Goal: Task Accomplishment & Management: Complete application form

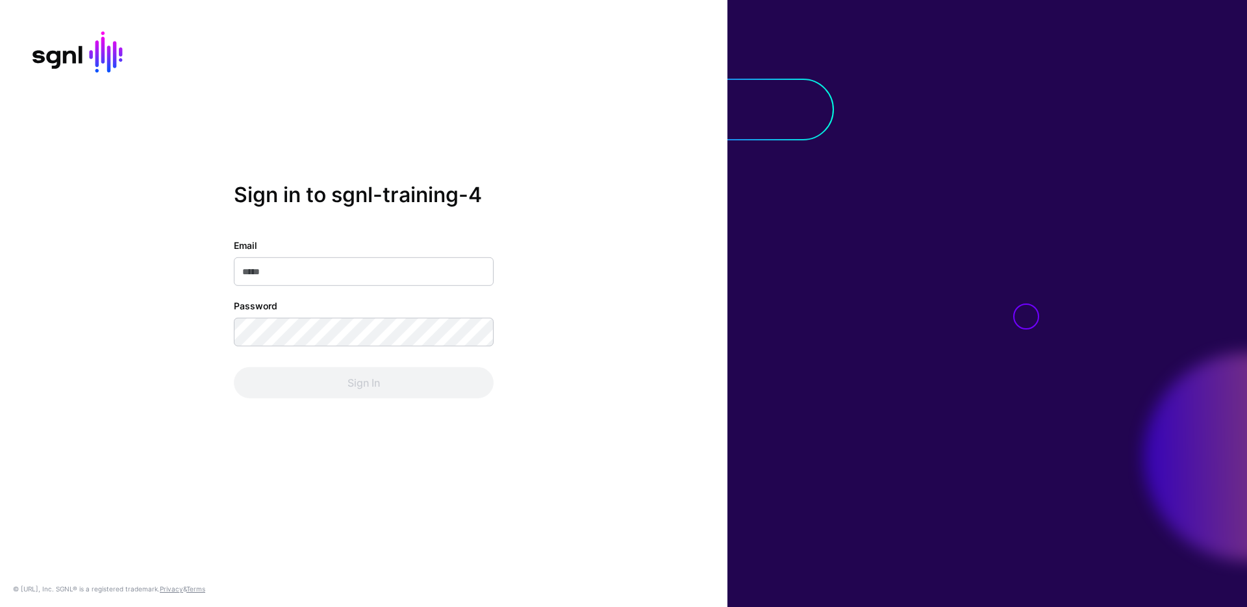
click at [349, 255] on div "Email" at bounding box center [364, 261] width 260 height 47
click at [350, 265] on input "Email" at bounding box center [364, 271] width 260 height 29
click at [289, 268] on input "Email" at bounding box center [364, 271] width 260 height 29
paste input "**********"
type input "**********"
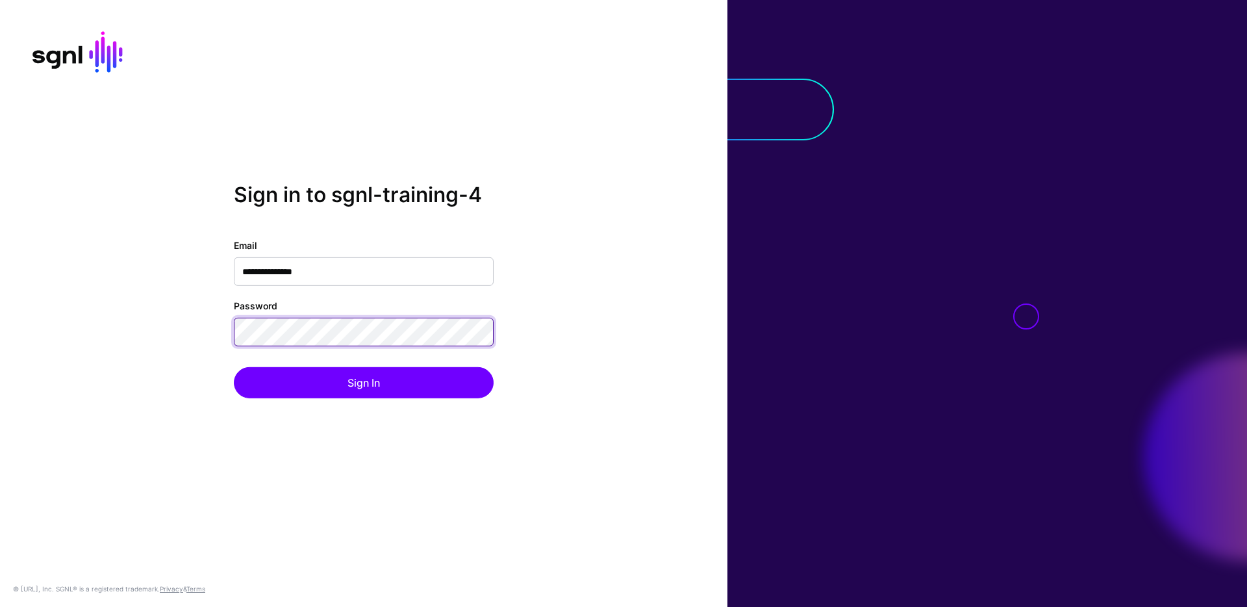
click at [234, 367] on button "Sign In" at bounding box center [364, 382] width 260 height 31
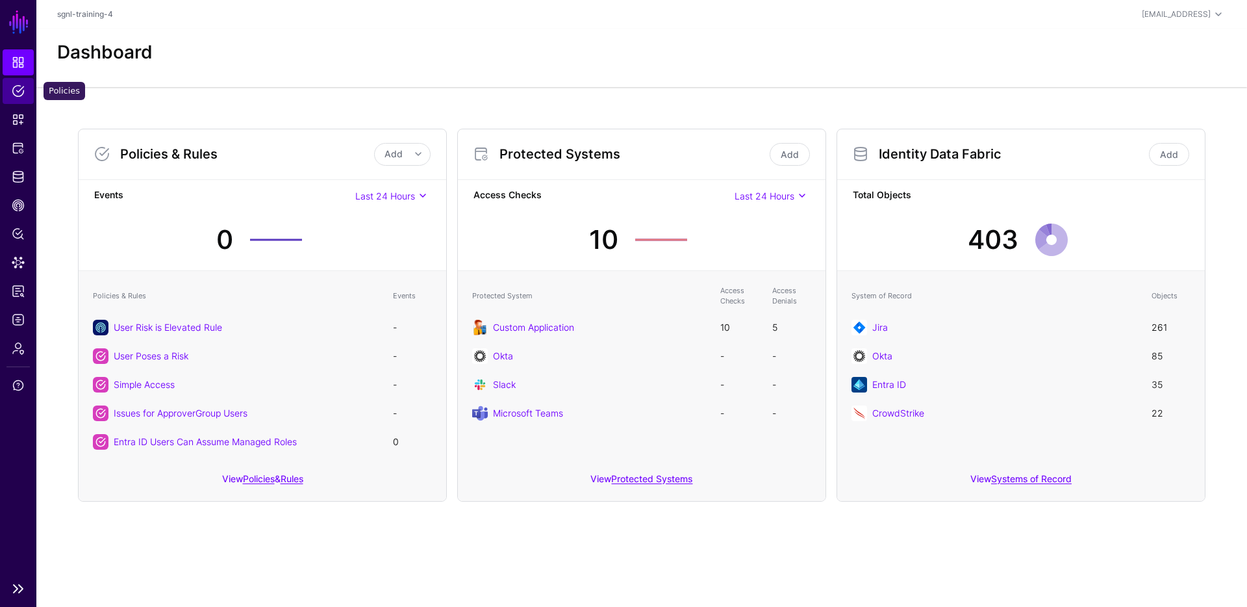
click at [12, 89] on span "Policies" at bounding box center [18, 90] width 13 height 13
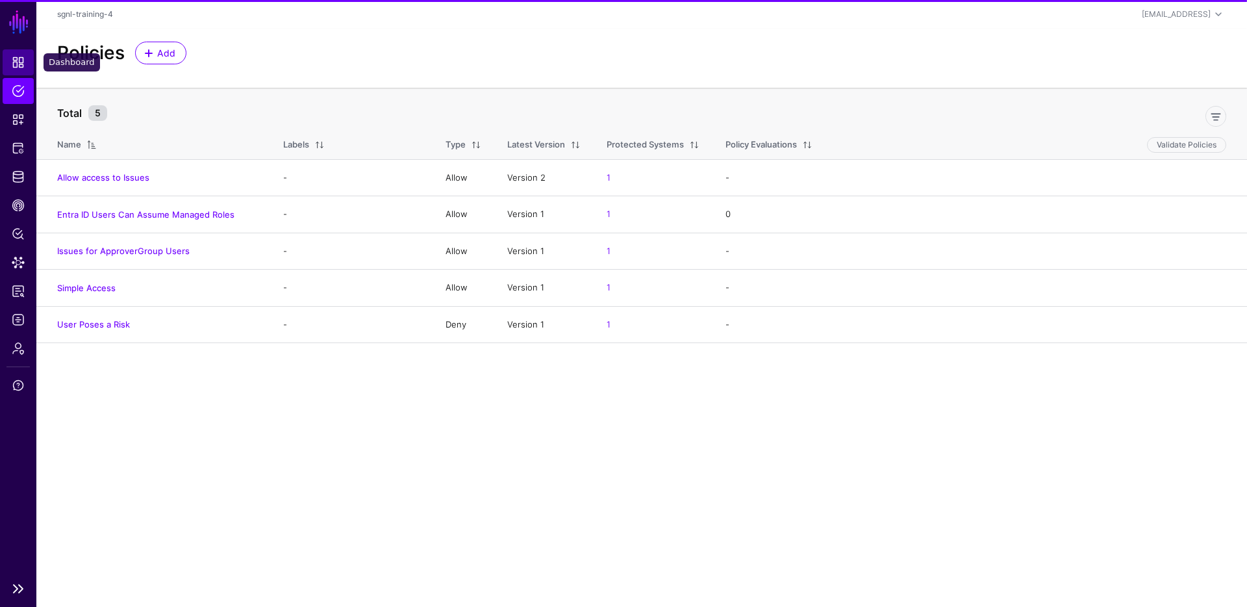
click at [24, 66] on span "Dashboard" at bounding box center [18, 62] width 13 height 13
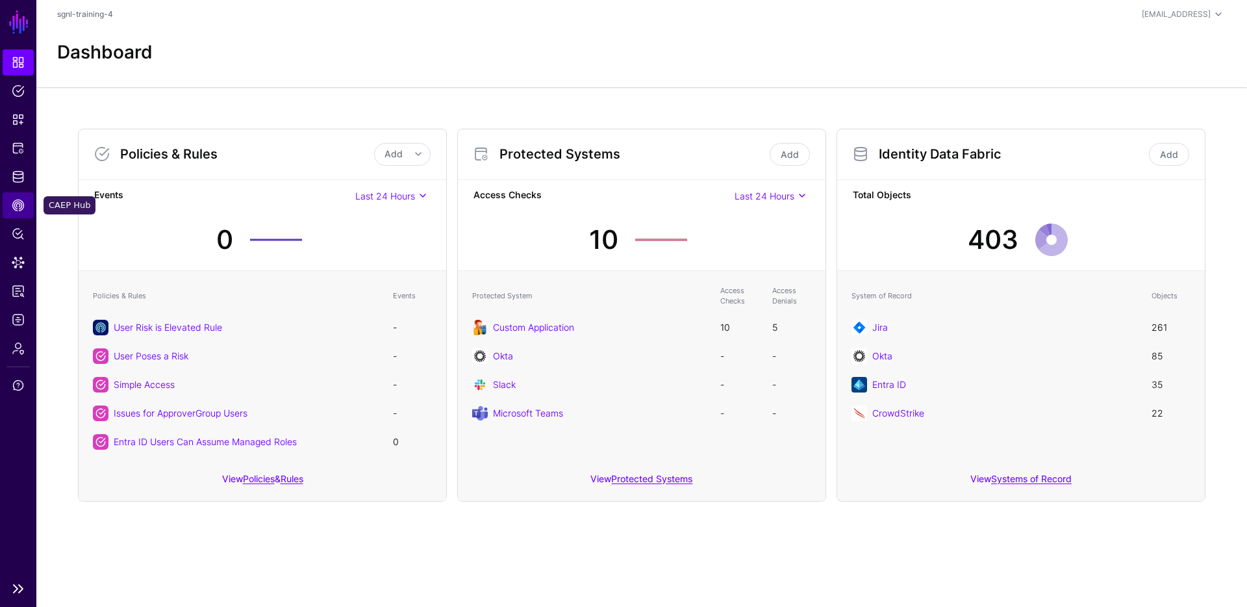
click at [17, 204] on span "CAEP Hub" at bounding box center [18, 205] width 13 height 13
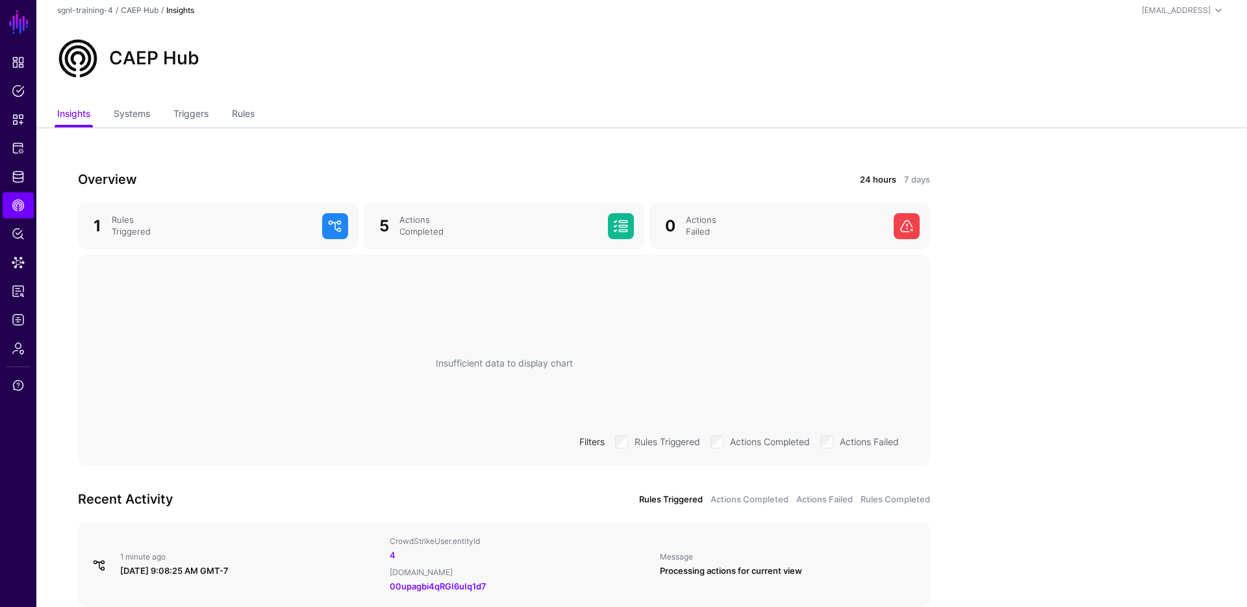
click at [1032, 290] on app-caephub-insights "Overview 24 hours 7 days 1 Rules Triggered 5 Actions Completed 0 Actions Failed…" at bounding box center [641, 399] width 1211 height 544
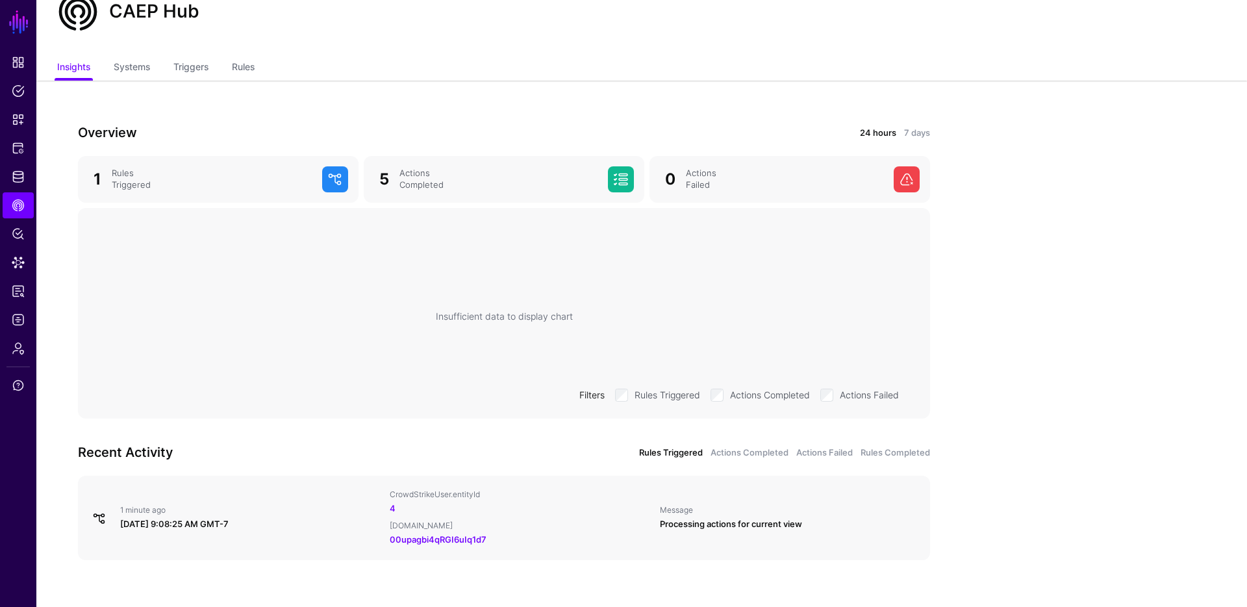
scroll to position [69, 0]
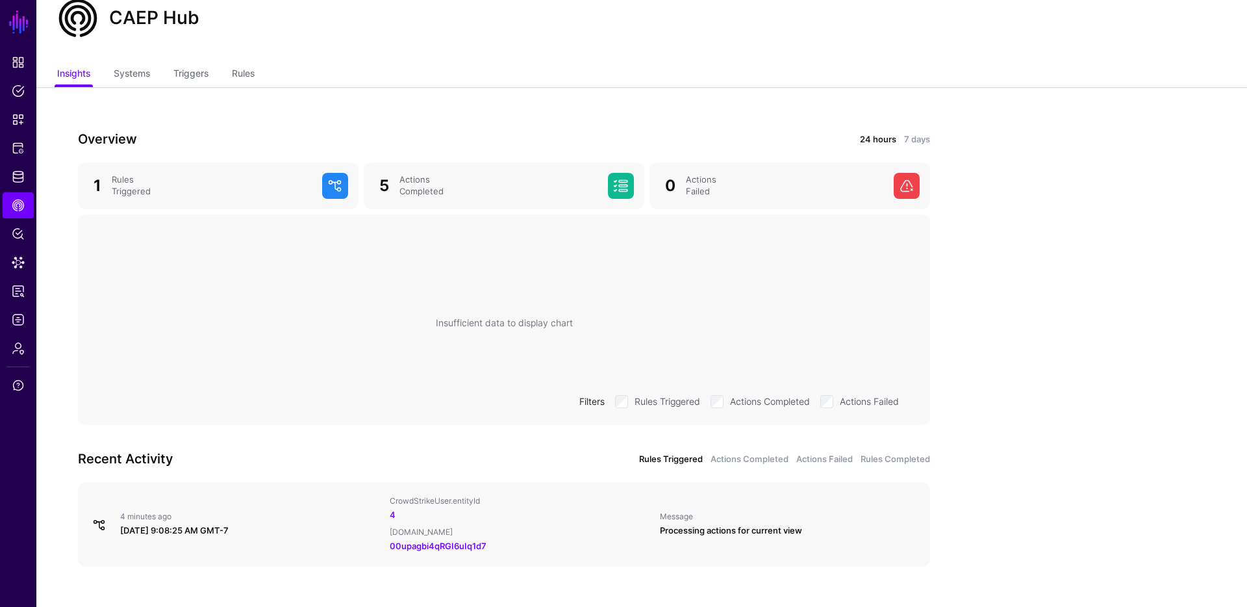
scroll to position [69, 0]
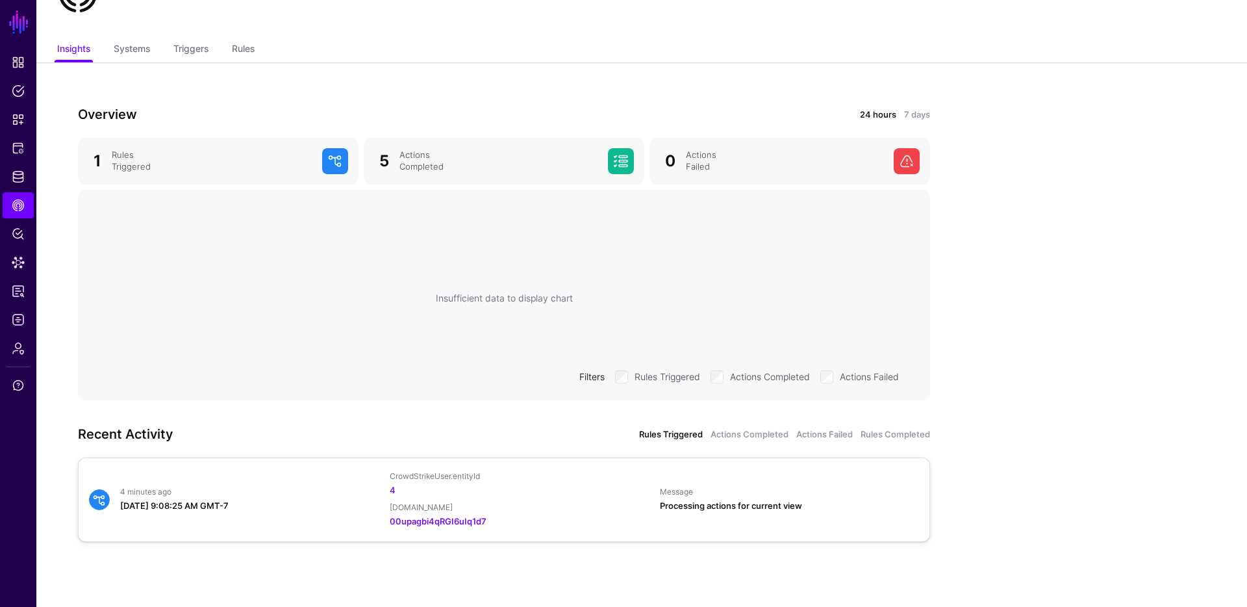
click at [235, 494] on div "4 minutes ago" at bounding box center [249, 492] width 259 height 10
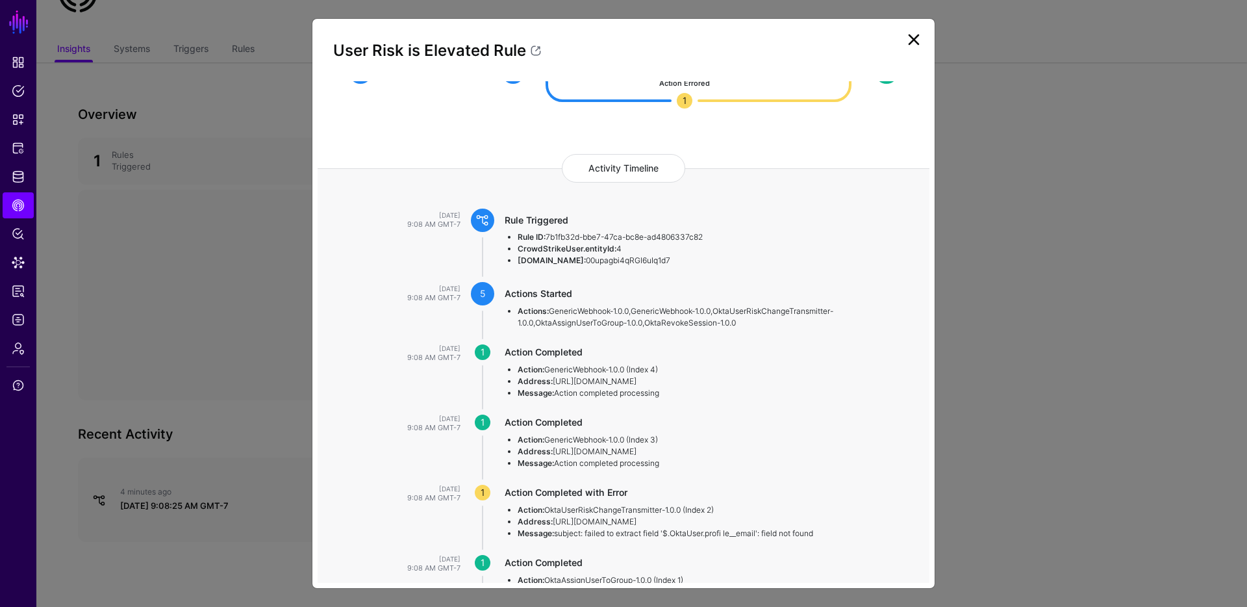
scroll to position [0, 0]
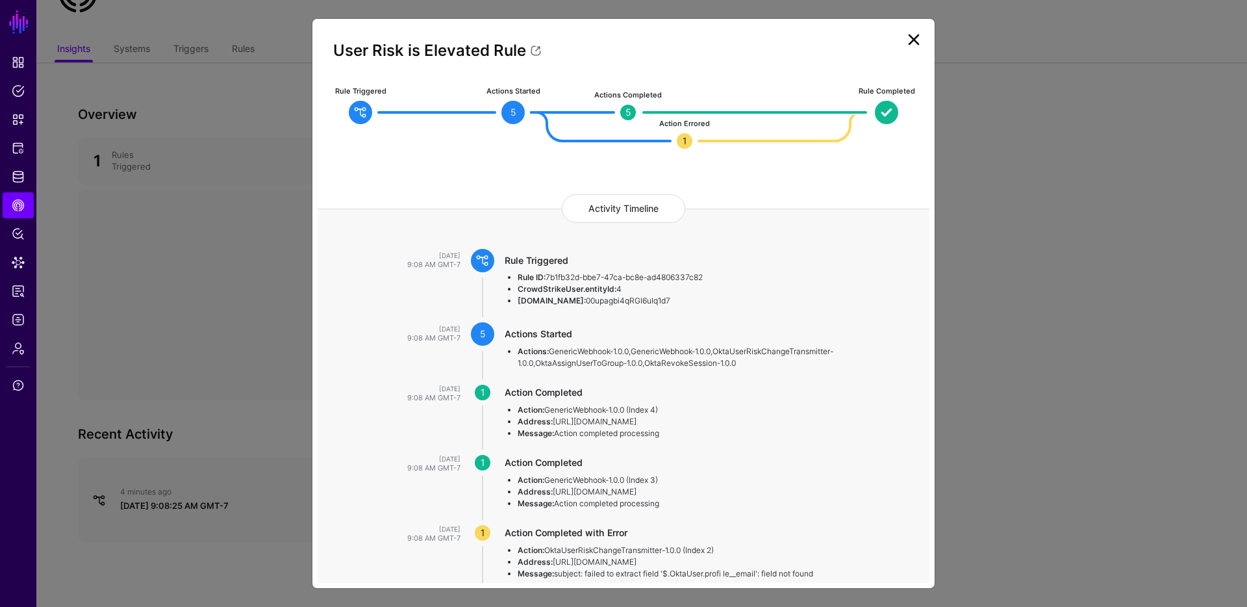
click at [910, 40] on link at bounding box center [914, 39] width 21 height 21
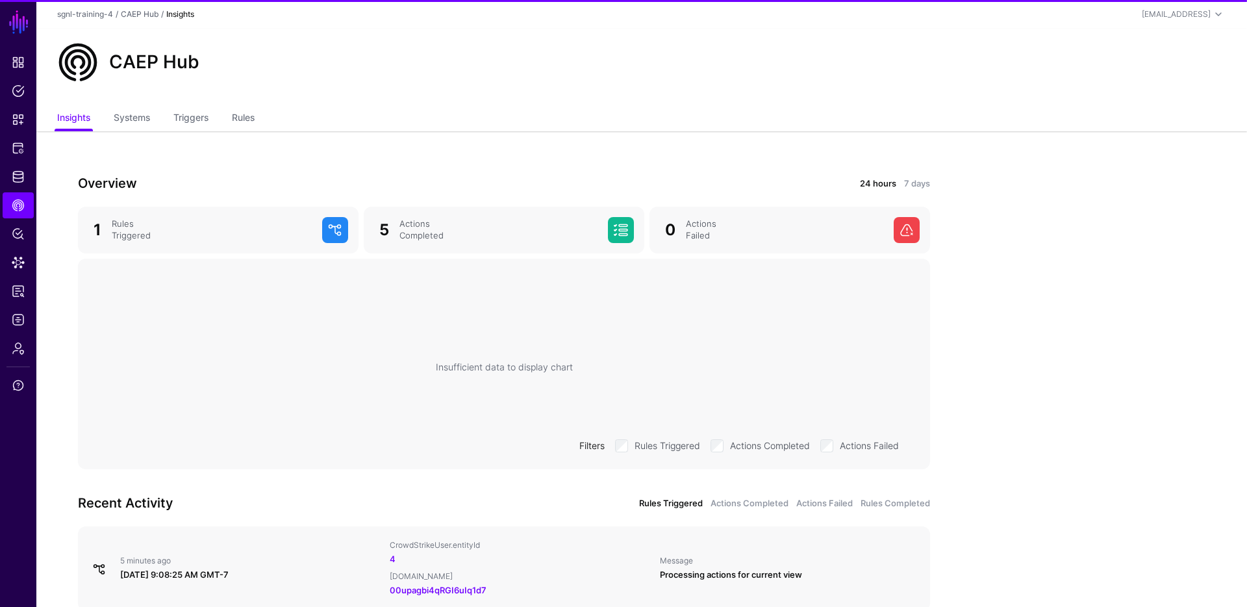
scroll to position [69, 0]
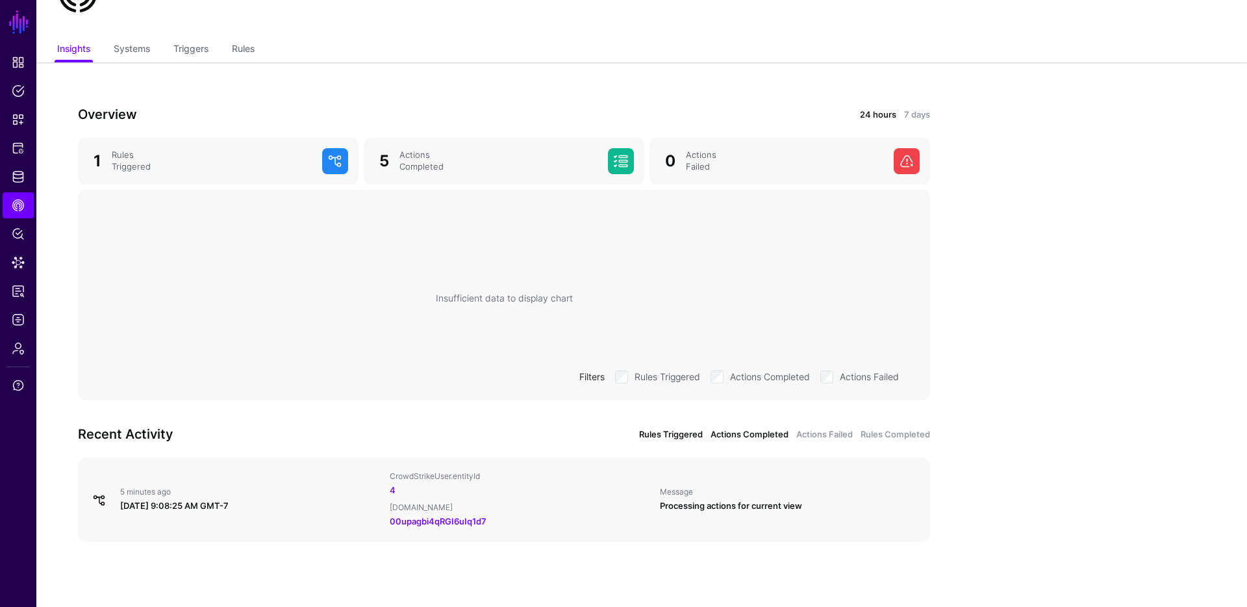
click at [753, 429] on link "Actions Completed" at bounding box center [750, 434] width 78 height 13
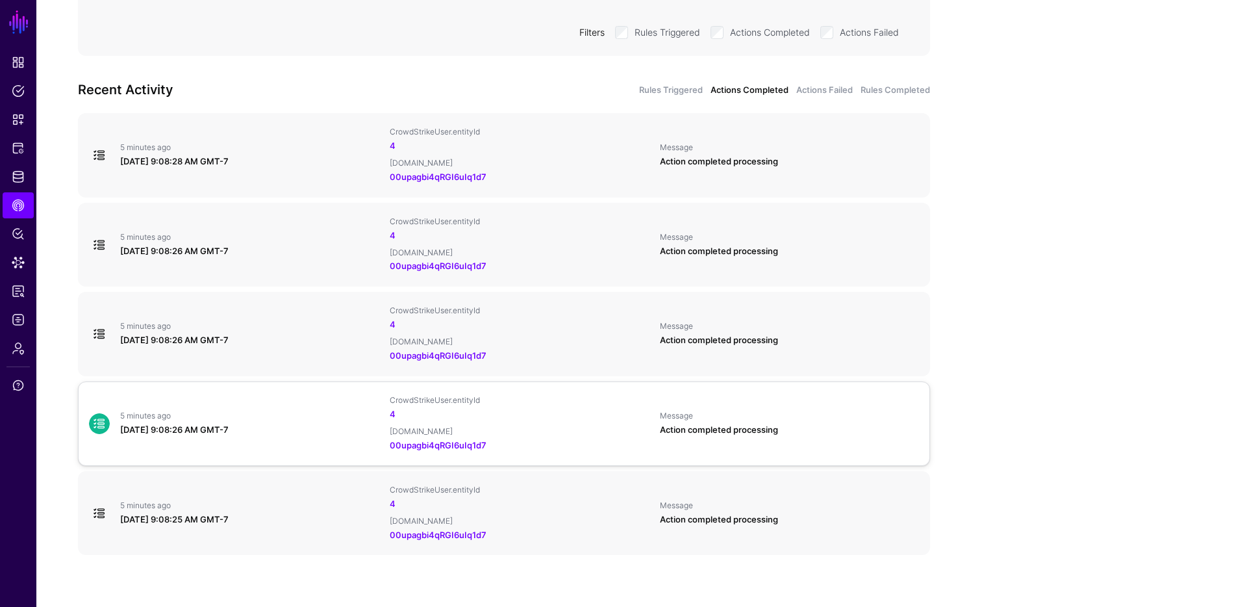
scroll to position [426, 0]
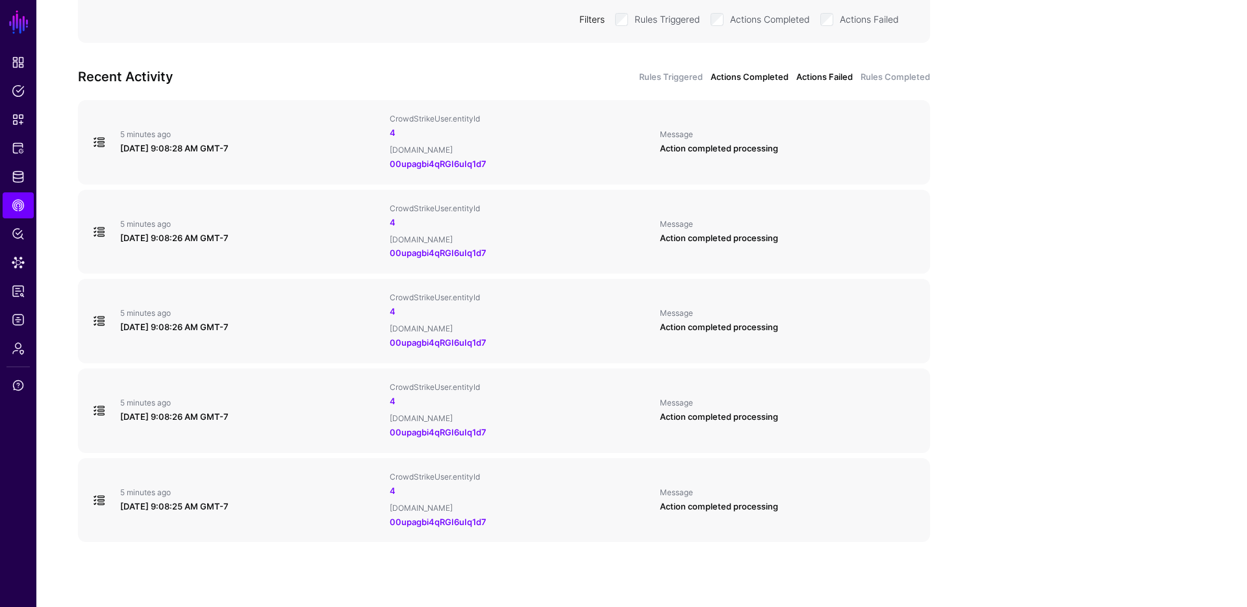
click at [824, 79] on link "Actions Failed" at bounding box center [824, 77] width 57 height 13
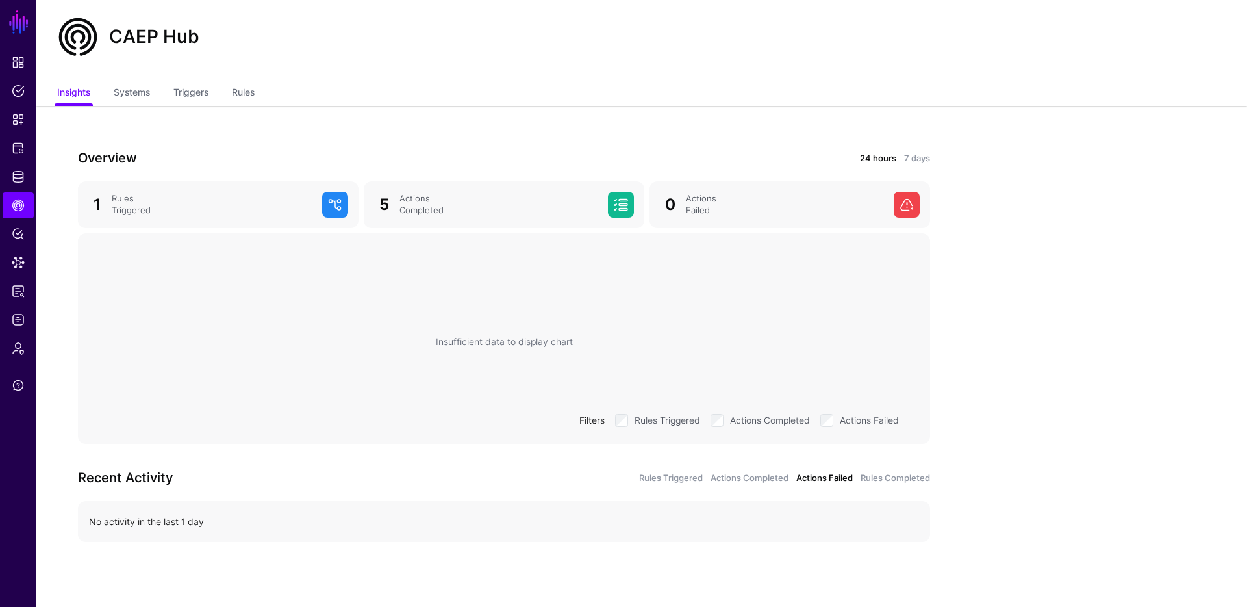
scroll to position [25, 0]
click at [684, 479] on link "Rules Triggered" at bounding box center [671, 478] width 64 height 13
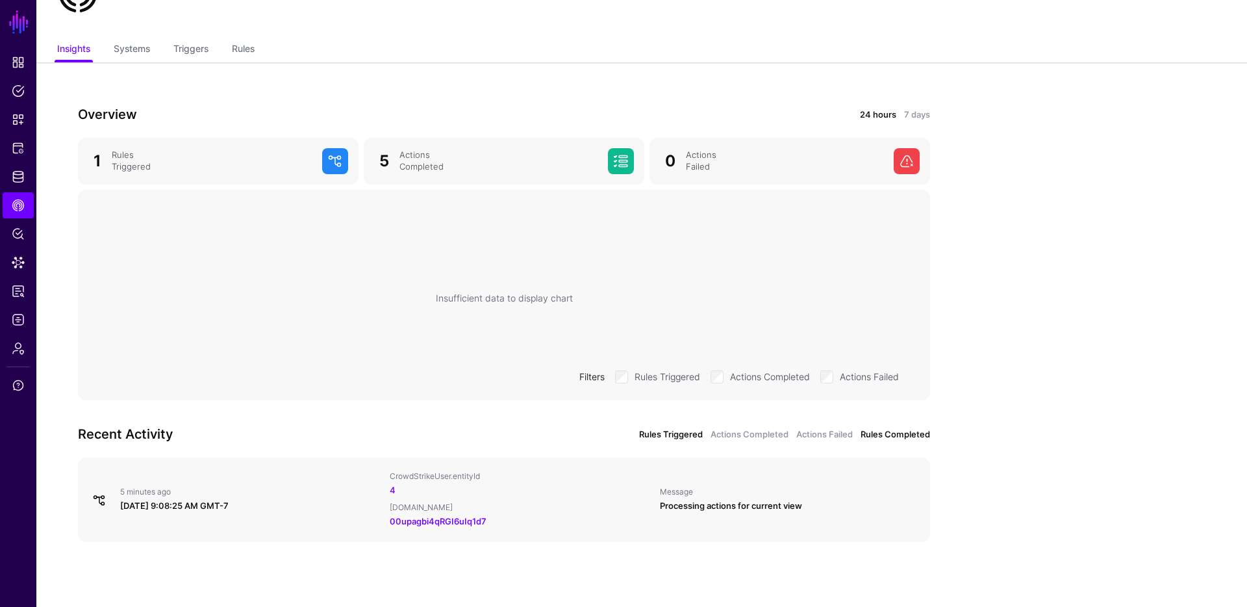
click at [922, 431] on link "Rules Completed" at bounding box center [896, 434] width 70 height 13
click at [665, 435] on link "Rules Triggered" at bounding box center [671, 434] width 64 height 13
click at [716, 520] on div "5 minutes ago August 28, 2025 at 9:08:25 AM GMT-7 CrowdStrikeUser.entityId 4 Ok…" at bounding box center [504, 499] width 841 height 57
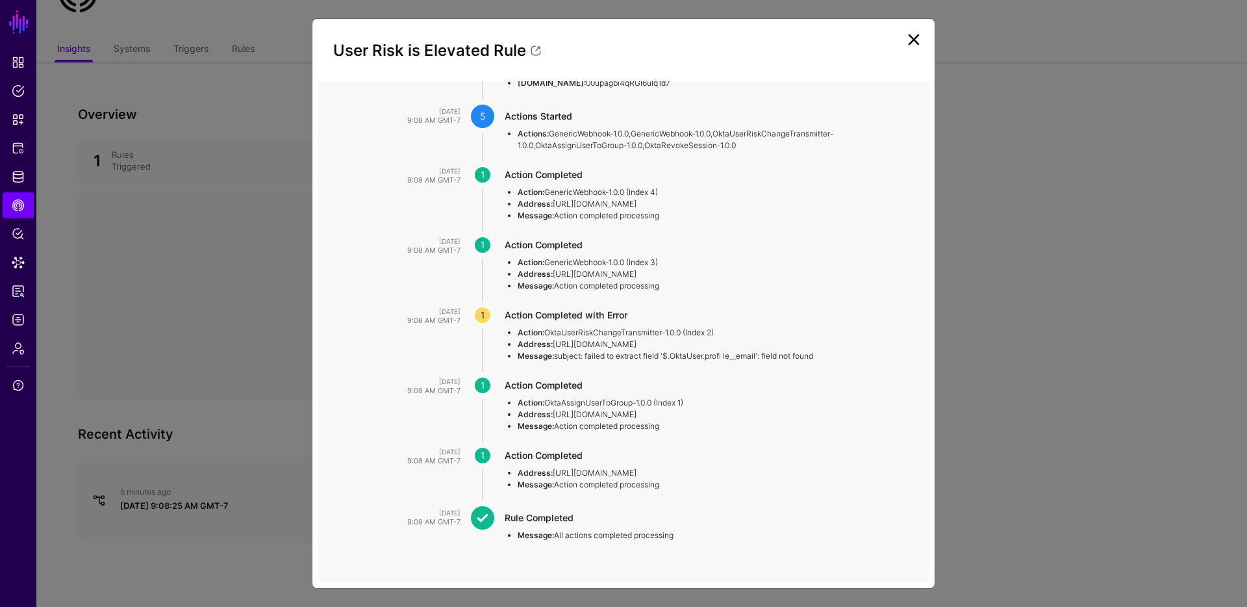
scroll to position [253, 0]
click at [907, 38] on link at bounding box center [914, 39] width 21 height 21
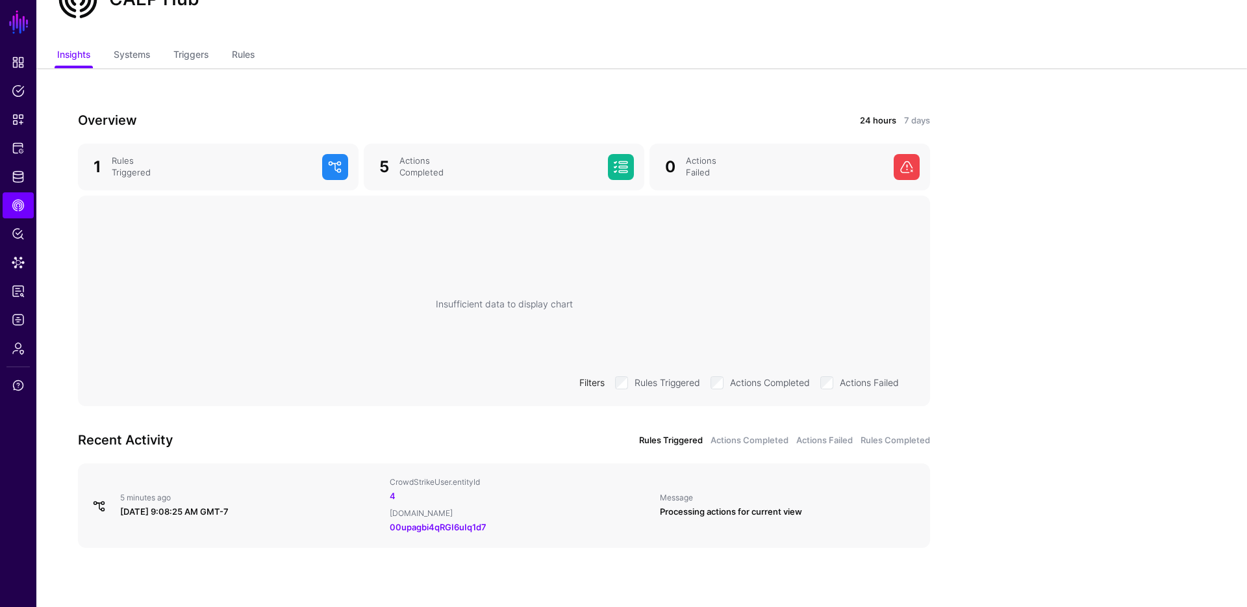
scroll to position [57, 0]
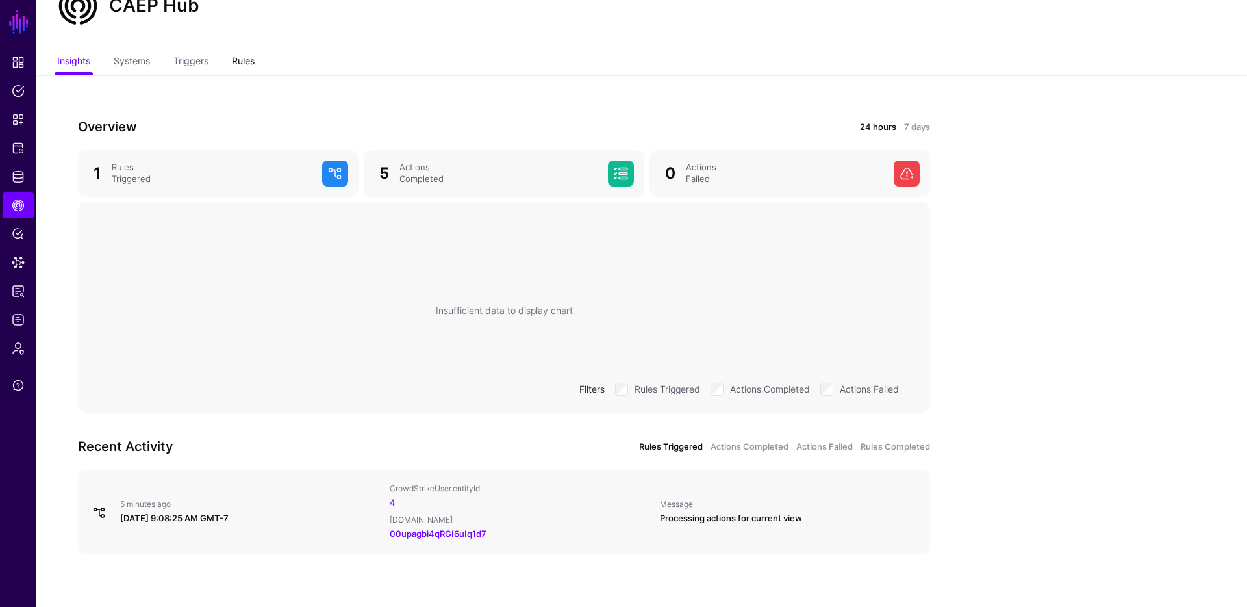
click at [244, 62] on link "Rules" at bounding box center [243, 62] width 23 height 25
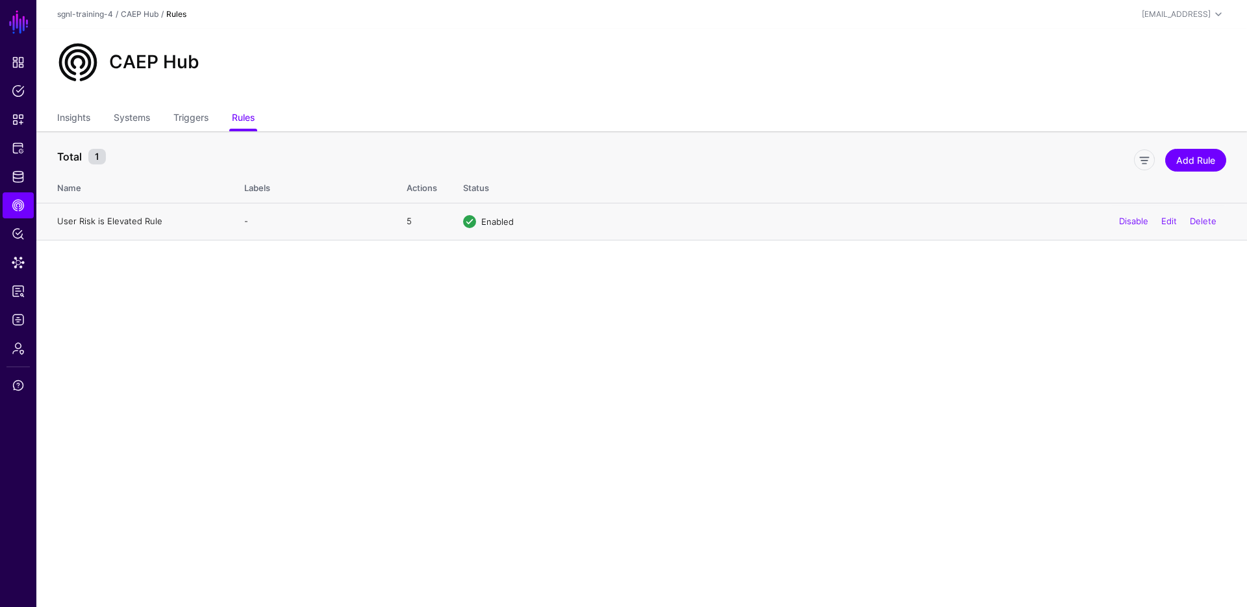
click at [118, 222] on link "User Risk is Elevated Rule" at bounding box center [109, 221] width 105 height 10
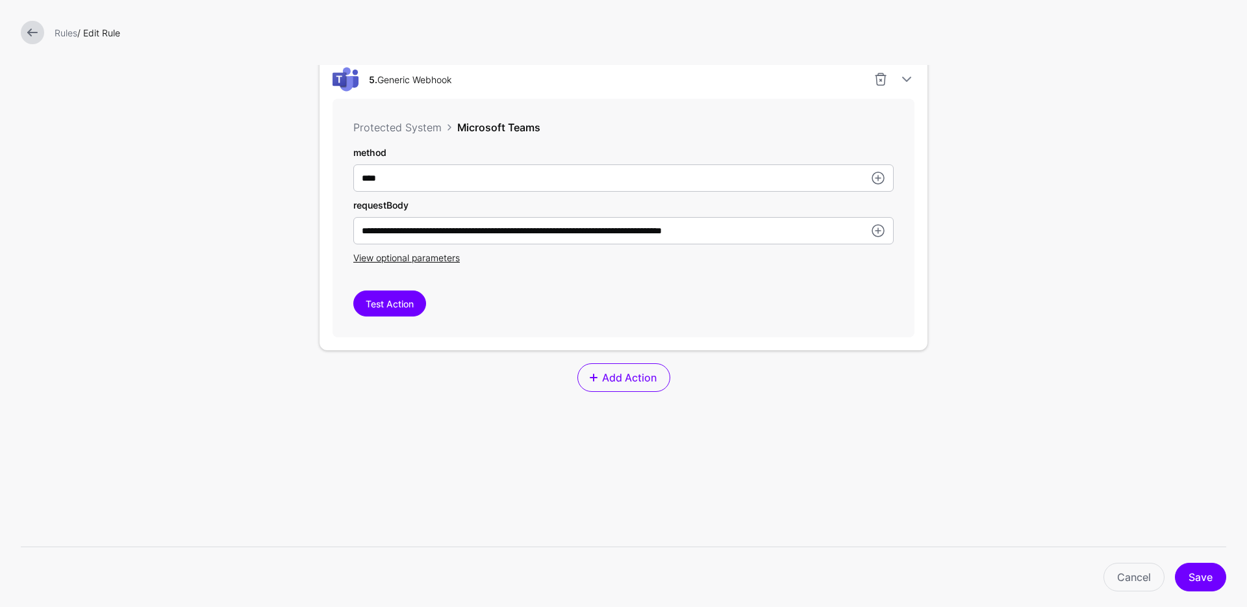
scroll to position [1727, 0]
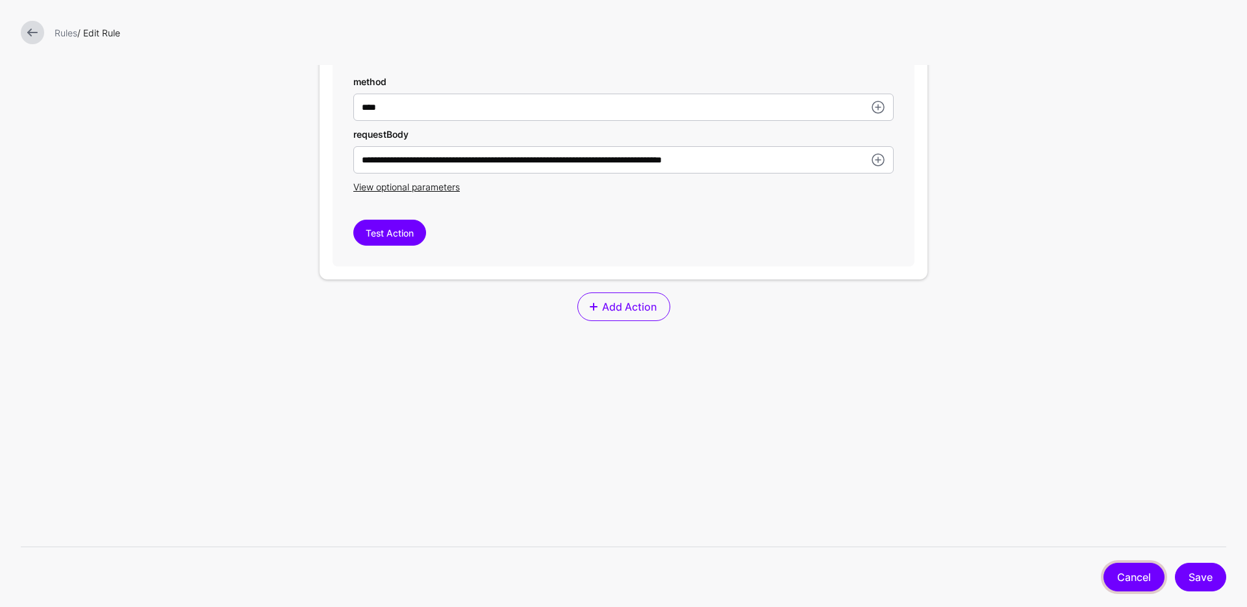
click at [1146, 580] on link "Cancel" at bounding box center [1134, 577] width 61 height 29
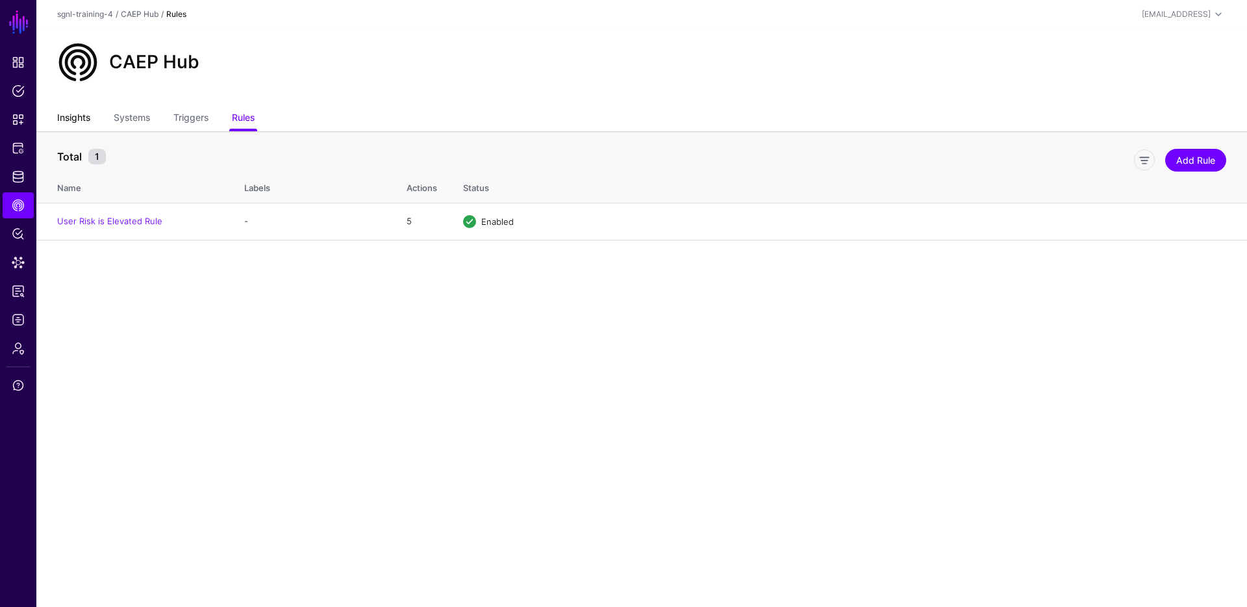
click at [70, 118] on link "Insights" at bounding box center [73, 119] width 33 height 25
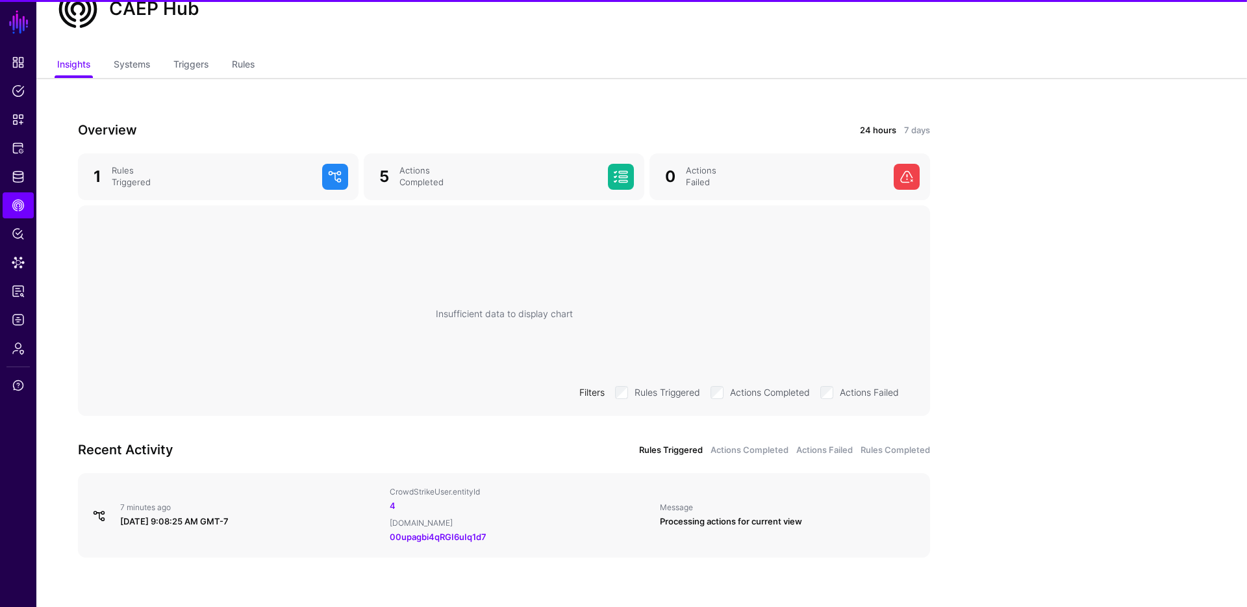
scroll to position [69, 0]
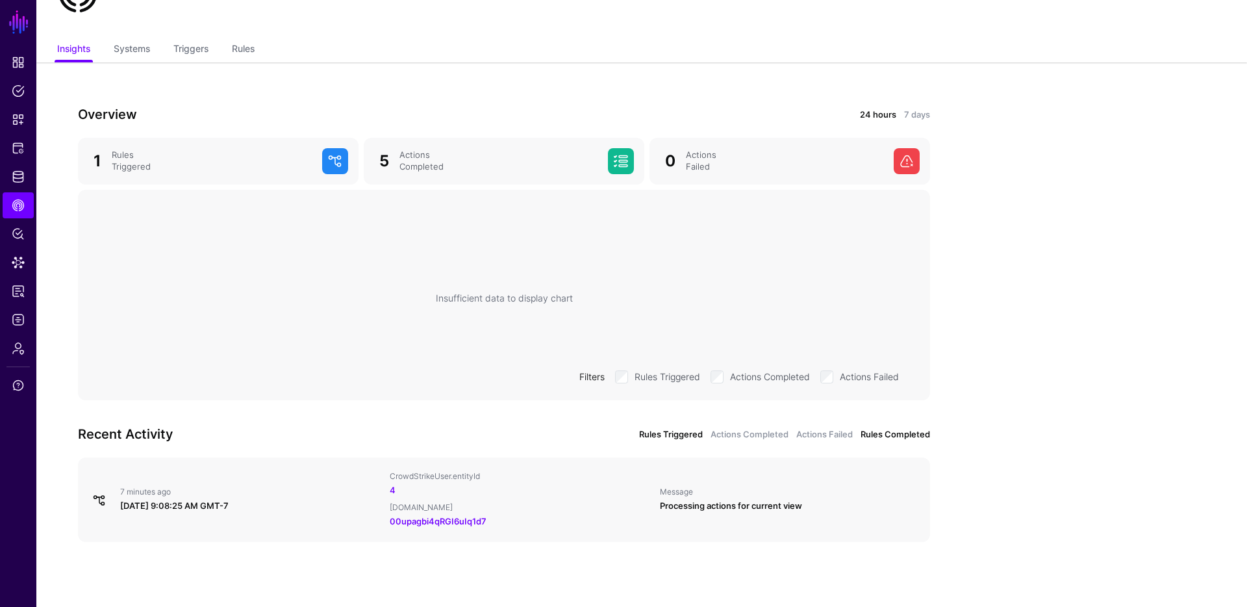
click at [895, 436] on link "Rules Completed" at bounding box center [896, 434] width 70 height 13
click at [694, 429] on link "Rules Triggered" at bounding box center [671, 434] width 64 height 13
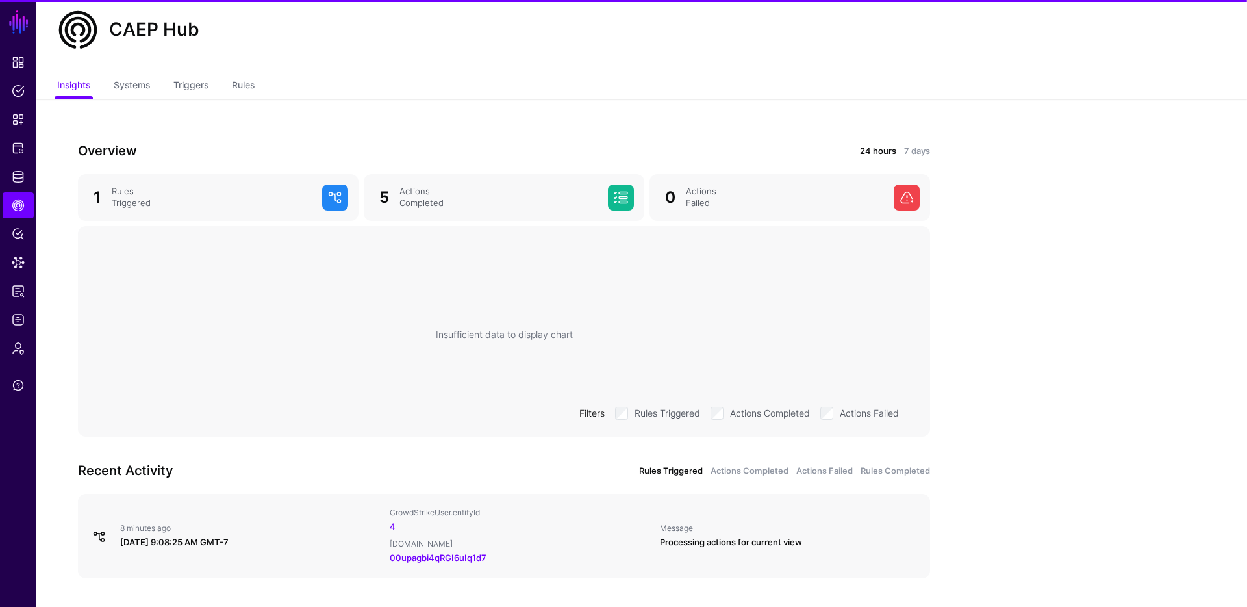
scroll to position [69, 0]
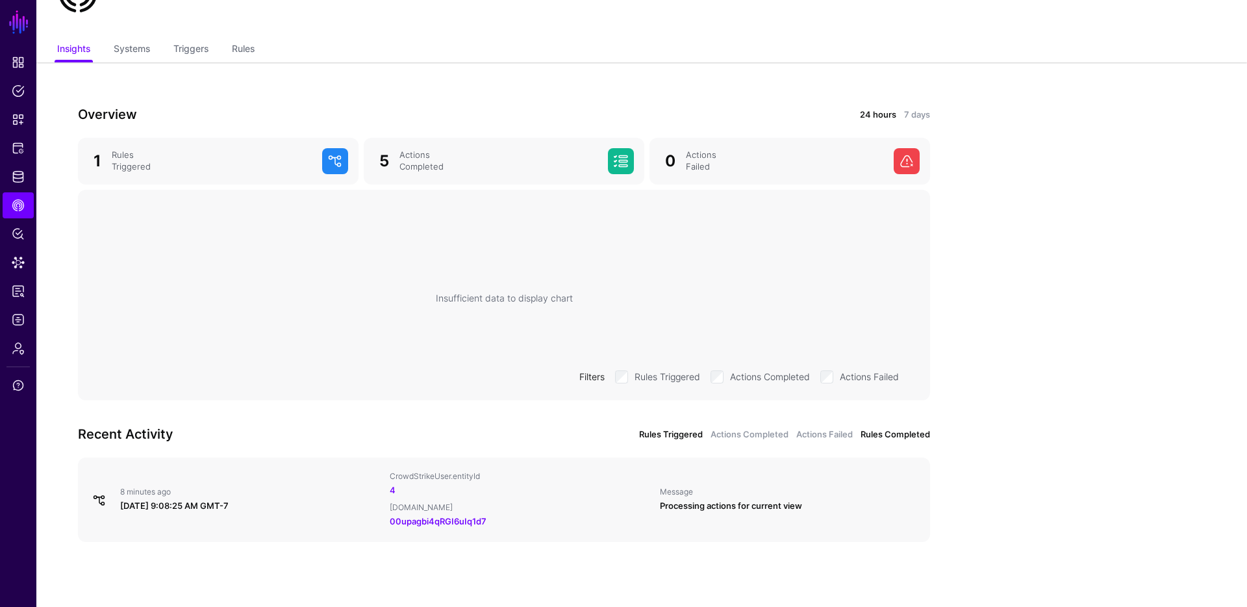
click at [895, 437] on link "Rules Completed" at bounding box center [896, 434] width 70 height 13
click at [854, 437] on div "Rules Triggered Actions Completed Actions Failed Rules Completed" at bounding box center [721, 434] width 418 height 14
click at [843, 434] on link "Actions Failed" at bounding box center [824, 434] width 57 height 13
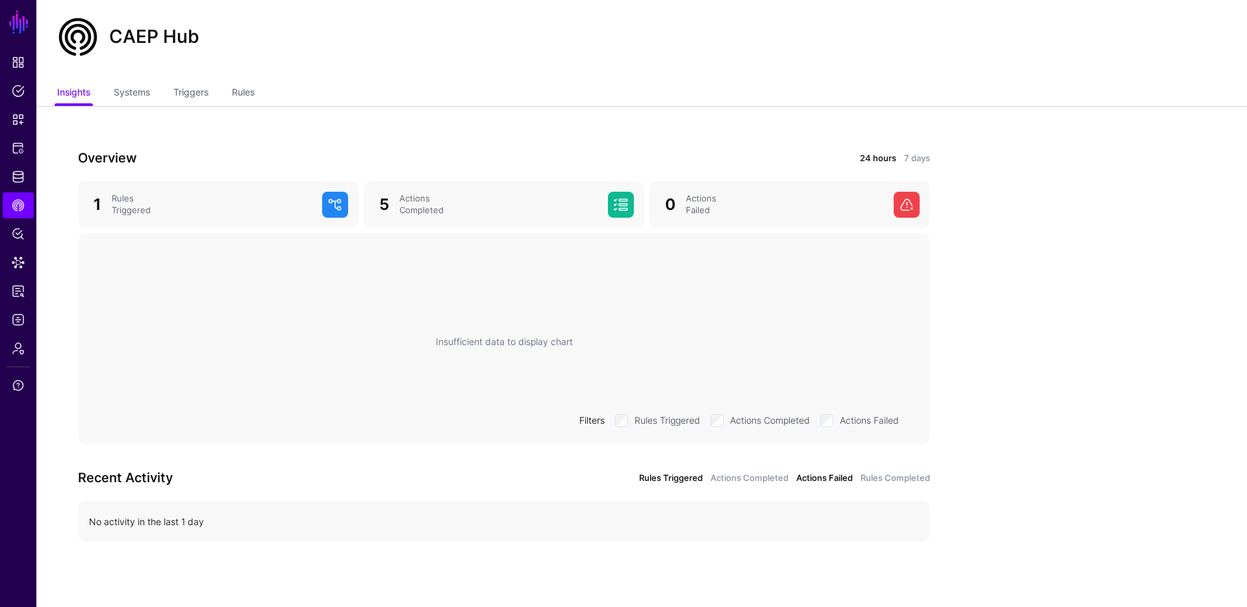
click at [650, 481] on link "Rules Triggered" at bounding box center [671, 478] width 64 height 13
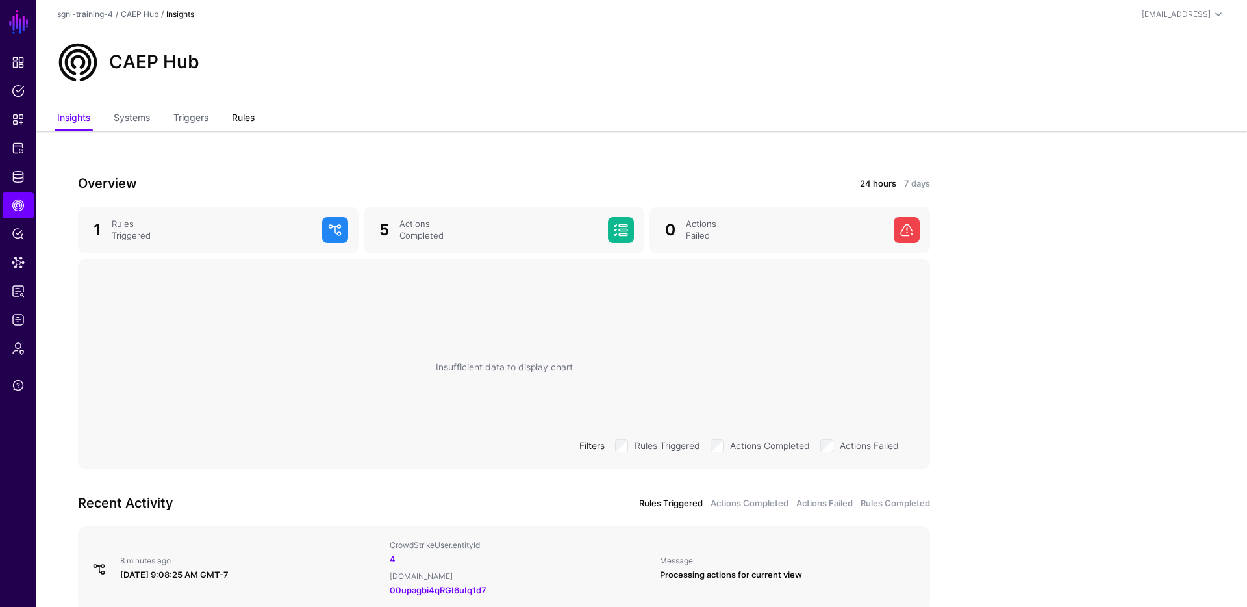
click at [243, 119] on link "Rules" at bounding box center [243, 119] width 23 height 25
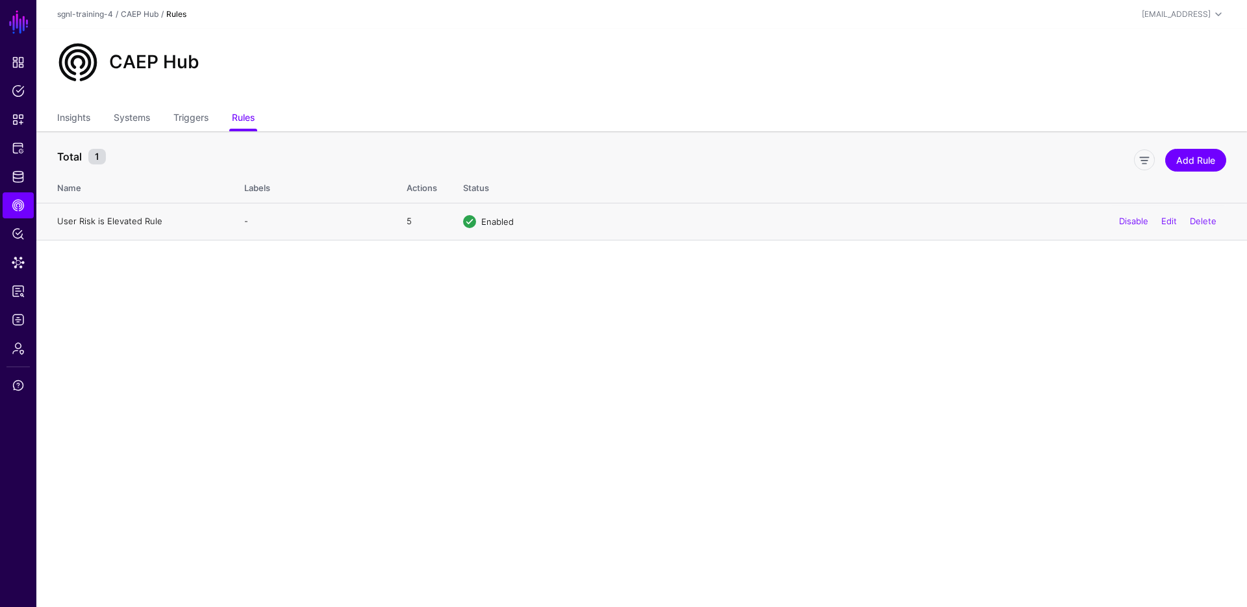
click at [115, 223] on link "User Risk is Elevated Rule" at bounding box center [109, 221] width 105 height 10
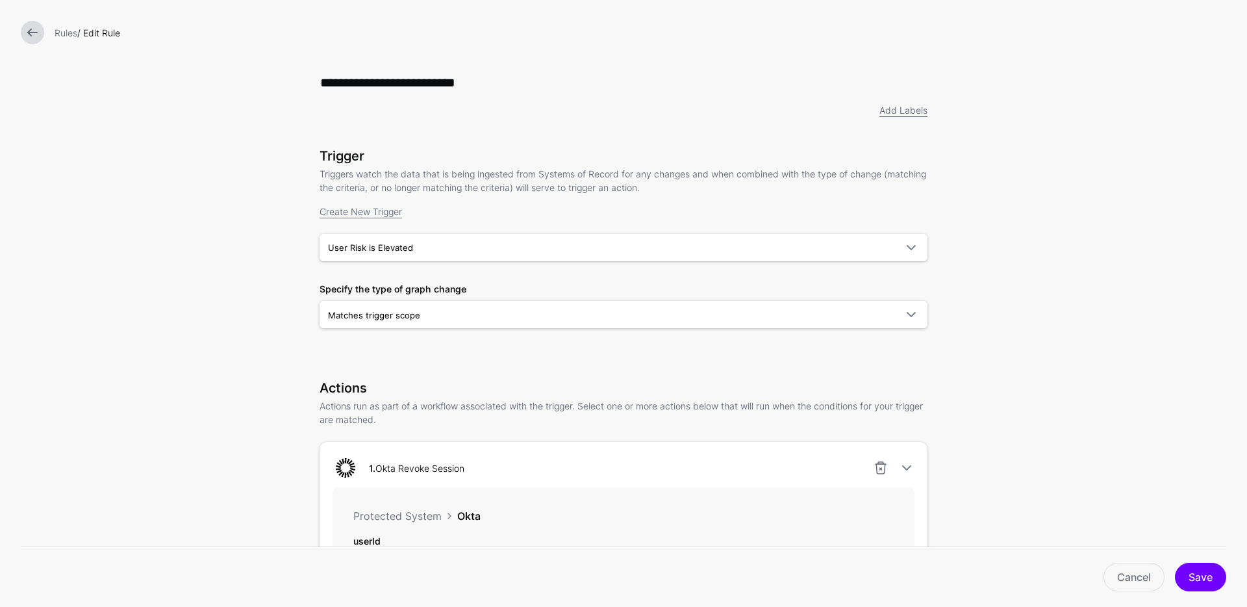
scroll to position [1, 0]
click at [36, 33] on link at bounding box center [32, 32] width 23 height 23
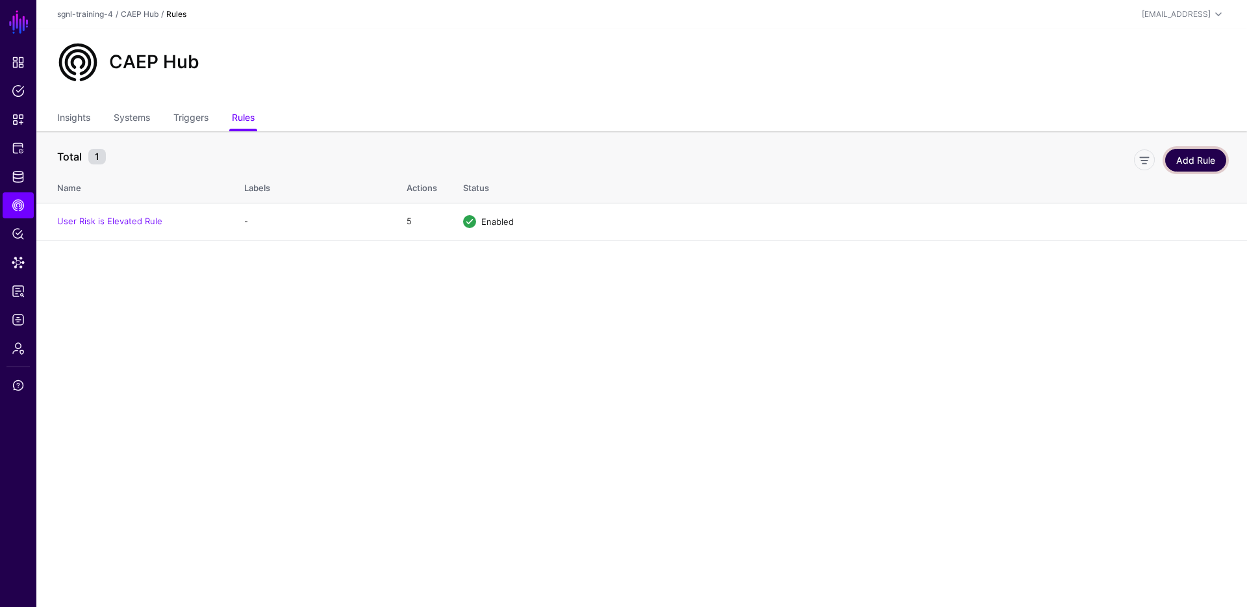
click at [1202, 161] on link "Add Rule" at bounding box center [1195, 160] width 61 height 23
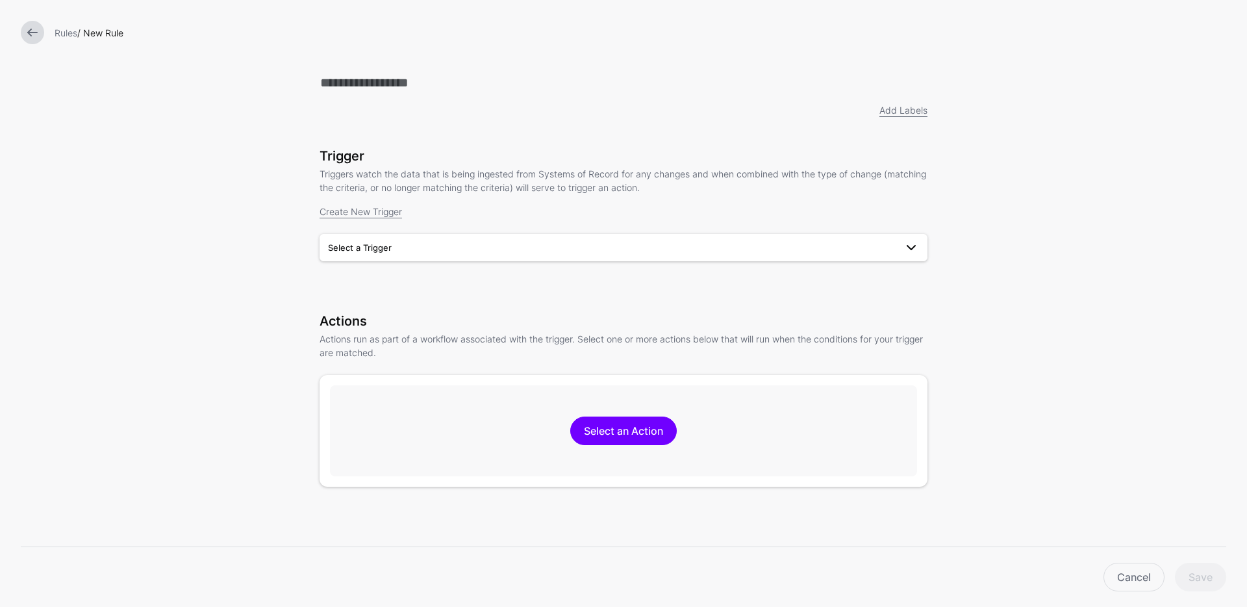
click at [387, 244] on span "Select a Trigger" at bounding box center [360, 247] width 64 height 10
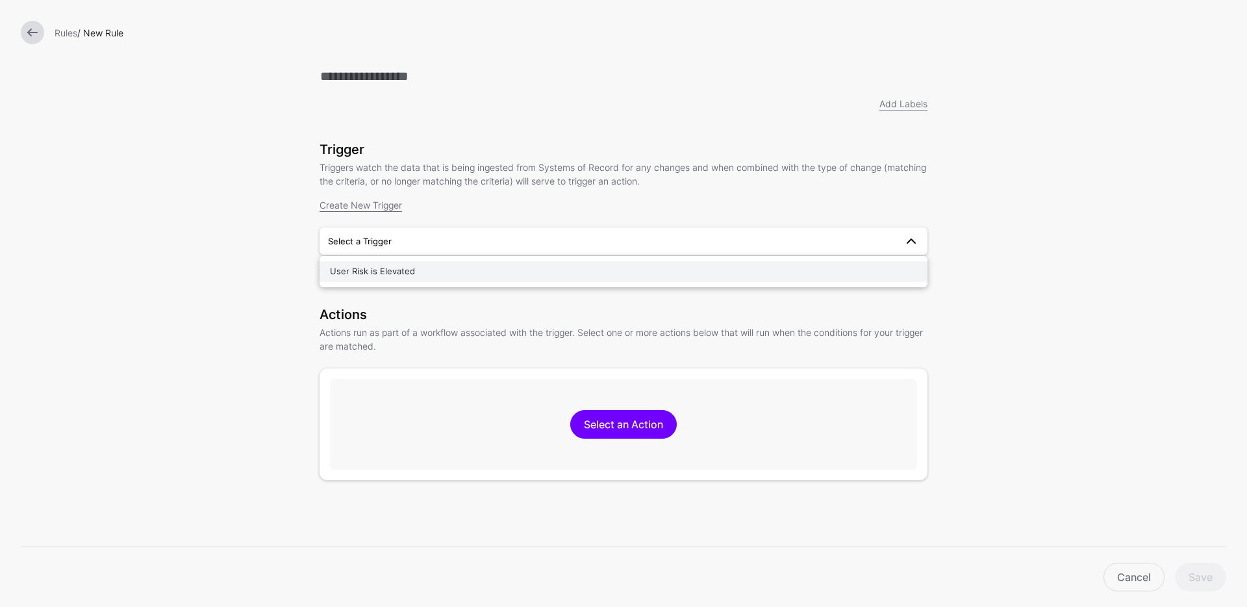
click at [405, 268] on span "User Risk is Elevated" at bounding box center [372, 271] width 85 height 10
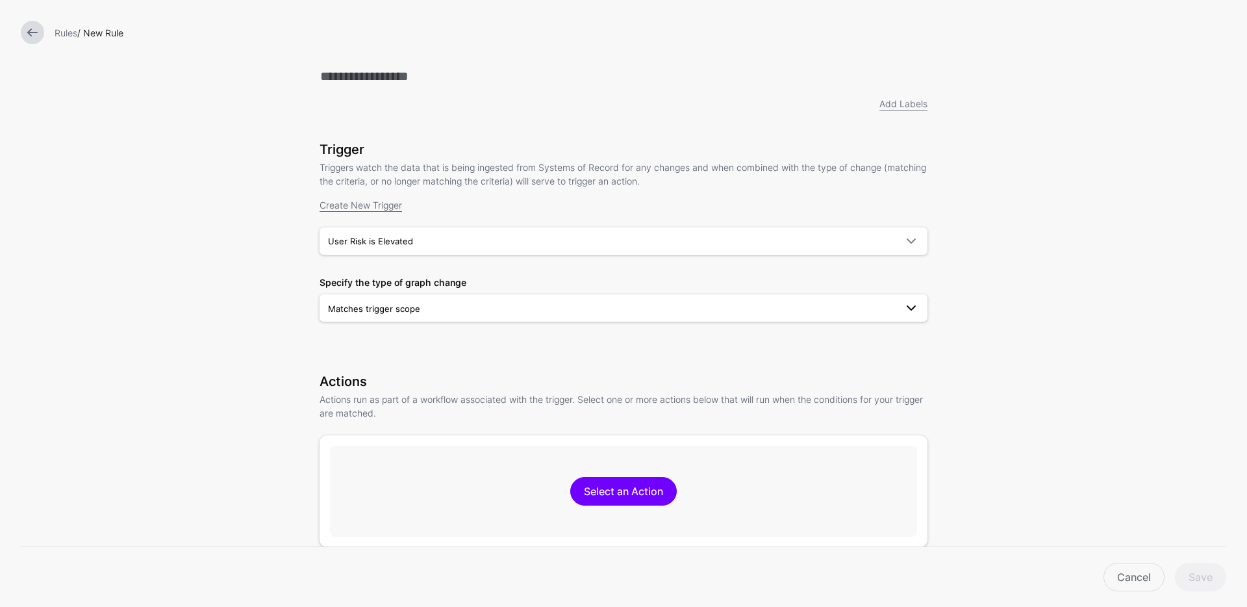
click at [442, 316] on span "Matches trigger scope" at bounding box center [623, 308] width 591 height 16
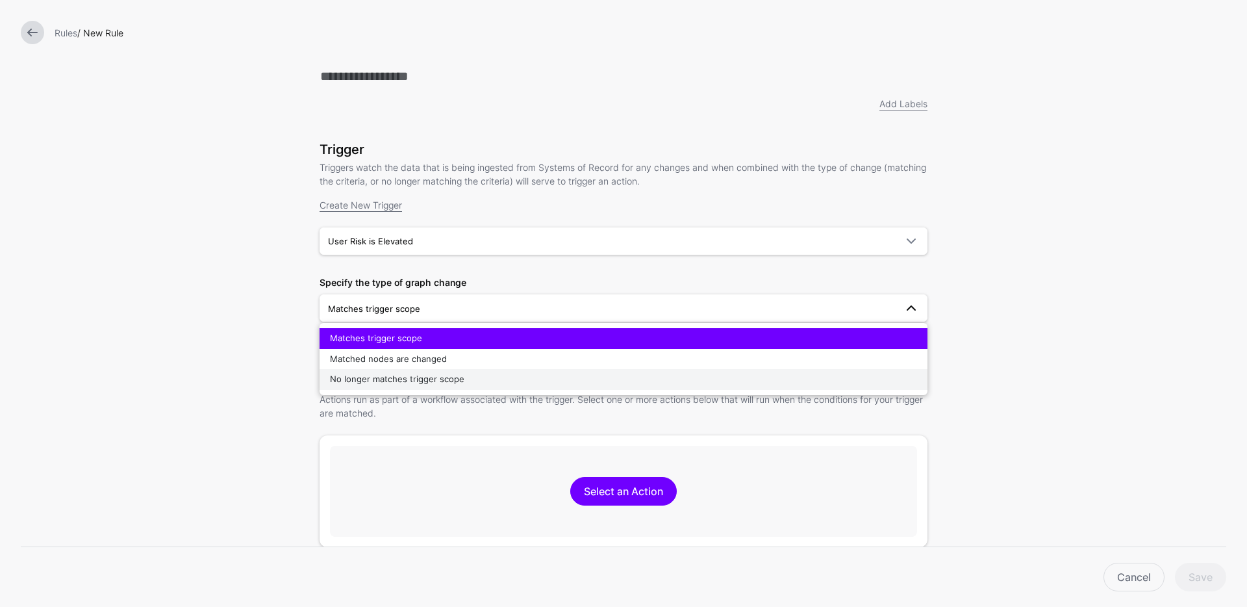
click at [437, 381] on span "No longer matches trigger scope" at bounding box center [397, 379] width 134 height 10
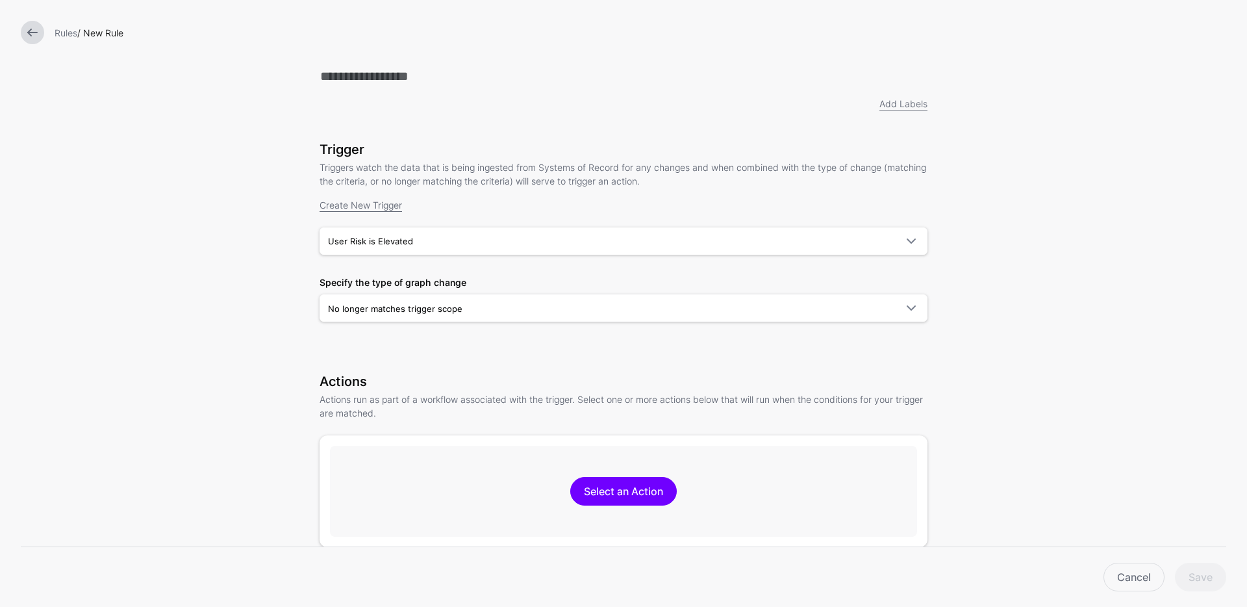
scroll to position [6, 0]
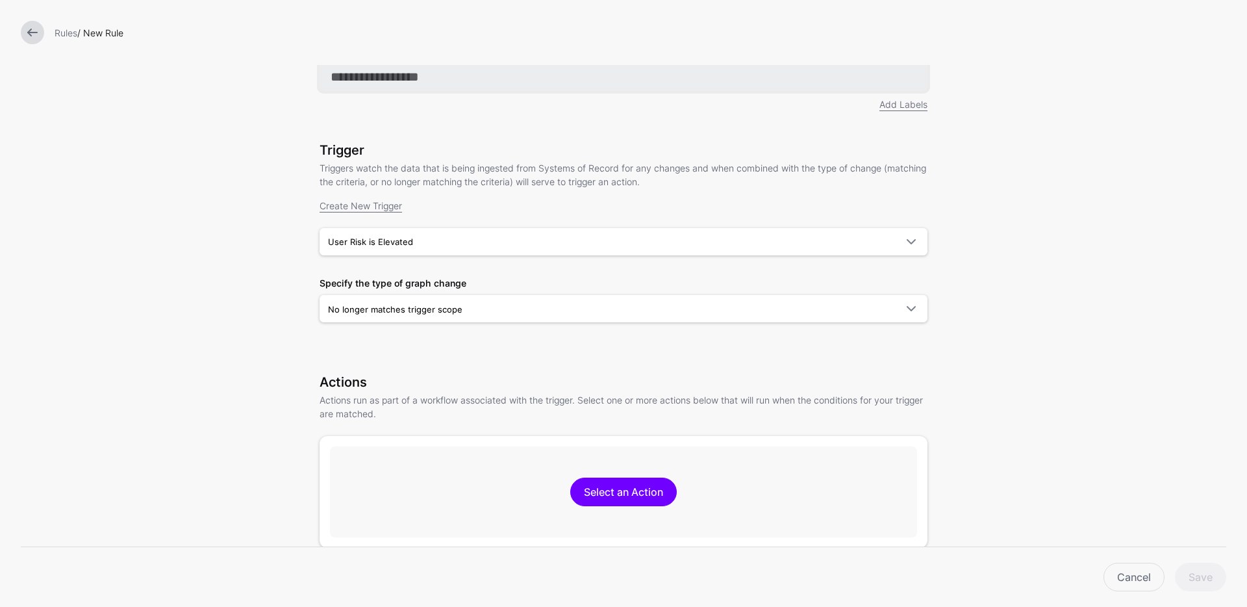
click at [372, 81] on input "text" at bounding box center [624, 76] width 608 height 29
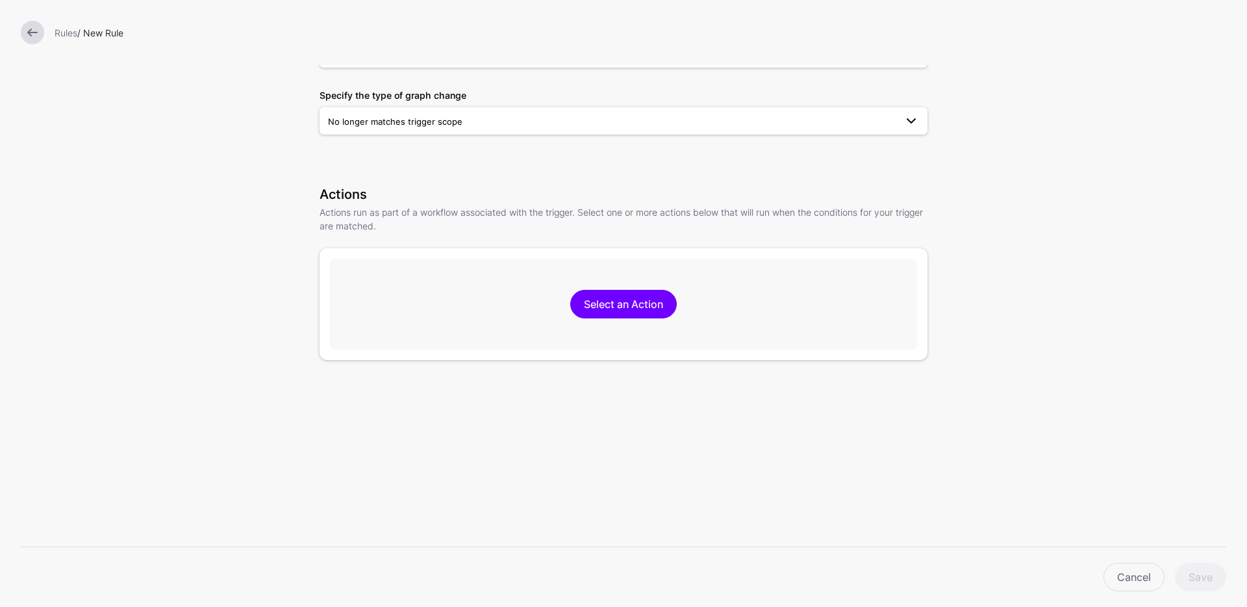
scroll to position [213, 0]
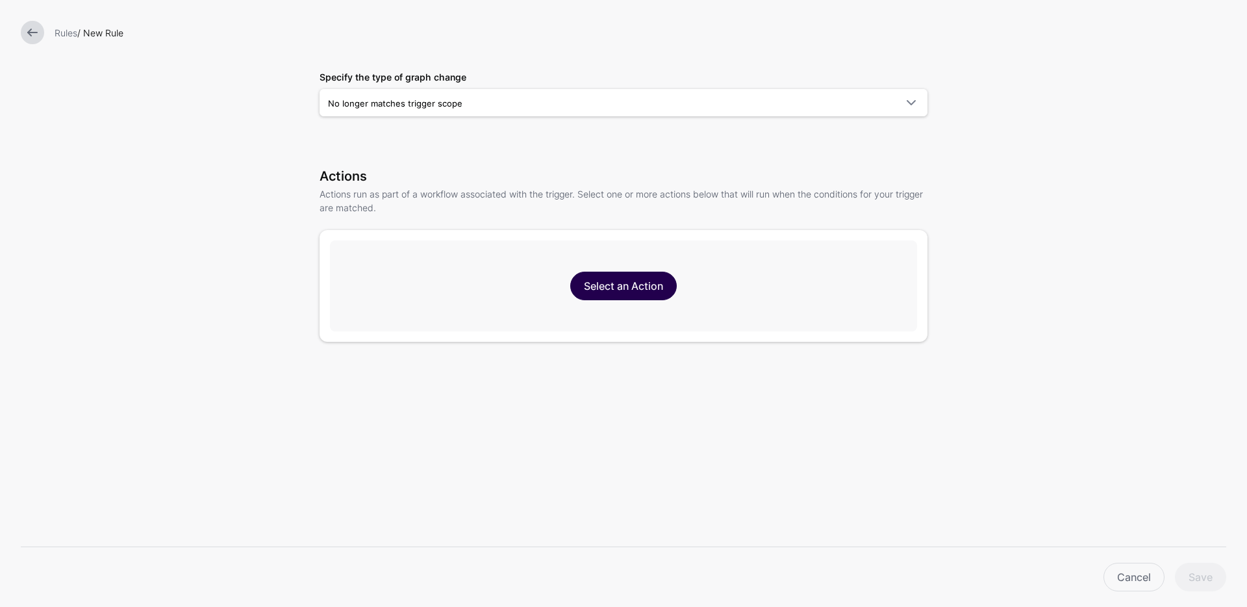
type input "**********"
click at [627, 309] on div "Select an Action" at bounding box center [623, 285] width 587 height 91
click at [615, 288] on link "Select an Action" at bounding box center [623, 286] width 107 height 29
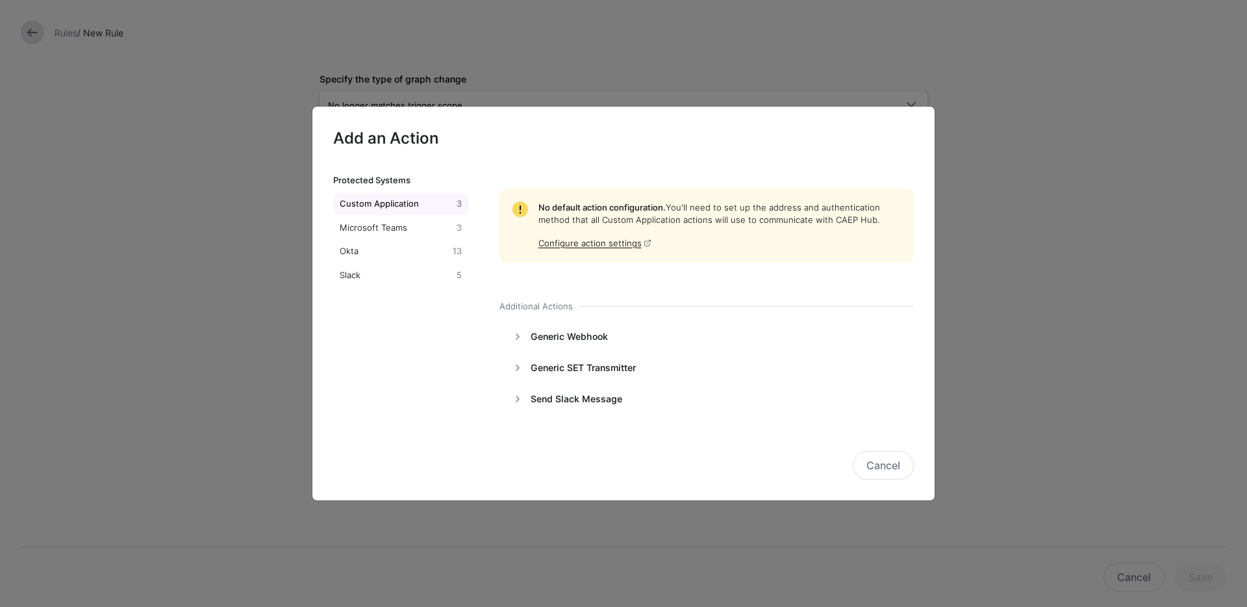
scroll to position [70, 0]
click at [393, 254] on div "Okta" at bounding box center [393, 251] width 113 height 13
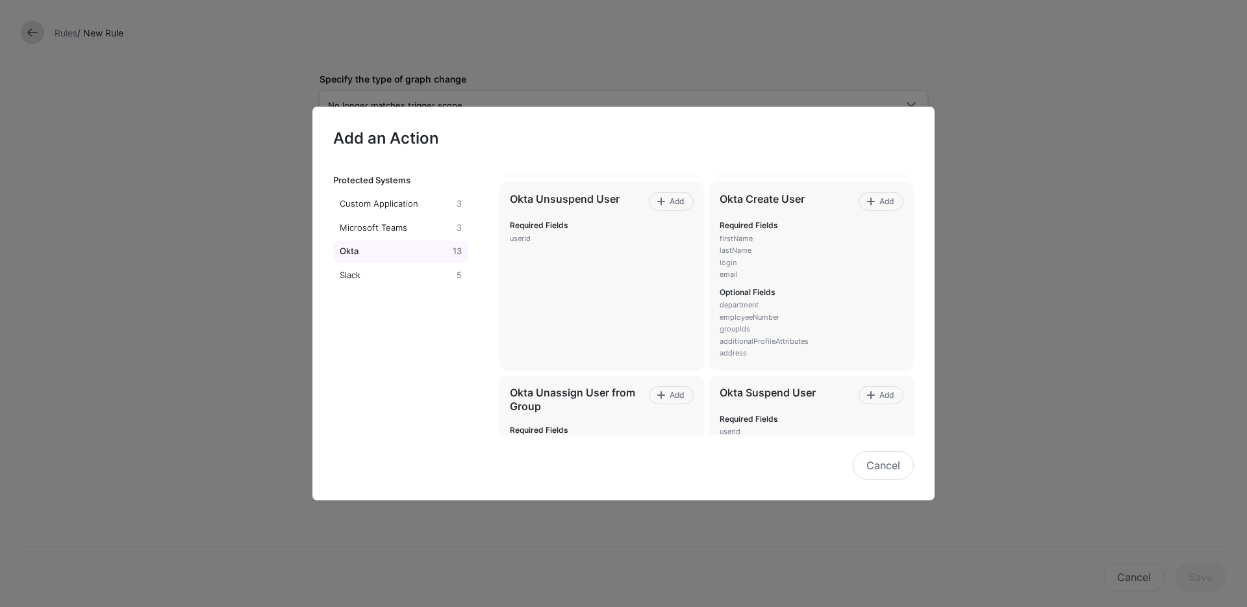
scroll to position [0, 0]
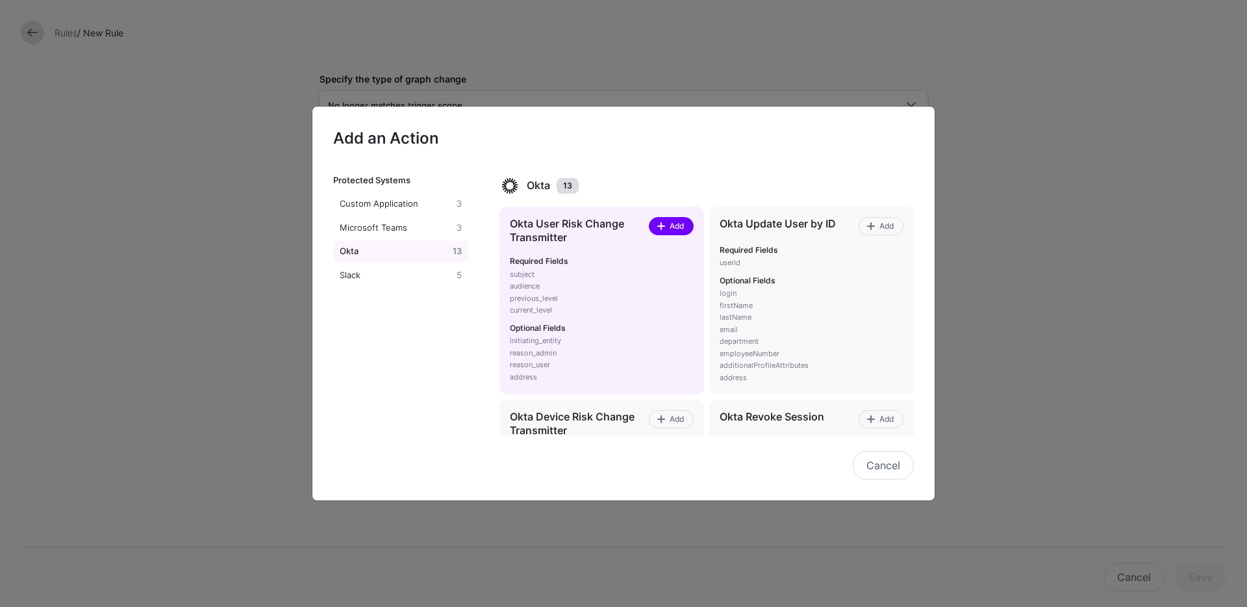
click at [676, 227] on span "Add" at bounding box center [677, 226] width 18 height 12
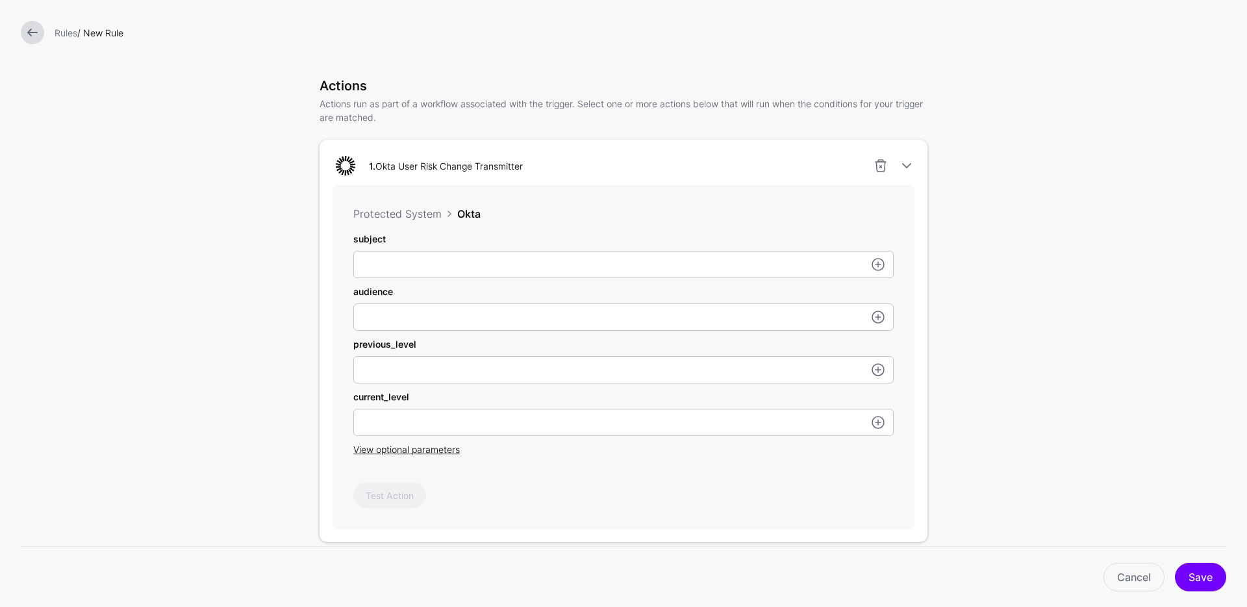
scroll to position [303, 0]
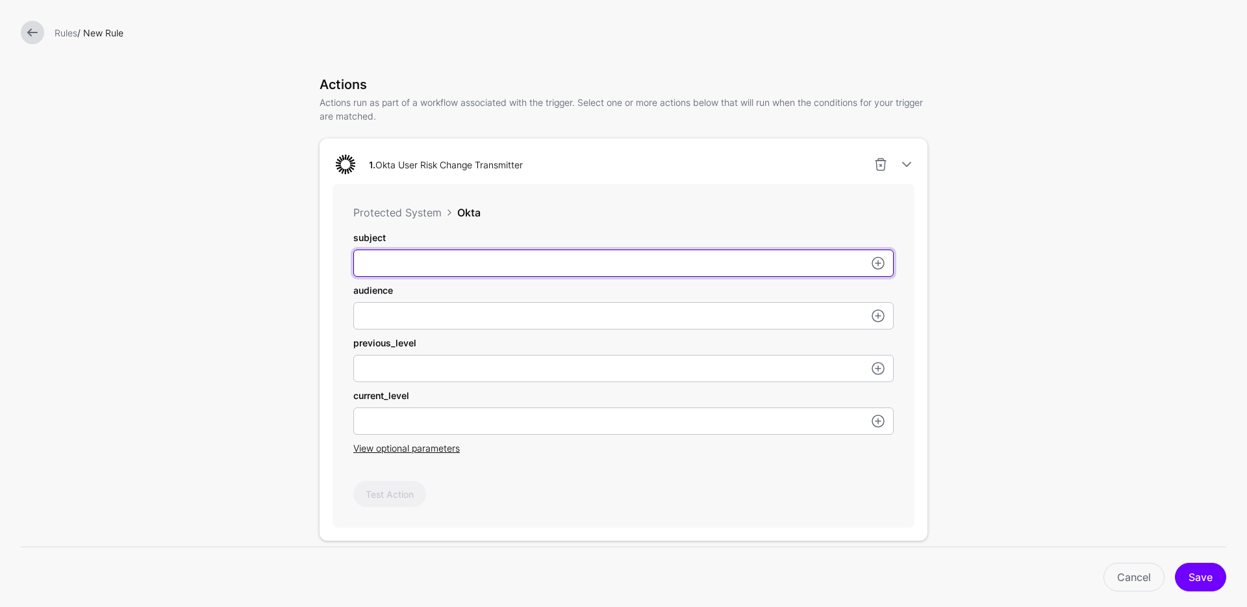
click at [431, 264] on input "subject" at bounding box center [623, 262] width 540 height 27
paste input "**********"
click at [576, 266] on input "**********" at bounding box center [623, 262] width 540 height 27
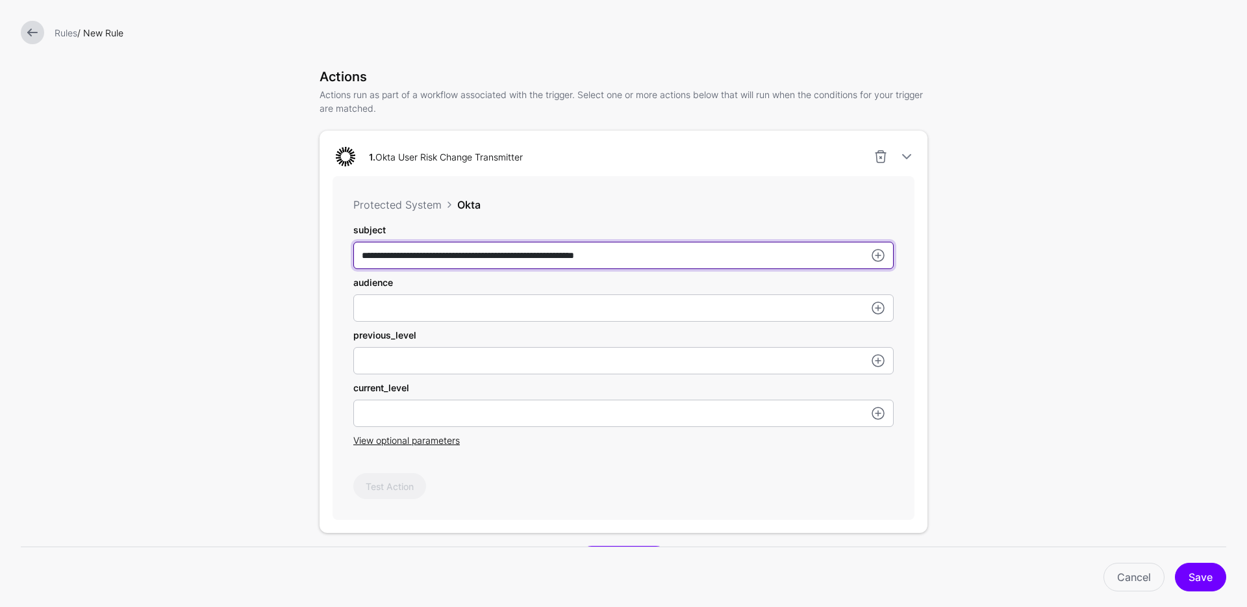
scroll to position [311, 0]
type input "**********"
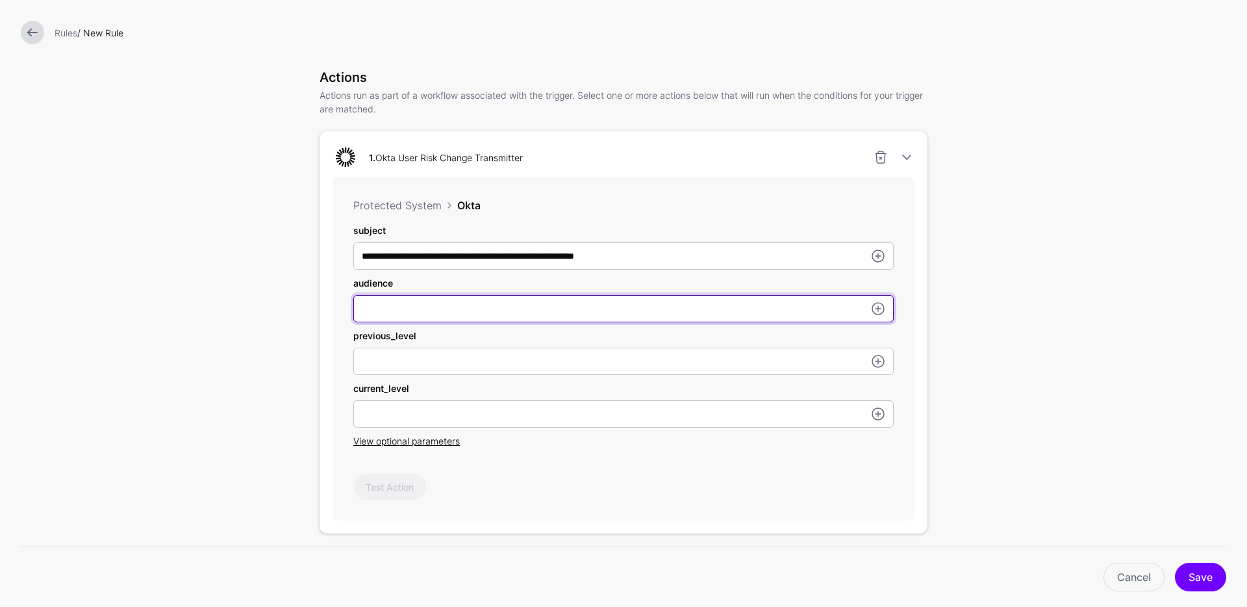
click at [438, 310] on input "subject" at bounding box center [623, 308] width 540 height 27
paste input "**********"
type input "**********"
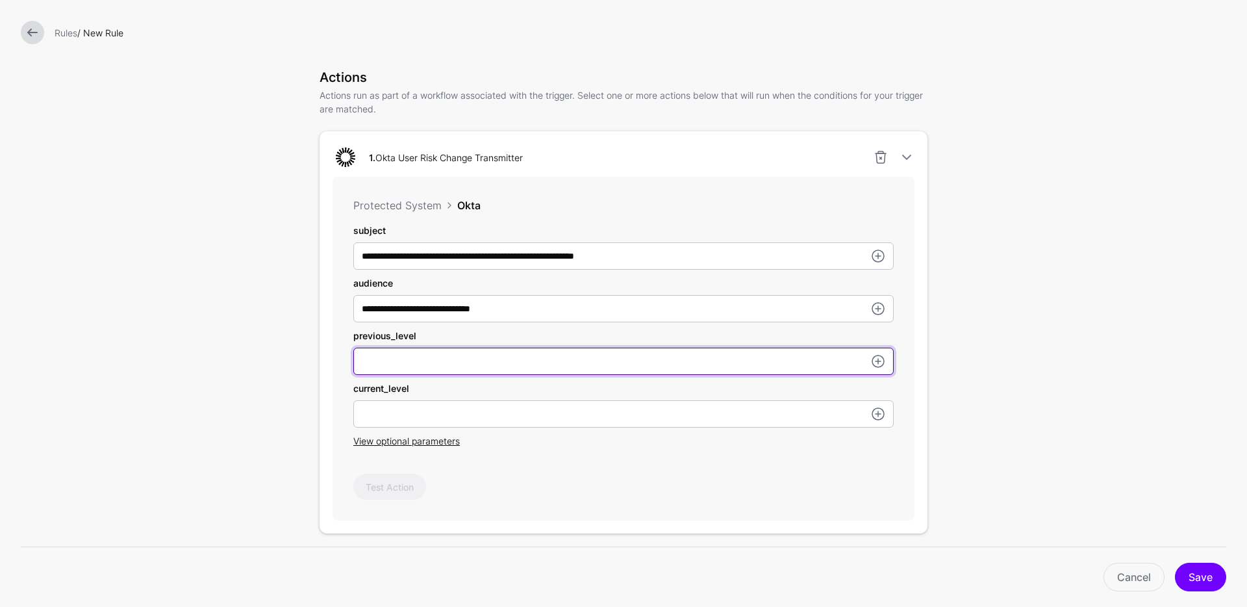
click at [411, 359] on input "subject" at bounding box center [623, 361] width 540 height 27
type input "****"
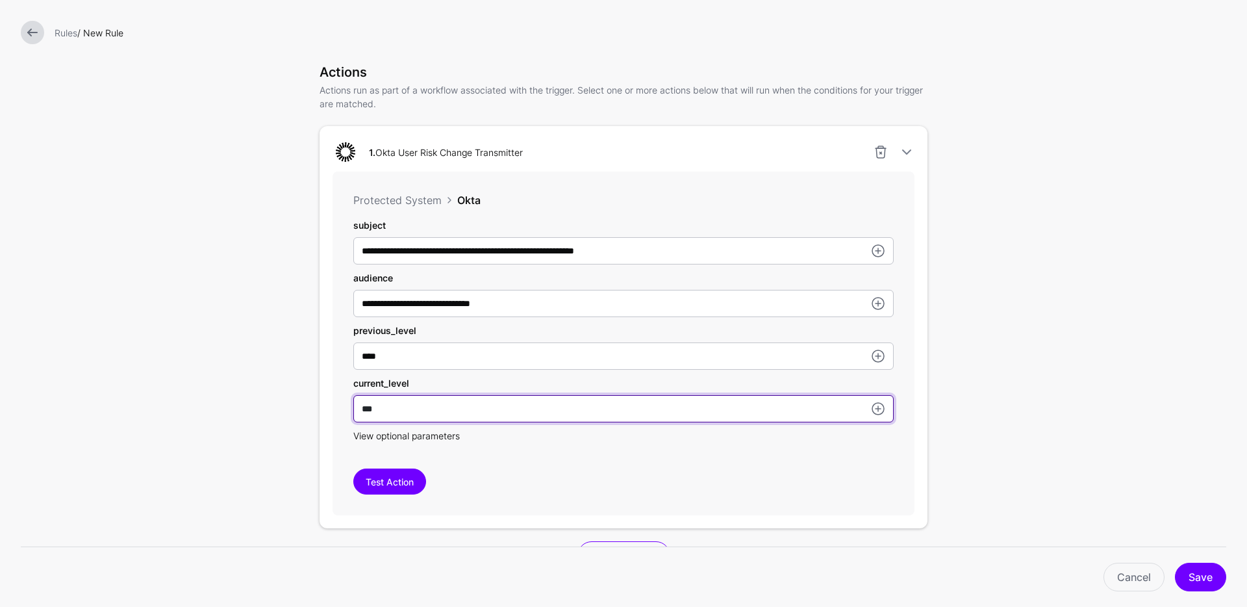
type input "***"
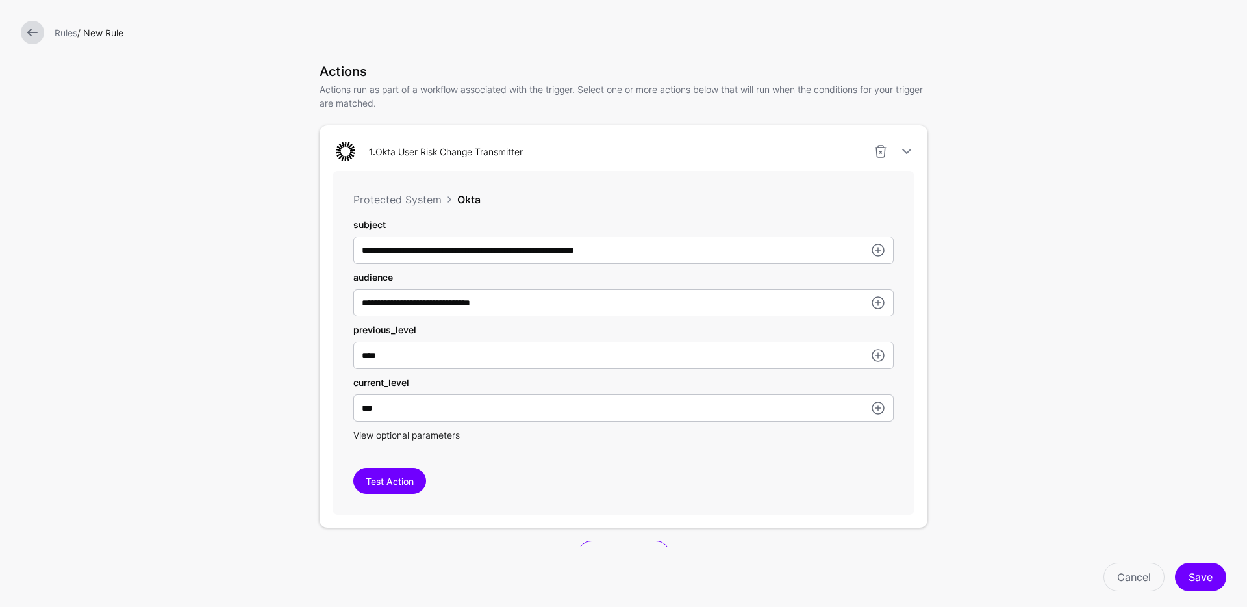
click at [433, 439] on span "View optional parameters" at bounding box center [406, 434] width 107 height 11
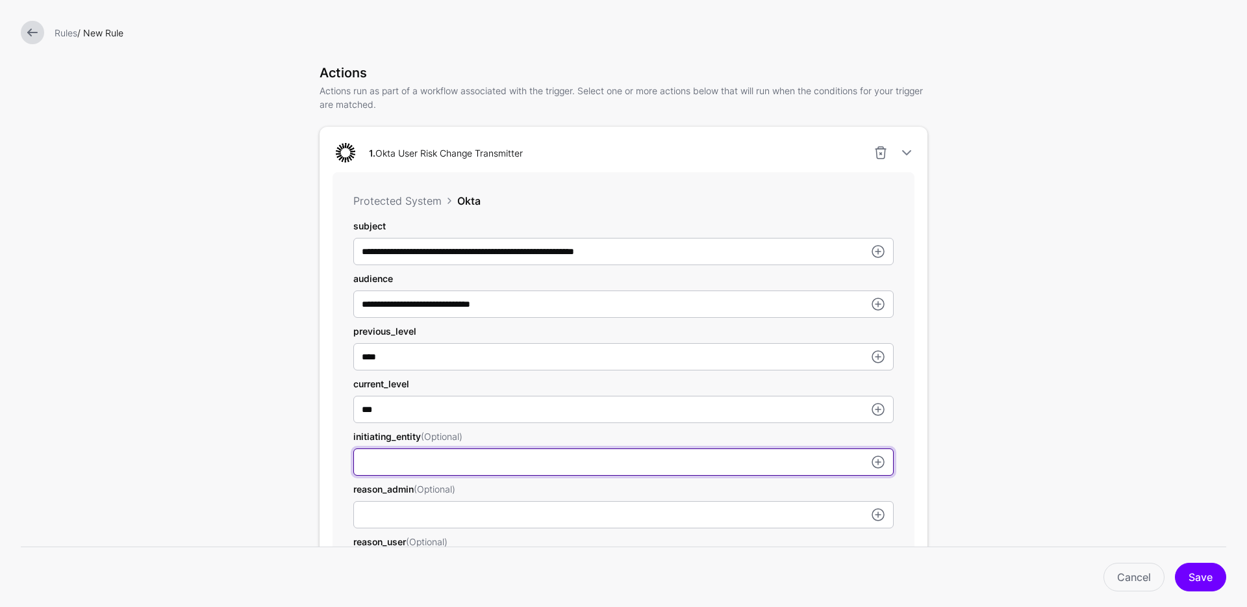
click at [416, 458] on input "subject" at bounding box center [623, 461] width 540 height 27
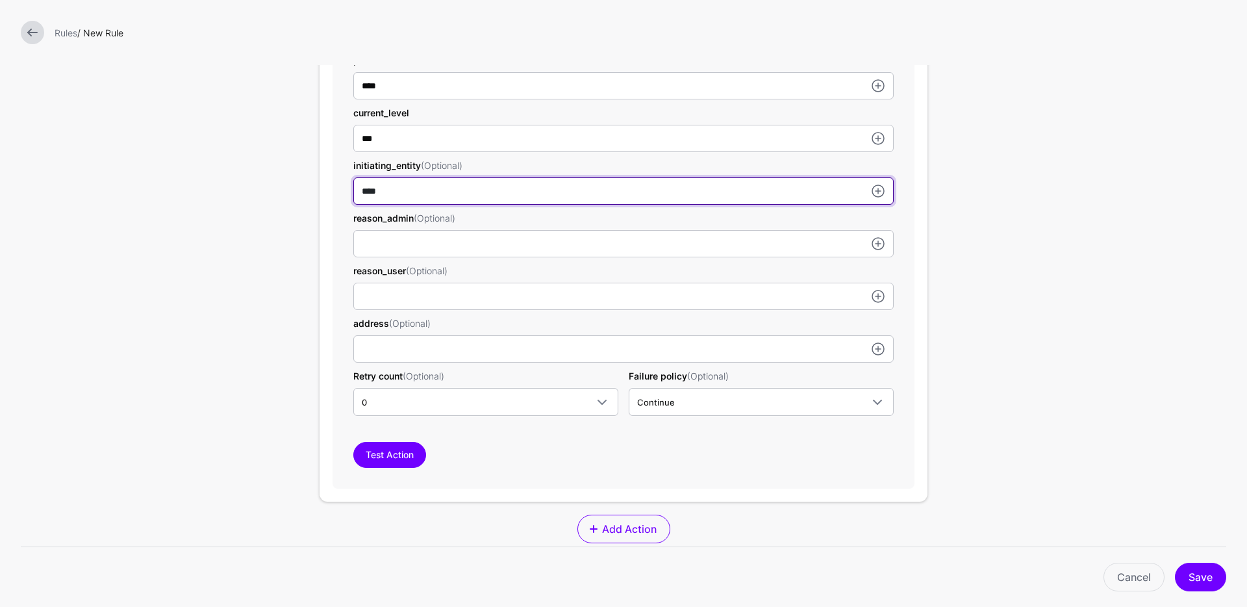
scroll to position [588, 0]
type input "****"
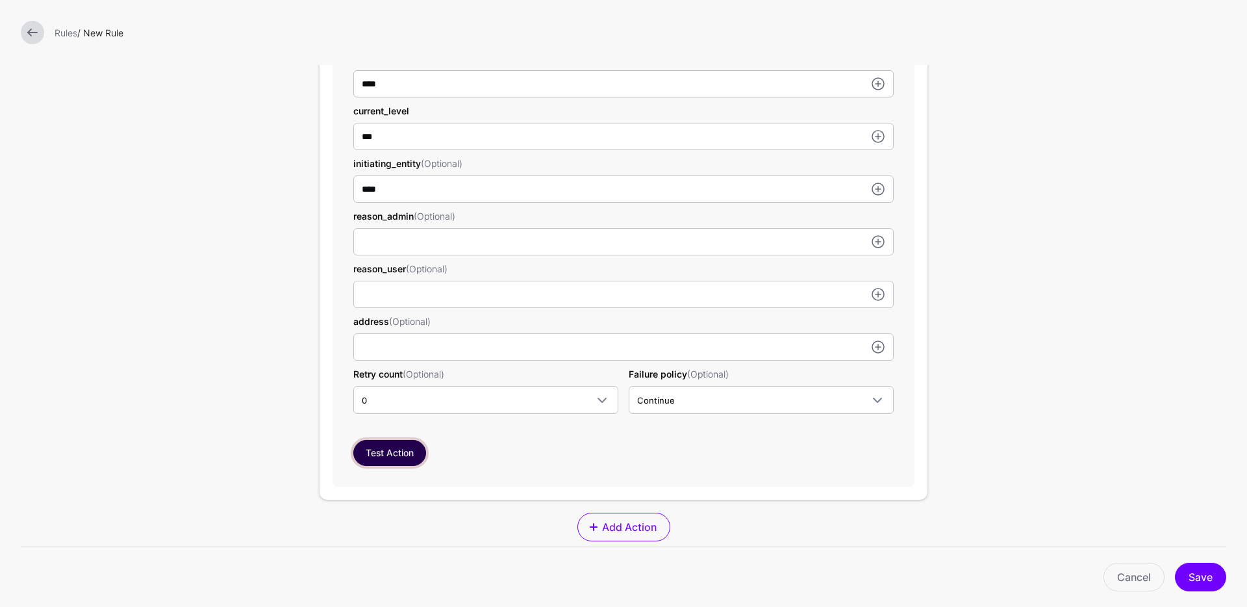
click at [386, 455] on button "Test Action" at bounding box center [389, 453] width 73 height 26
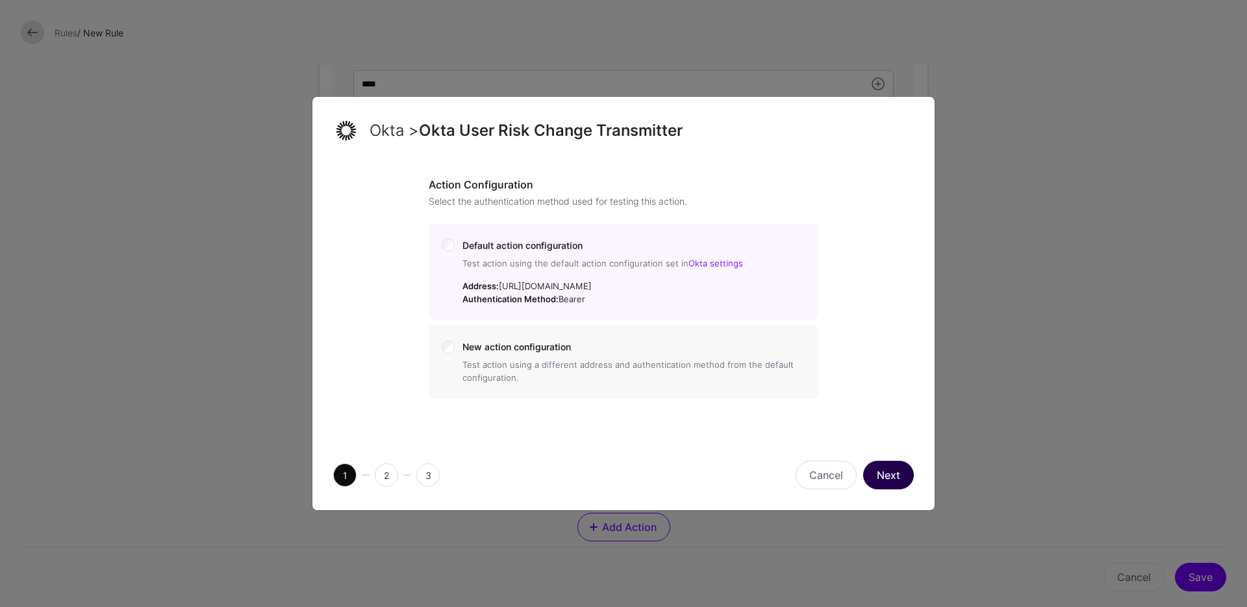
click at [905, 477] on button "Next" at bounding box center [888, 475] width 51 height 29
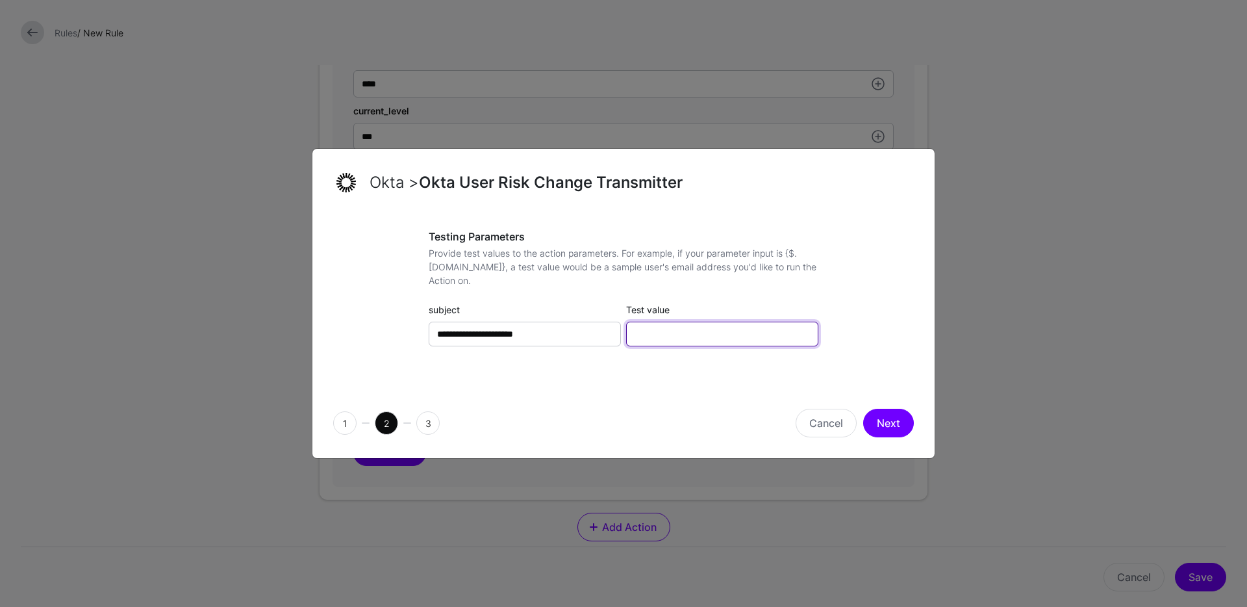
click at [683, 327] on input "Test value" at bounding box center [722, 334] width 192 height 25
paste input "**********"
type input "**********"
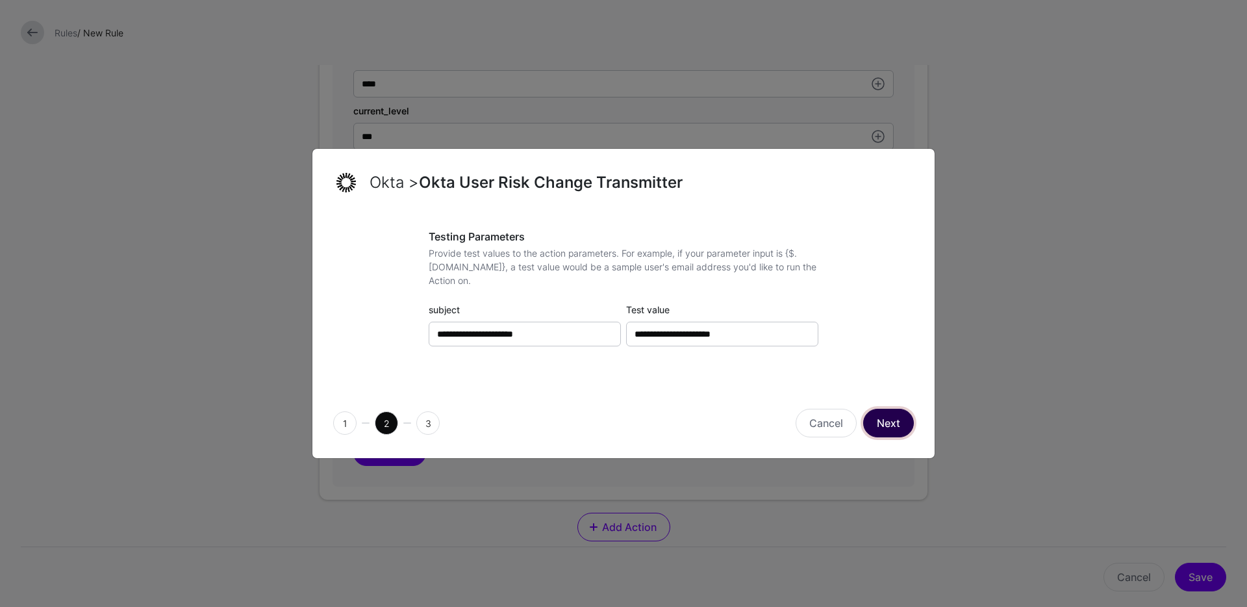
click at [898, 422] on button "Next" at bounding box center [888, 423] width 51 height 29
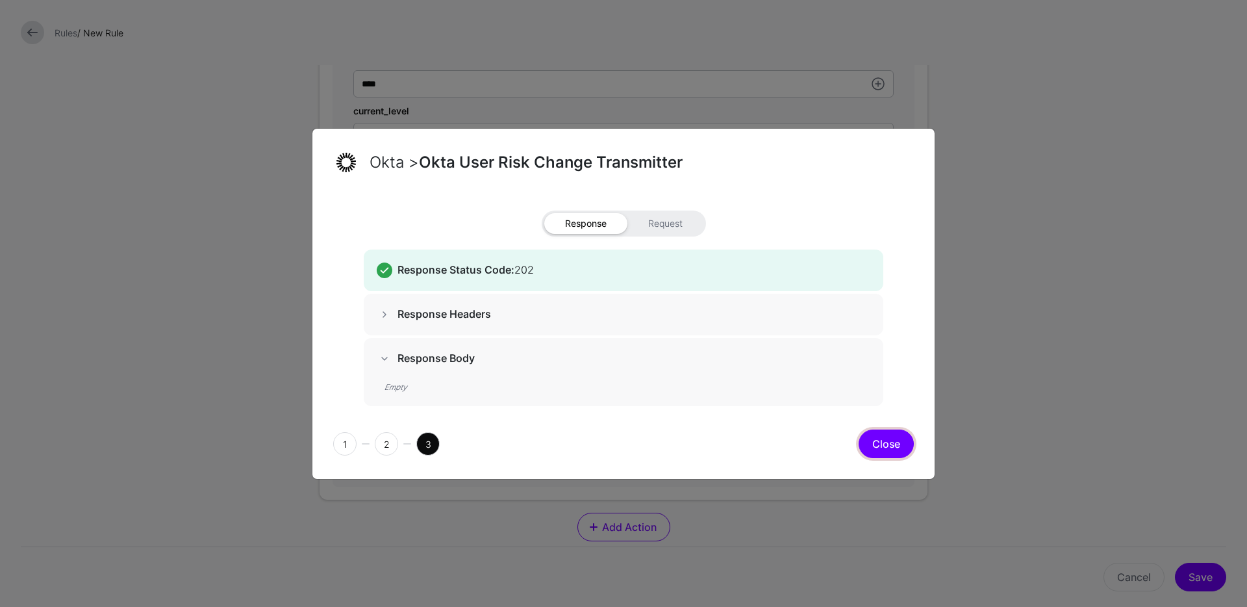
click at [890, 448] on button "Close" at bounding box center [886, 443] width 55 height 29
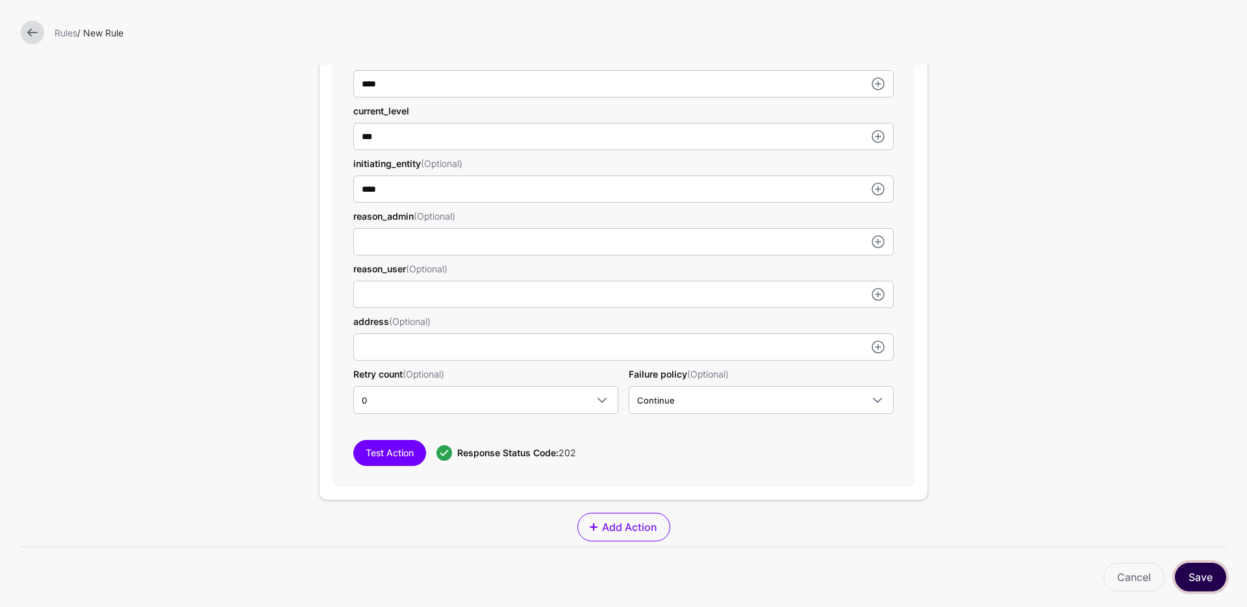
click at [1219, 586] on button "Save" at bounding box center [1200, 577] width 51 height 29
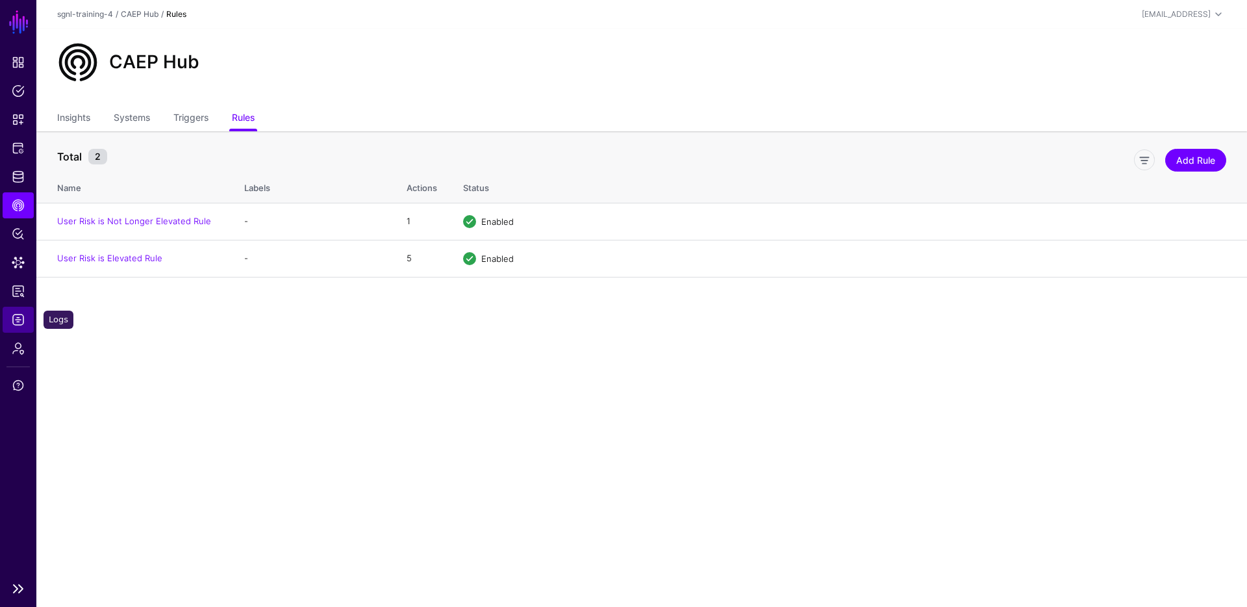
click at [20, 323] on span "Logs" at bounding box center [18, 319] width 13 height 13
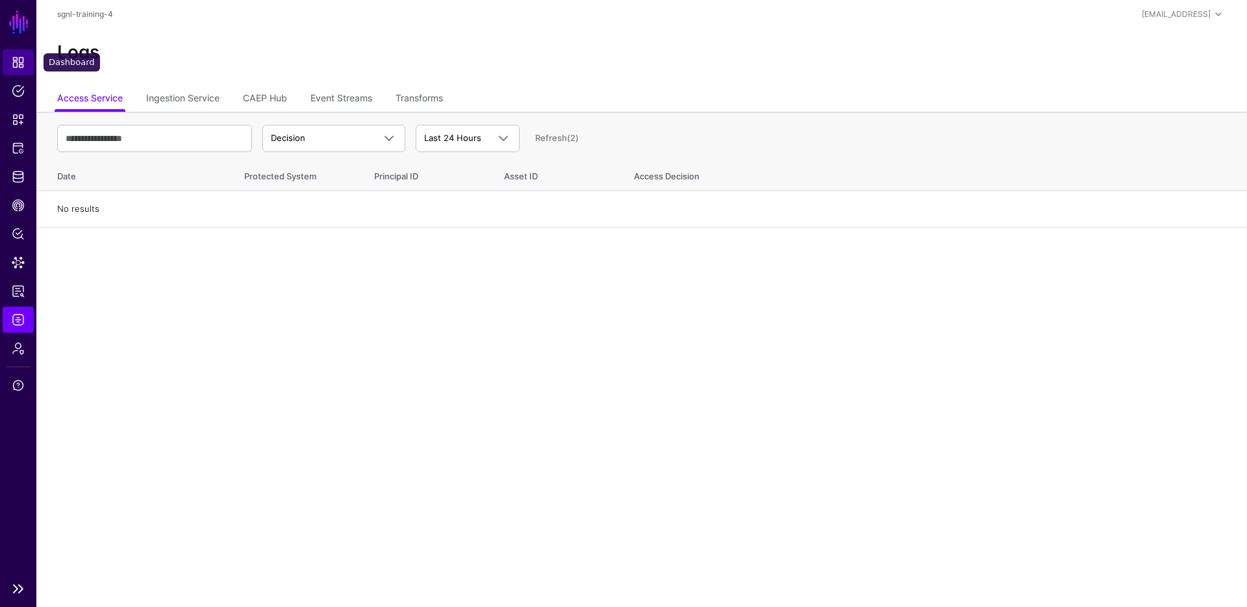
click at [23, 68] on span "Dashboard" at bounding box center [18, 62] width 13 height 13
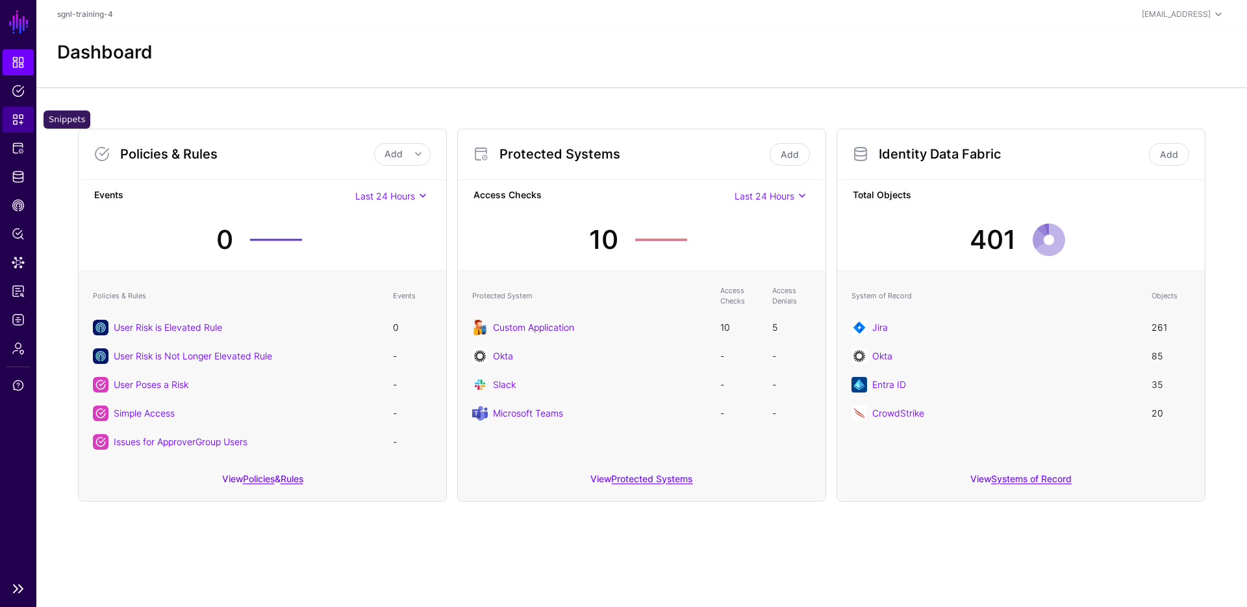
click at [21, 113] on span "Snippets" at bounding box center [18, 119] width 13 height 13
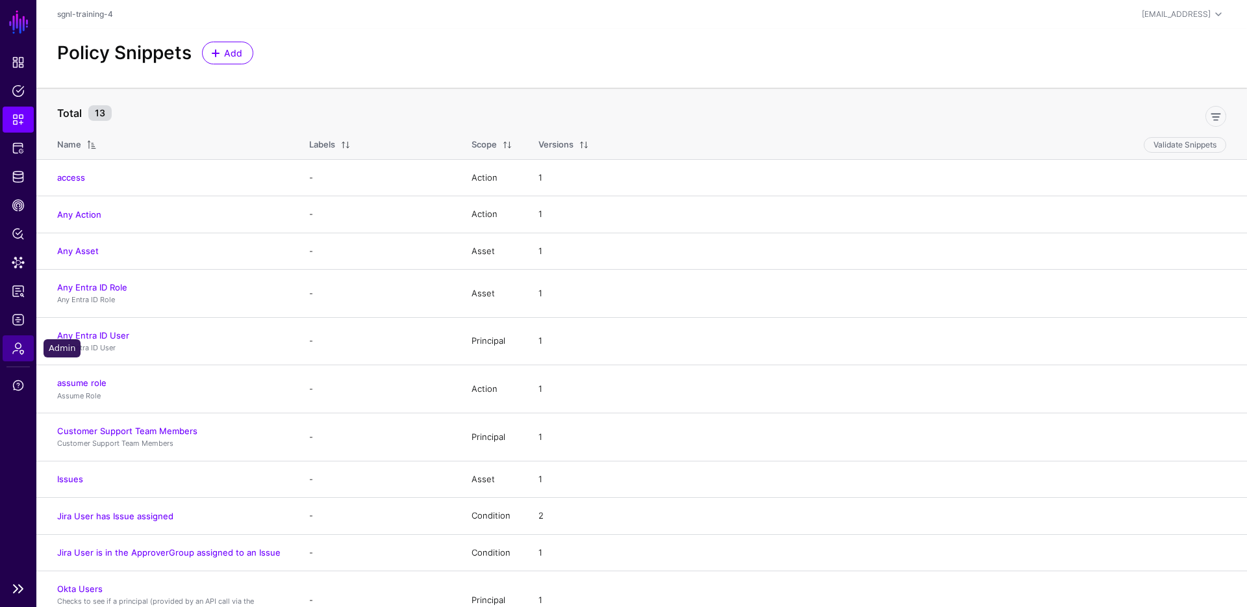
click at [24, 353] on span "Admin" at bounding box center [18, 348] width 13 height 13
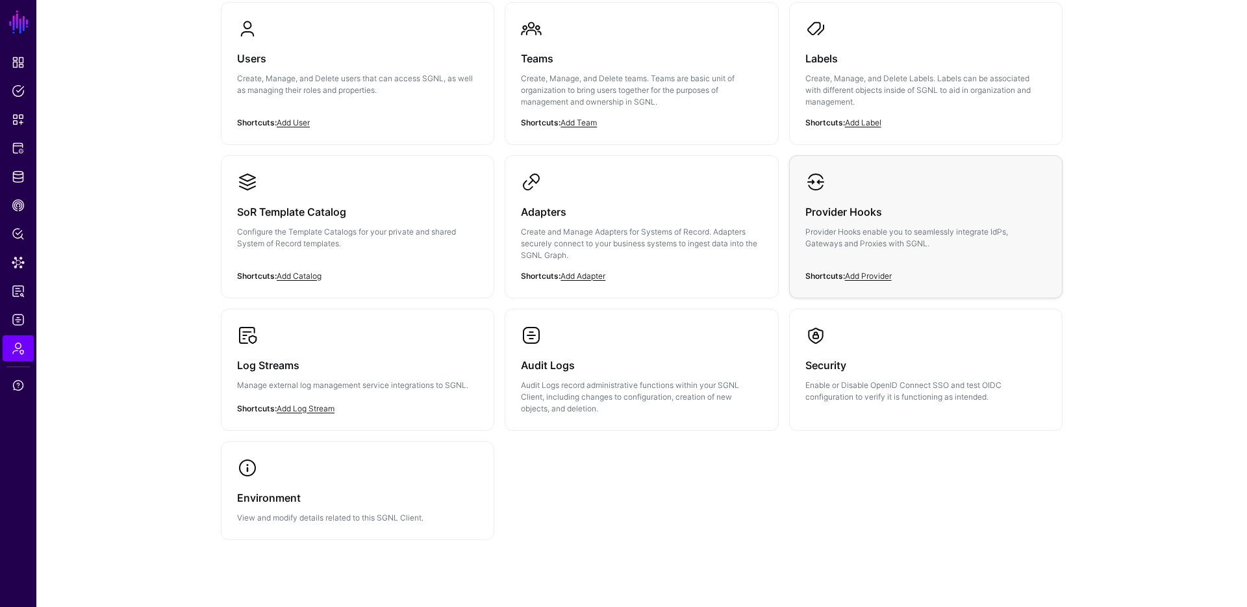
scroll to position [149, 0]
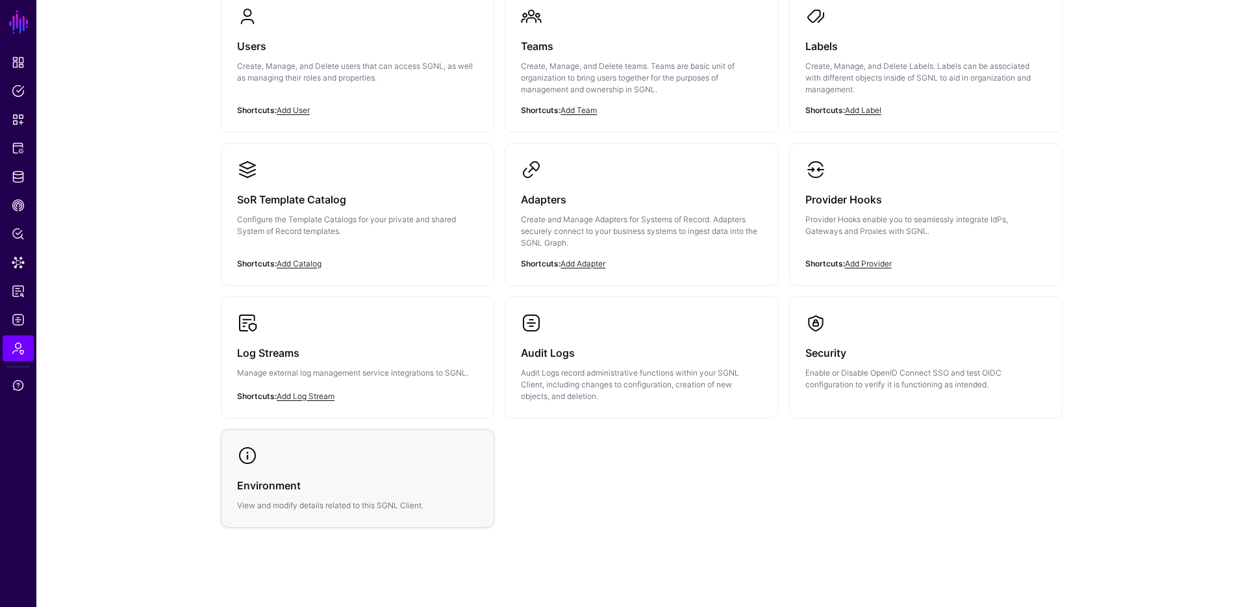
click at [356, 466] on div "Environment View and modify details related to this SGNL Client." at bounding box center [357, 488] width 241 height 45
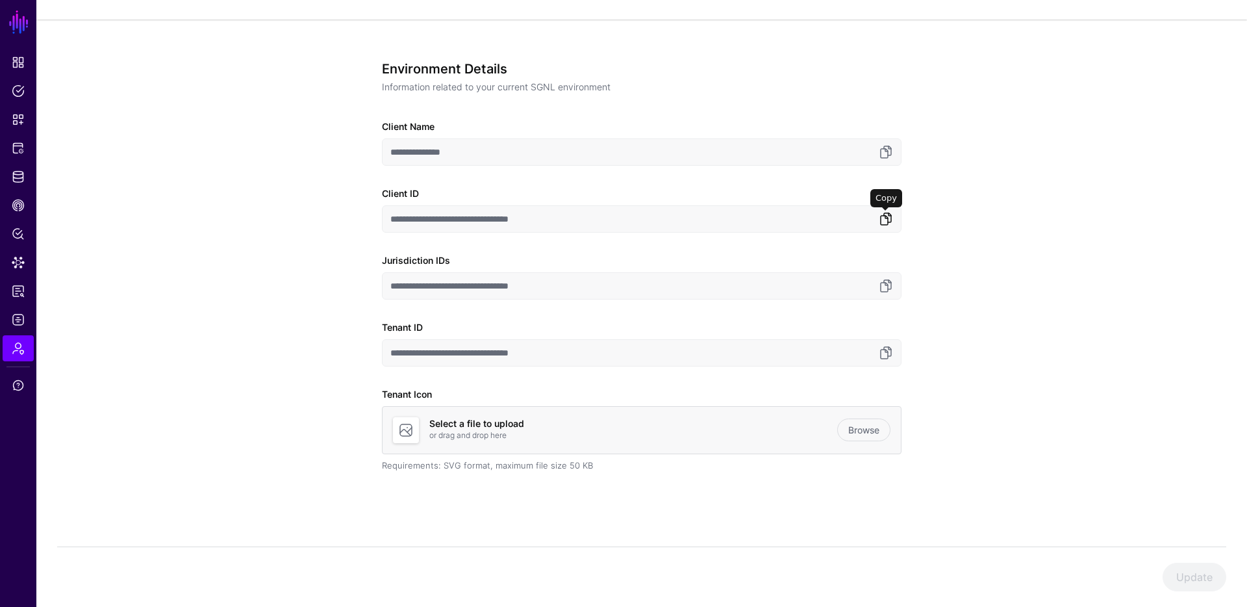
click at [893, 222] on link at bounding box center [886, 219] width 16 height 16
click at [884, 286] on link at bounding box center [886, 286] width 16 height 16
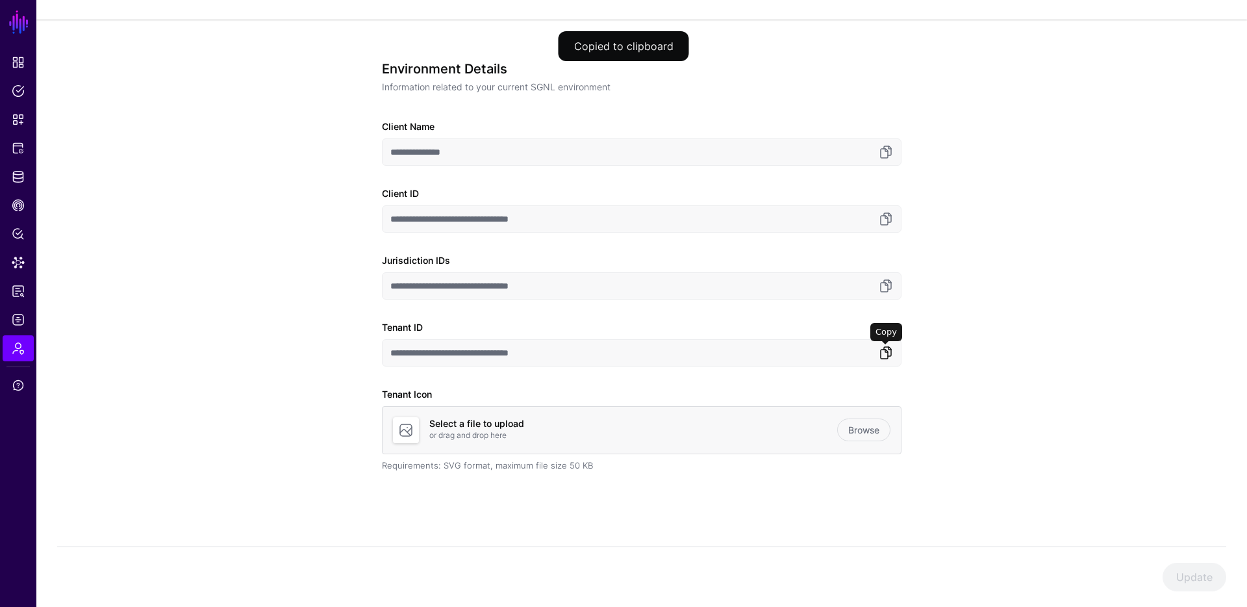
click at [885, 351] on link at bounding box center [886, 353] width 16 height 16
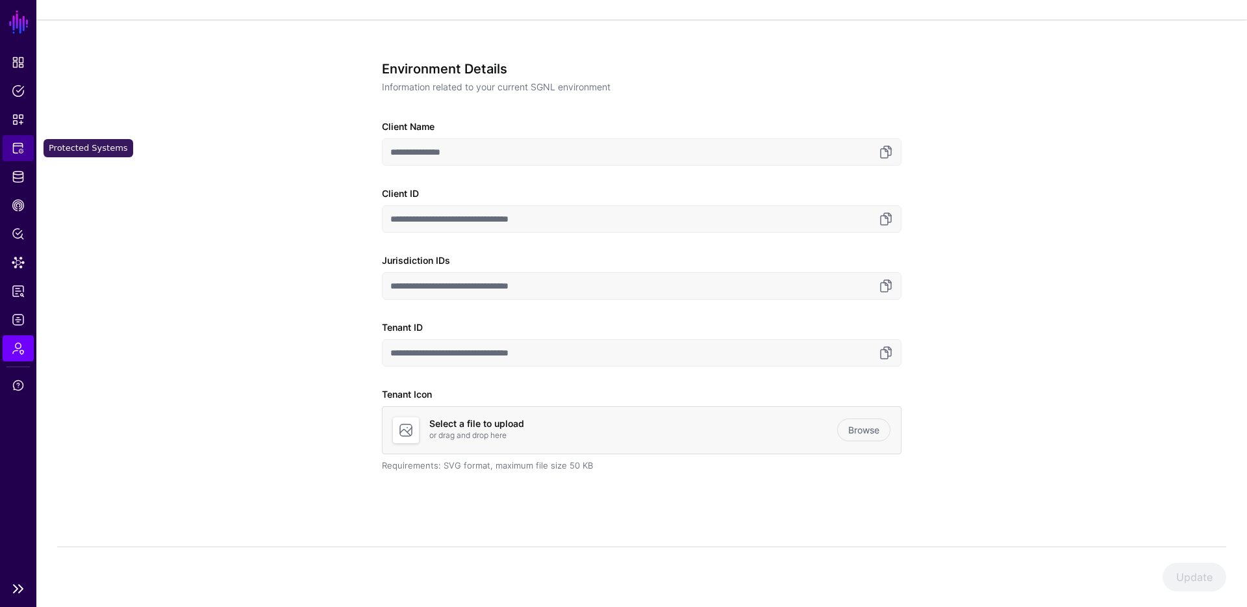
click at [22, 154] on span "Protected Systems" at bounding box center [18, 148] width 13 height 13
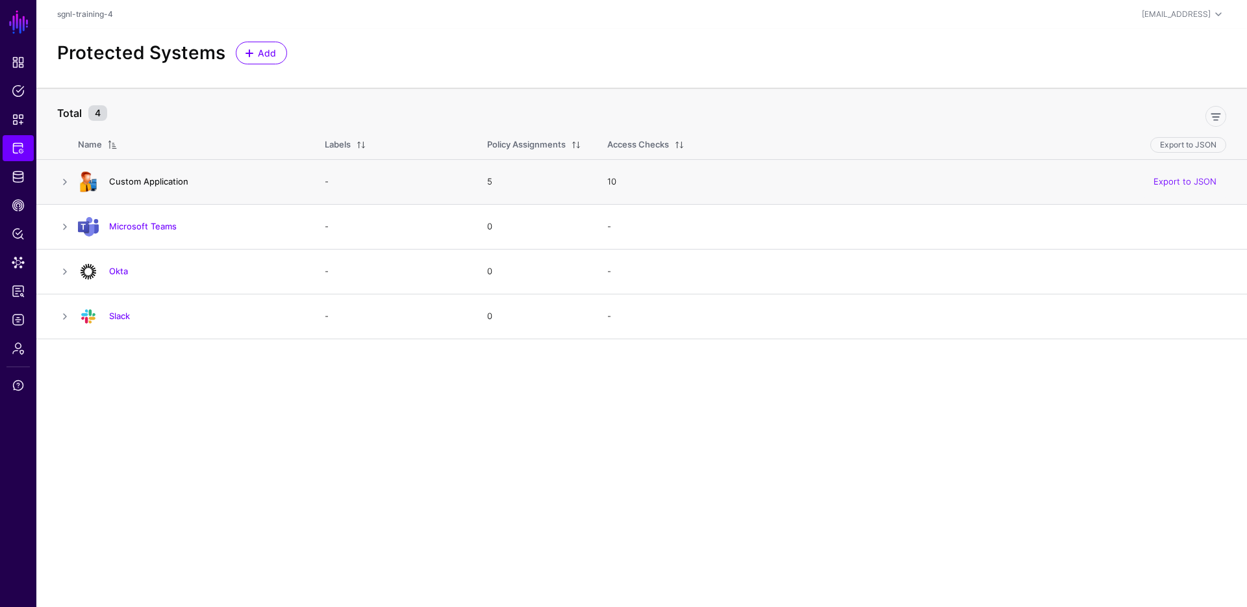
click at [166, 185] on link "Custom Application" at bounding box center [148, 181] width 79 height 10
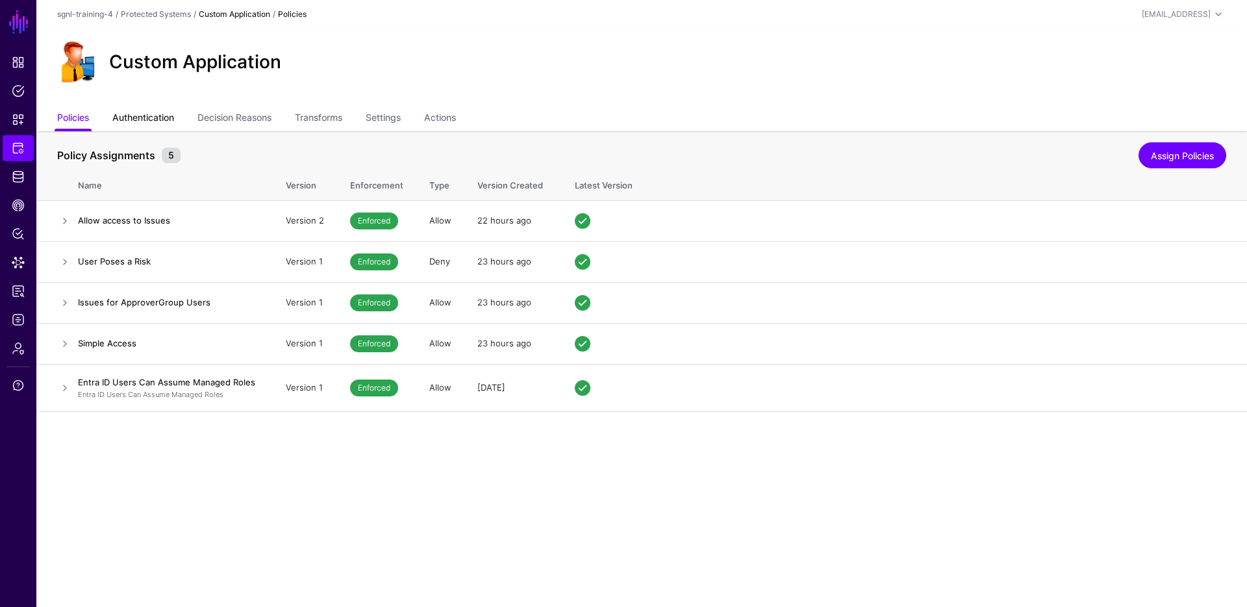
click at [164, 118] on link "Authentication" at bounding box center [143, 119] width 62 height 25
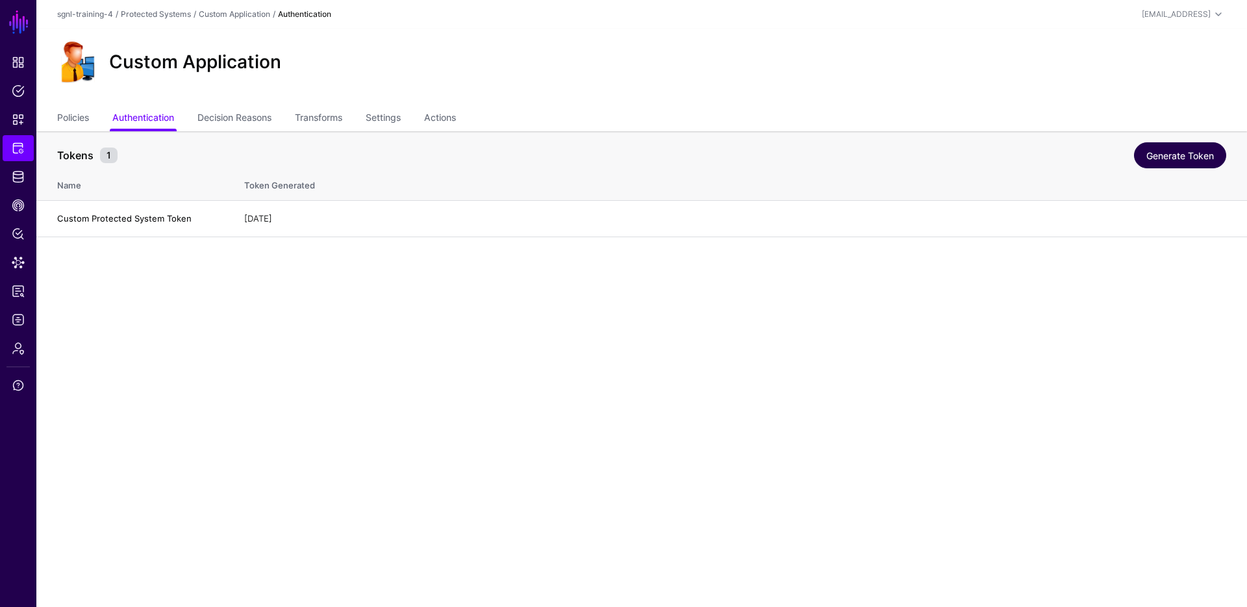
click at [1162, 160] on link "Generate Token" at bounding box center [1180, 155] width 92 height 26
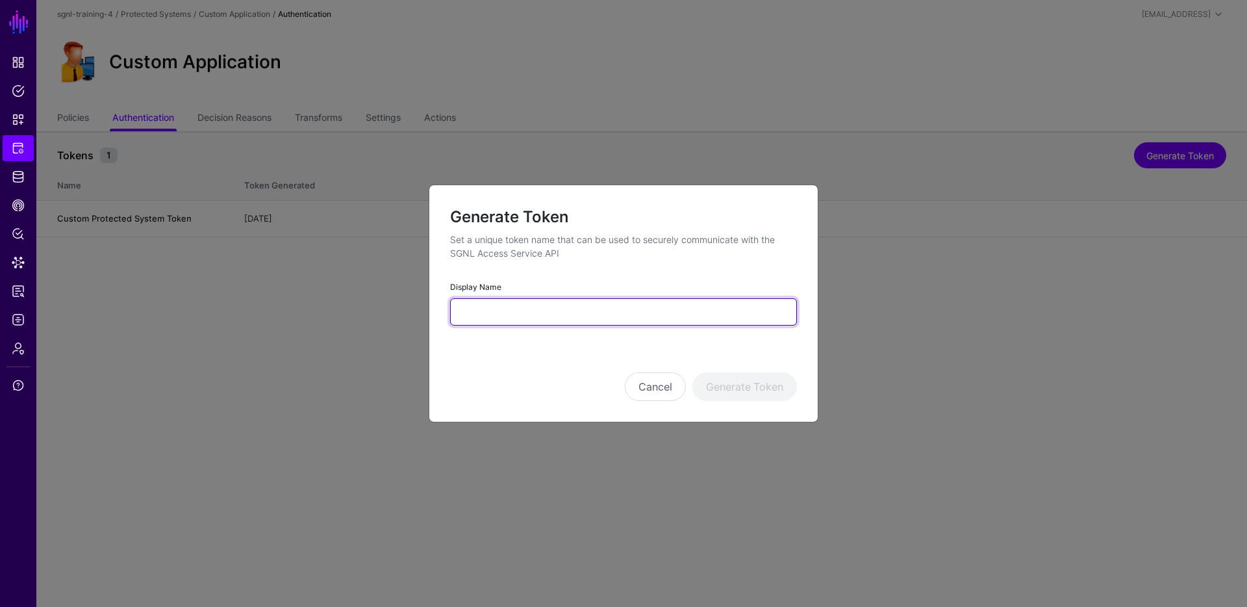
click at [616, 308] on input "Display Name" at bounding box center [623, 311] width 347 height 27
type input "*******"
click at [692, 372] on button "Generate Token" at bounding box center [744, 386] width 105 height 29
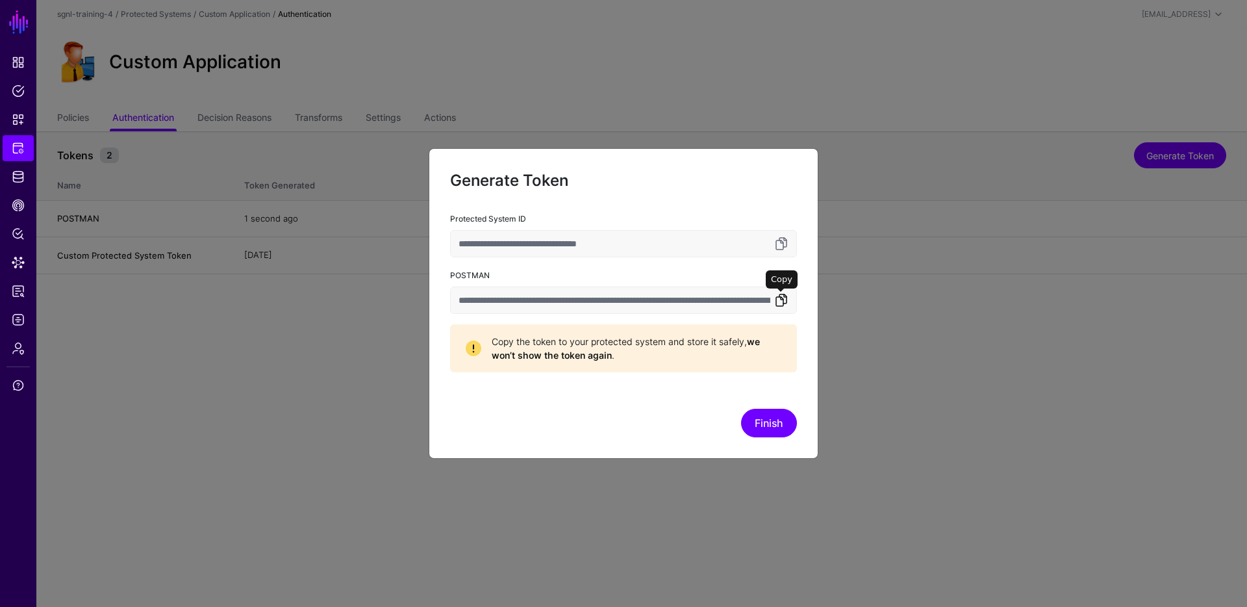
click at [780, 304] on link at bounding box center [782, 300] width 16 height 16
click at [763, 428] on button "Finish" at bounding box center [769, 423] width 56 height 29
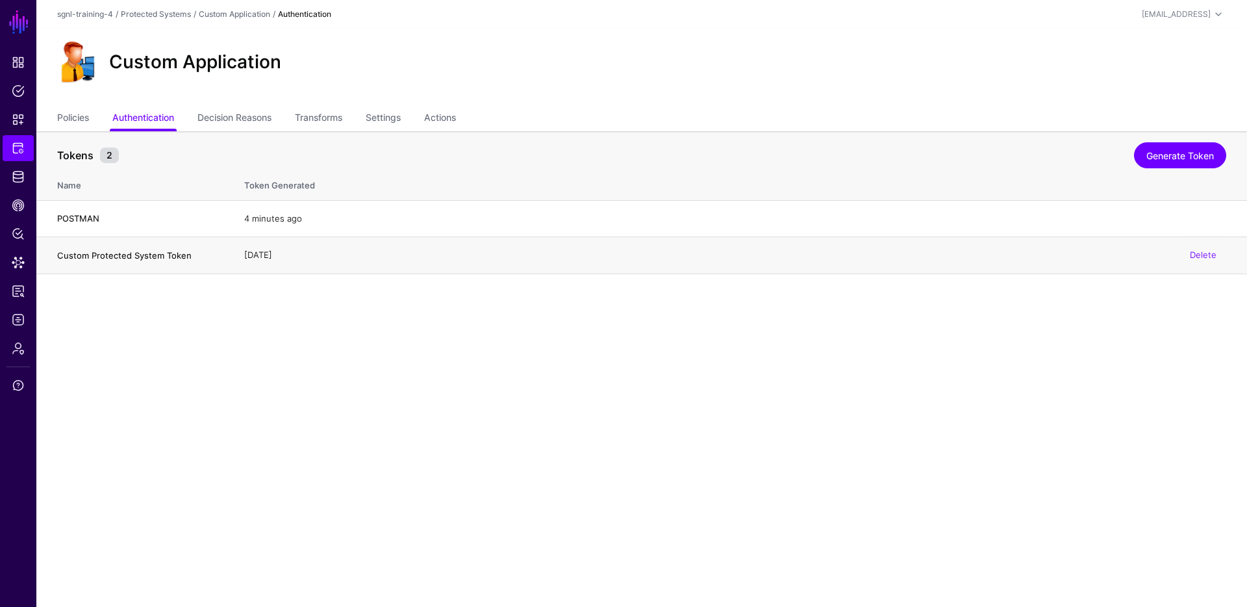
click at [118, 253] on h4 "Custom Protected System Token" at bounding box center [137, 255] width 161 height 12
click at [190, 219] on h4 "POSTMAN" at bounding box center [137, 218] width 161 height 12
click at [305, 182] on th "Token Generated" at bounding box center [739, 183] width 1016 height 34
click at [9, 319] on link "Logs" at bounding box center [18, 320] width 31 height 26
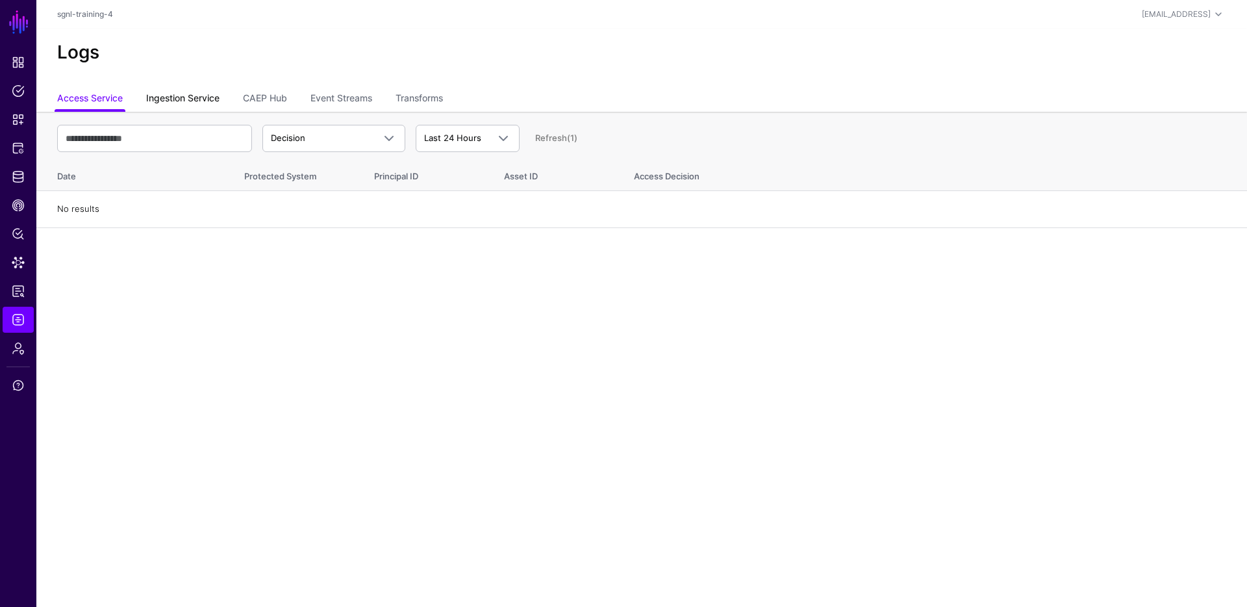
click at [188, 105] on link "Ingestion Service" at bounding box center [182, 99] width 73 height 25
click at [261, 102] on link "CAEP Hub" at bounding box center [265, 99] width 44 height 25
click at [340, 99] on link "Event Streams" at bounding box center [342, 99] width 62 height 25
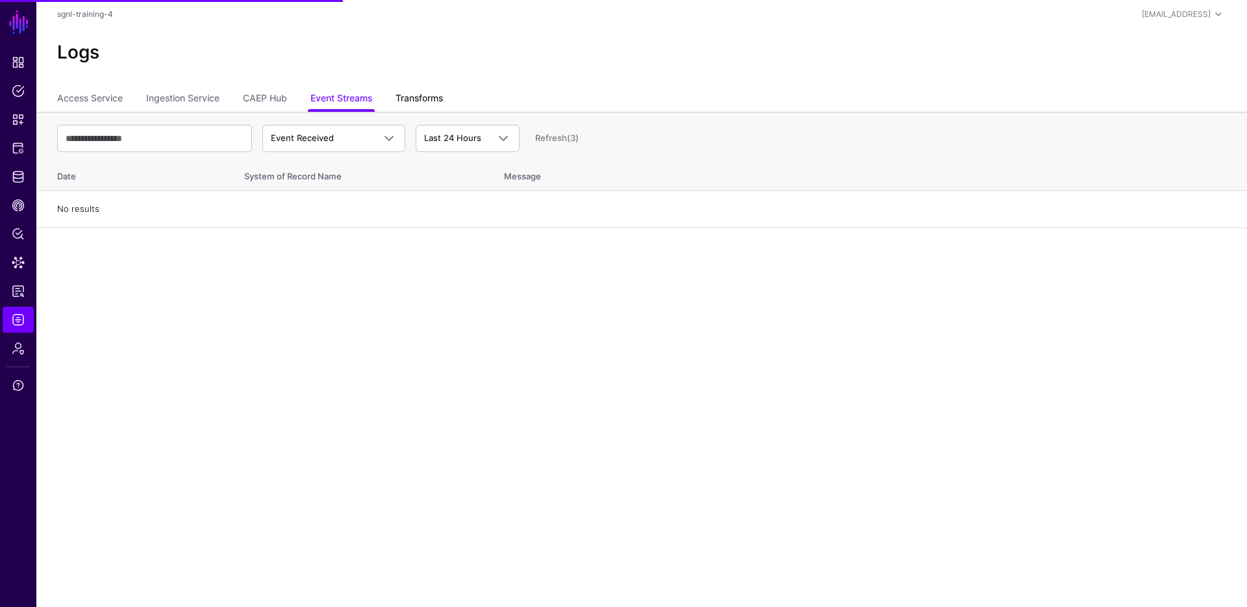
click at [442, 97] on link "Transforms" at bounding box center [419, 99] width 47 height 25
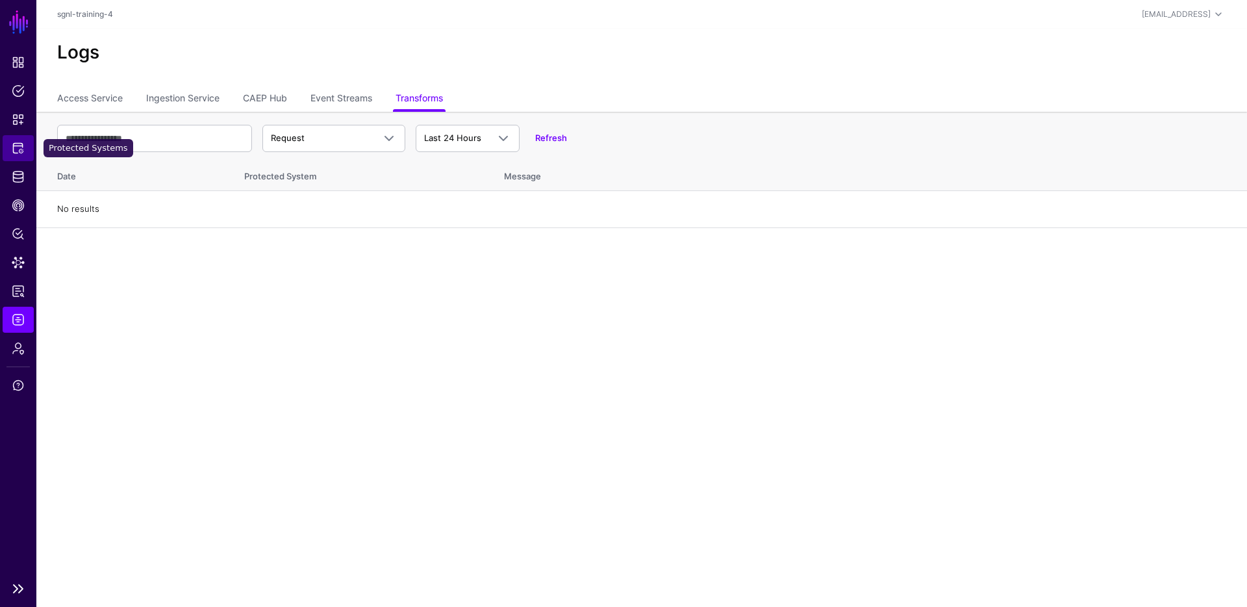
click at [26, 151] on link "Protected Systems" at bounding box center [18, 148] width 31 height 26
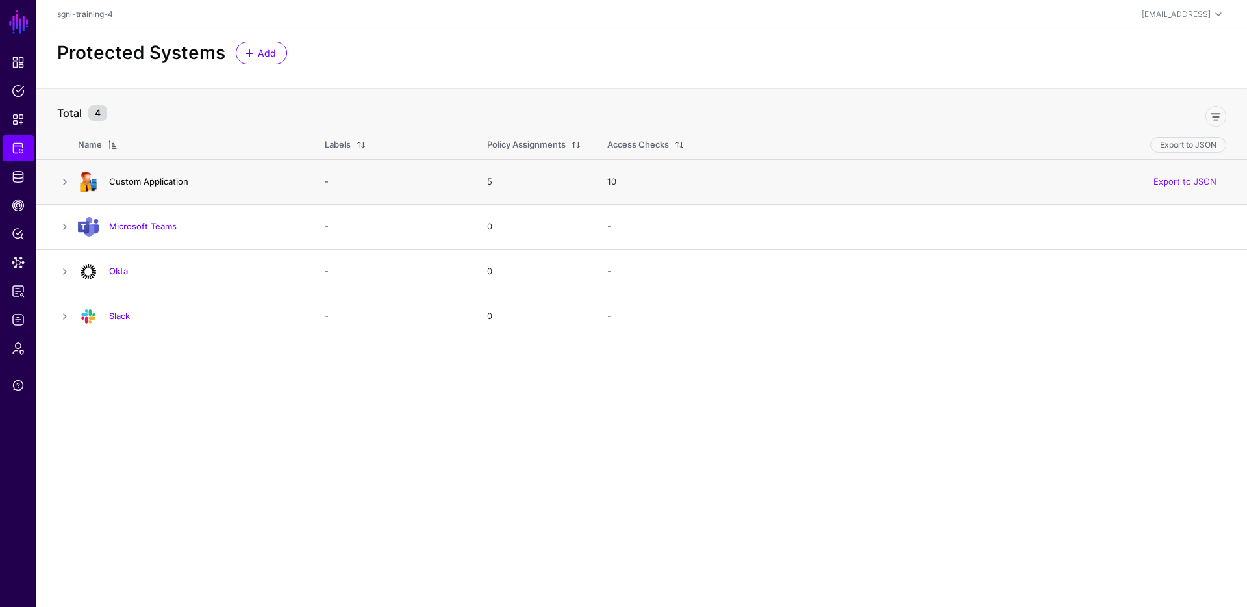
click at [155, 179] on link "Custom Application" at bounding box center [148, 181] width 79 height 10
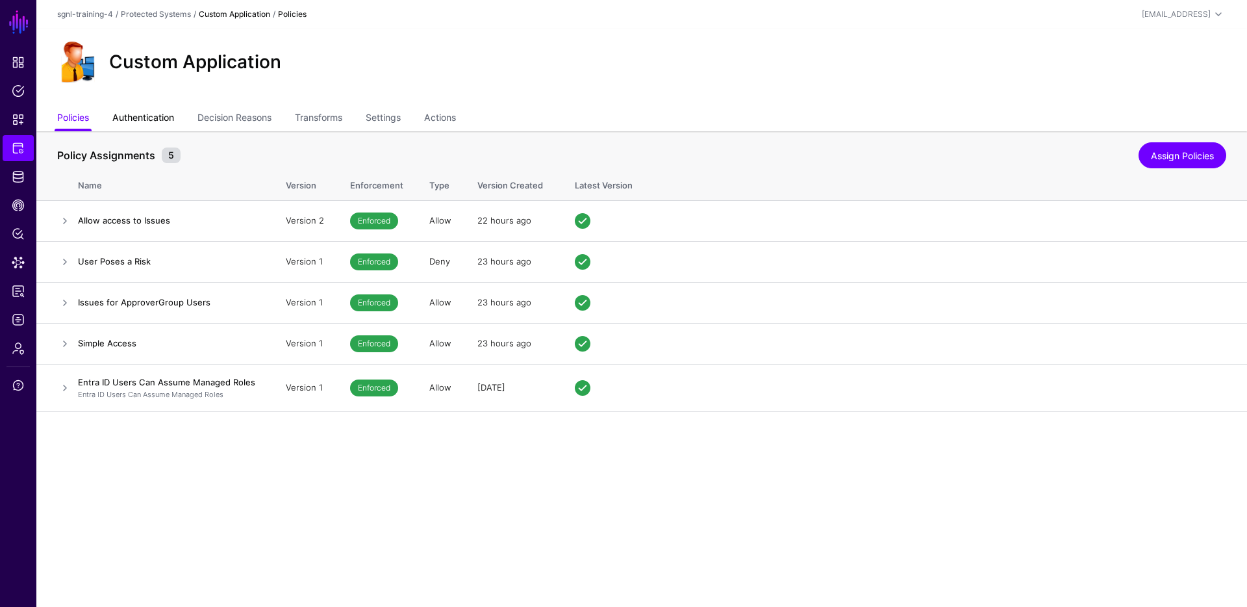
click at [146, 119] on link "Authentication" at bounding box center [143, 119] width 62 height 25
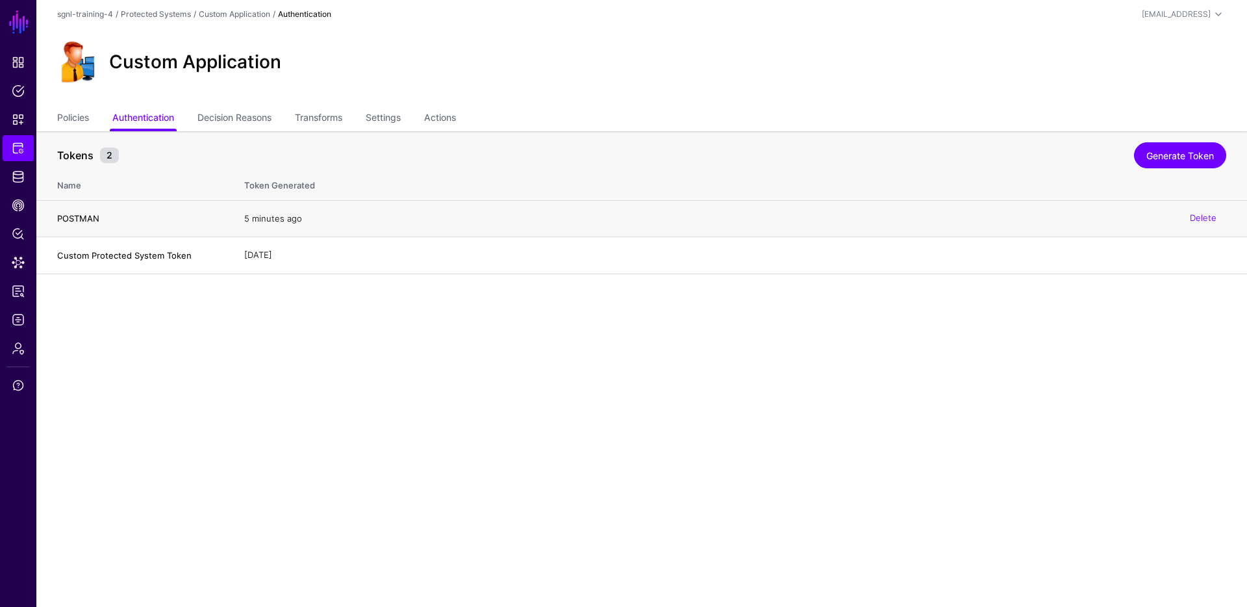
click at [100, 213] on h4 "POSTMAN" at bounding box center [137, 218] width 161 height 12
click at [103, 244] on td "Custom Protected System Token" at bounding box center [133, 255] width 195 height 37
click at [17, 347] on span "Admin" at bounding box center [18, 348] width 13 height 13
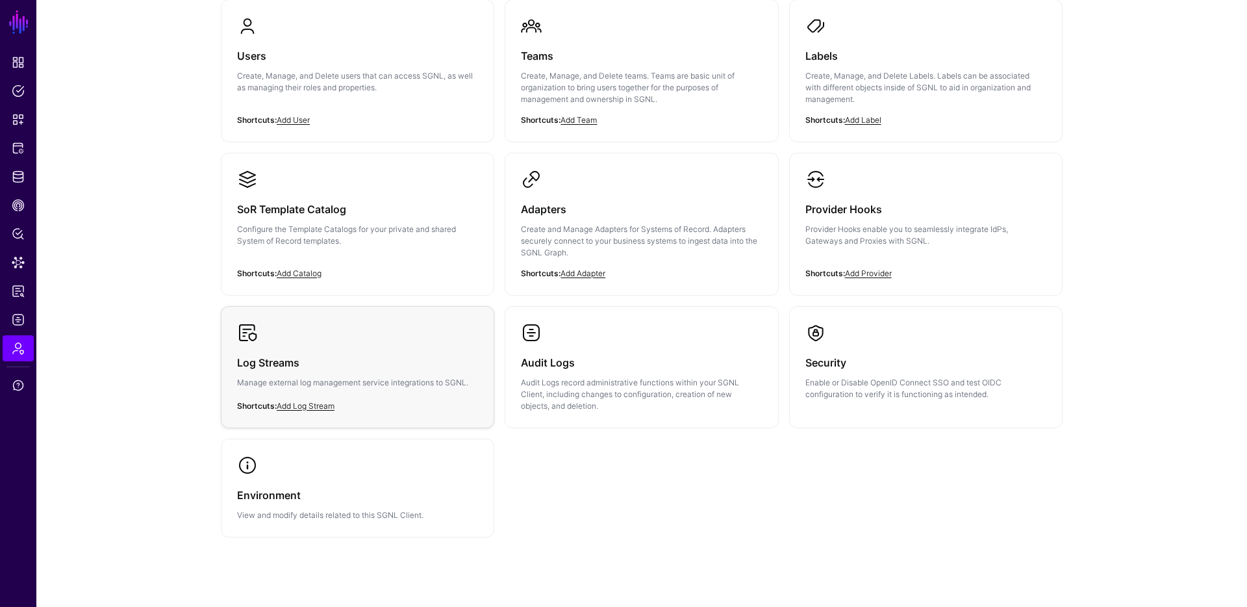
scroll to position [168, 0]
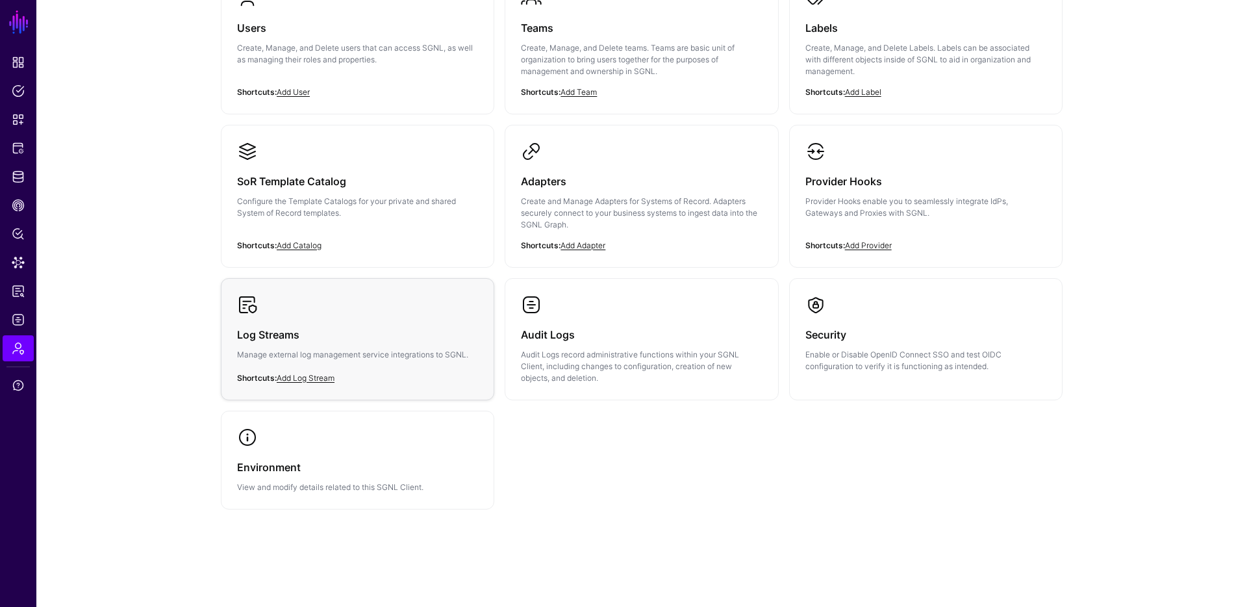
click at [335, 346] on div "Log Streams Manage external log management service integrations to SGNL." at bounding box center [357, 348] width 241 height 66
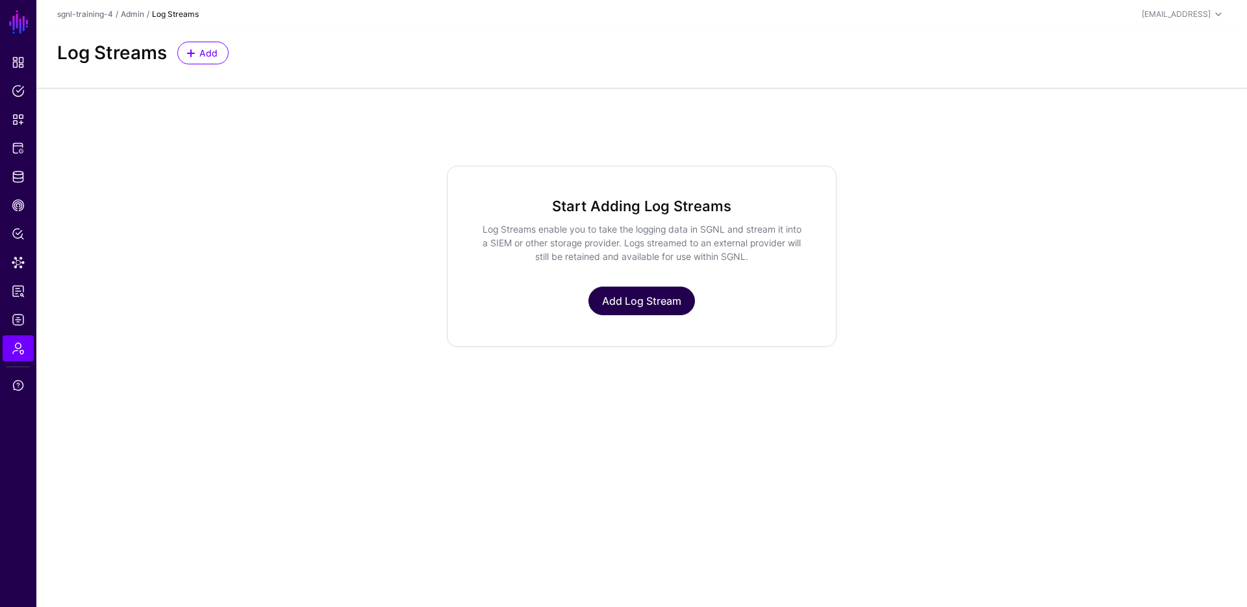
click at [646, 307] on link "Add Log Stream" at bounding box center [642, 300] width 107 height 29
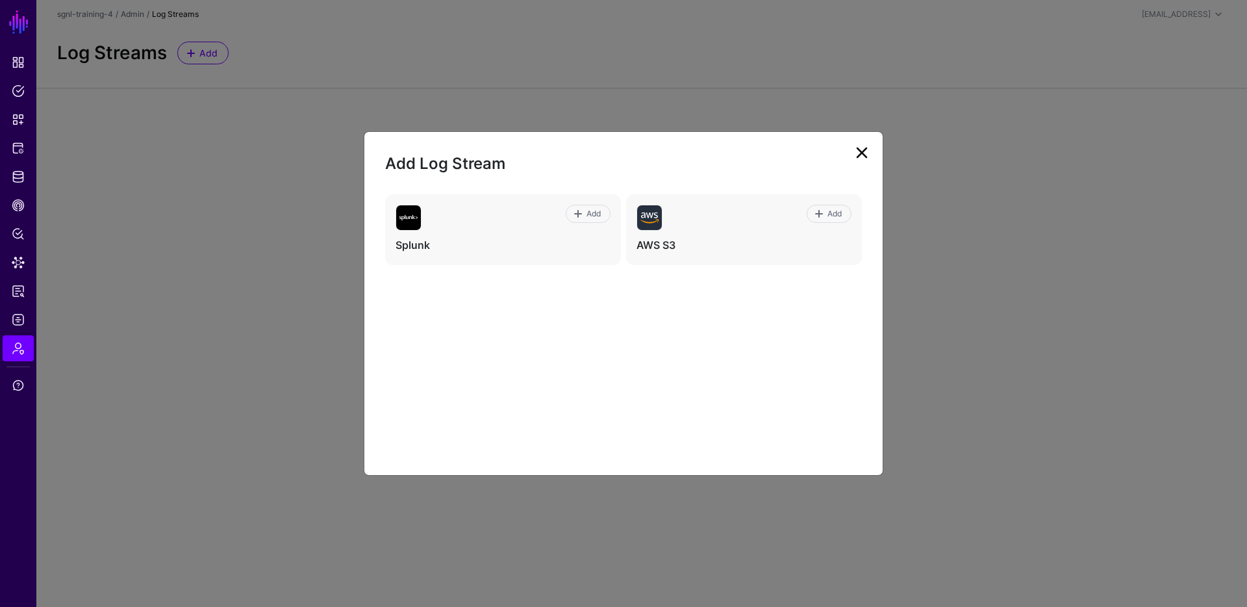
click at [867, 154] on link at bounding box center [862, 152] width 21 height 21
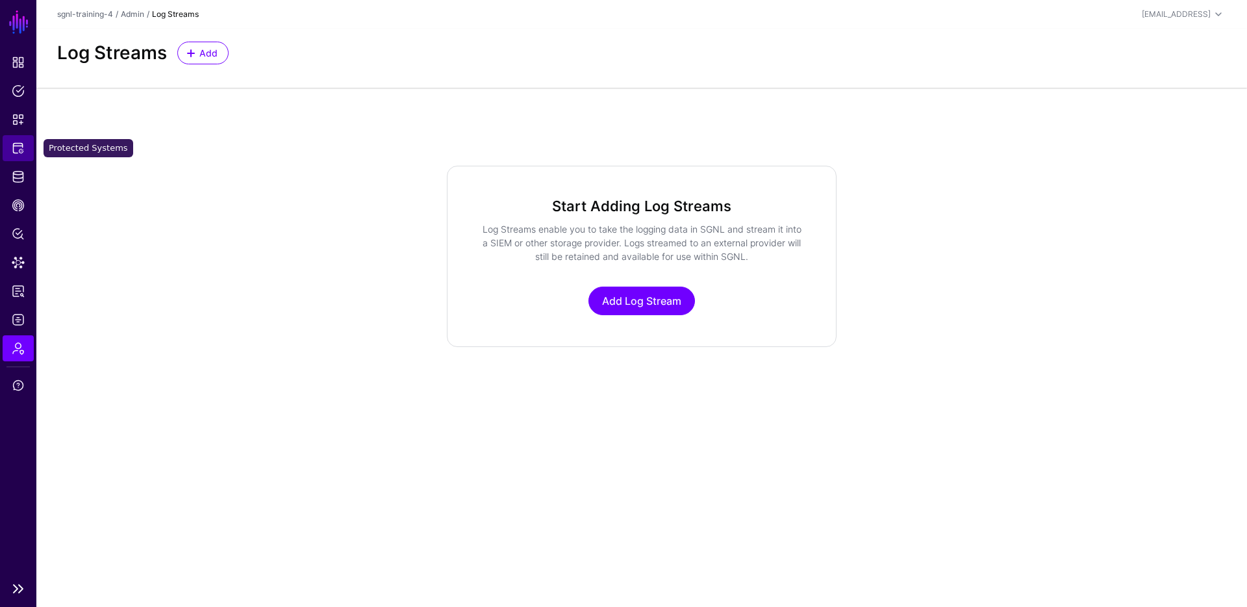
click at [22, 148] on span "Protected Systems" at bounding box center [18, 148] width 13 height 13
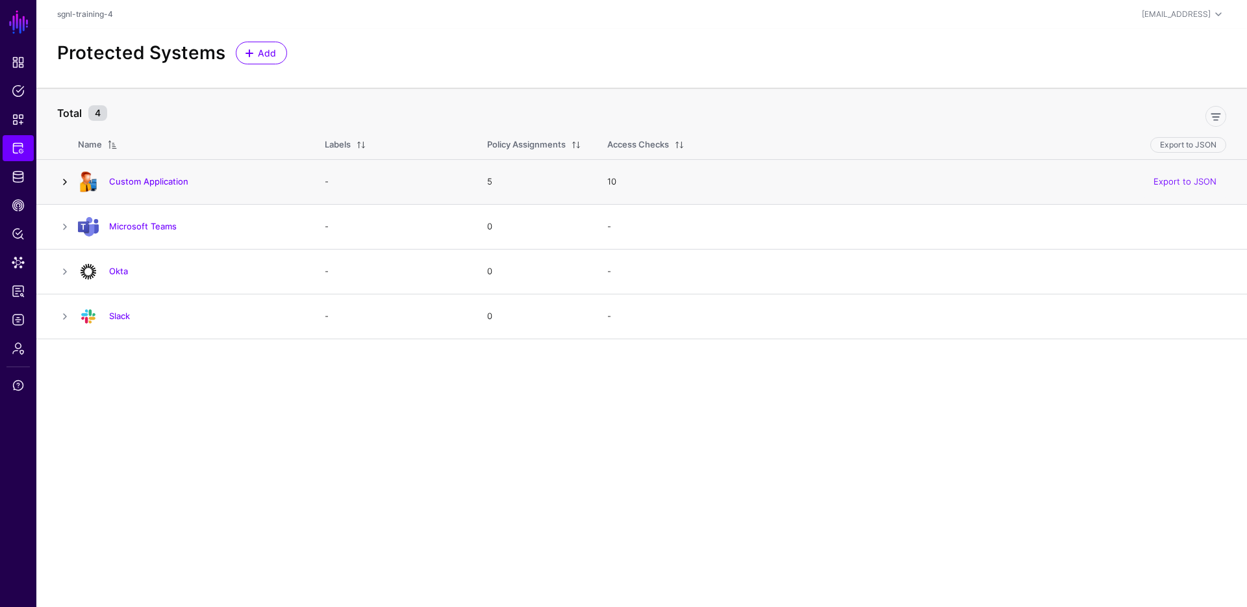
click at [66, 179] on link at bounding box center [65, 182] width 16 height 16
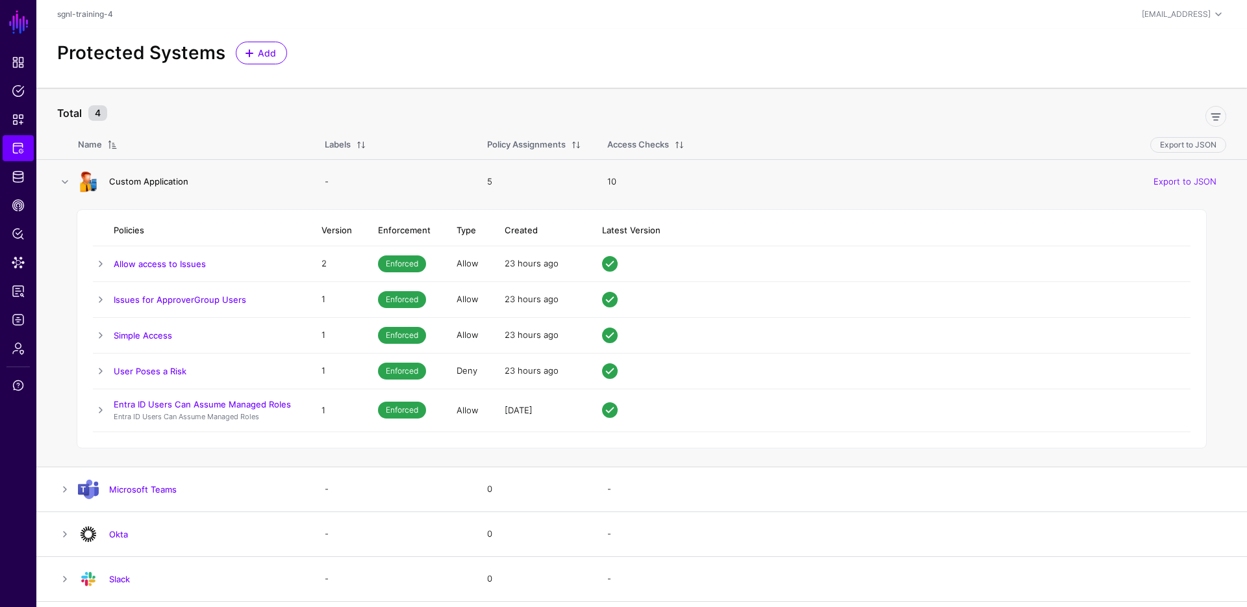
click at [149, 181] on link "Custom Application" at bounding box center [148, 181] width 79 height 10
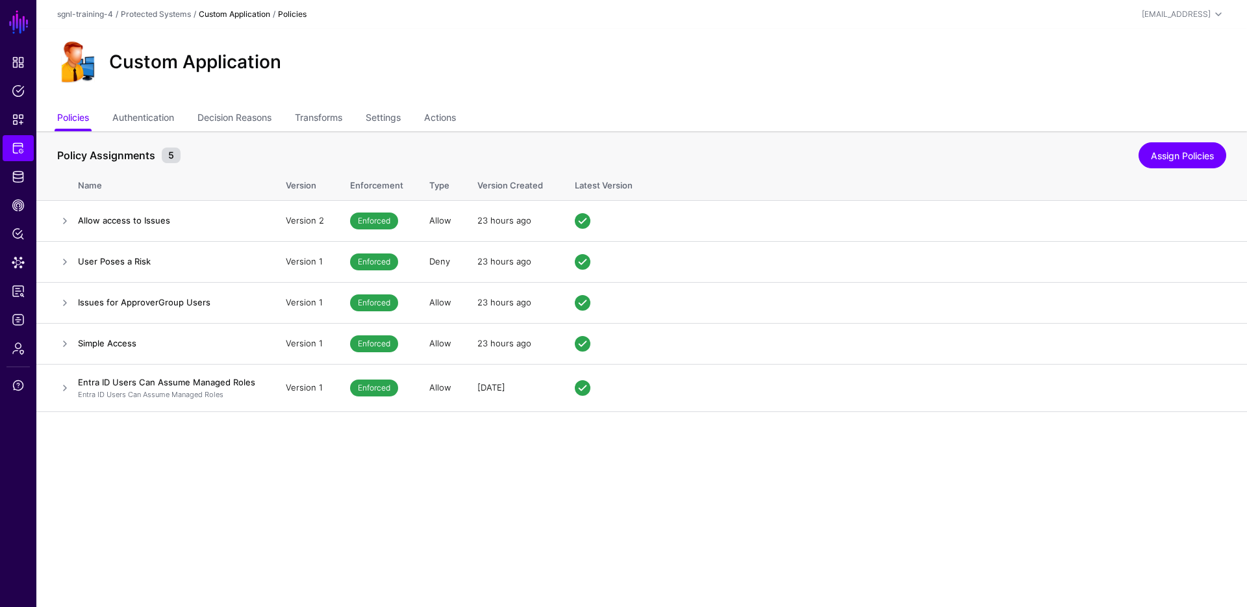
click at [157, 132] on th "Policy Assignments 5 Assign Policies" at bounding box center [641, 148] width 1211 height 35
click at [160, 122] on link "Authentication" at bounding box center [143, 119] width 62 height 25
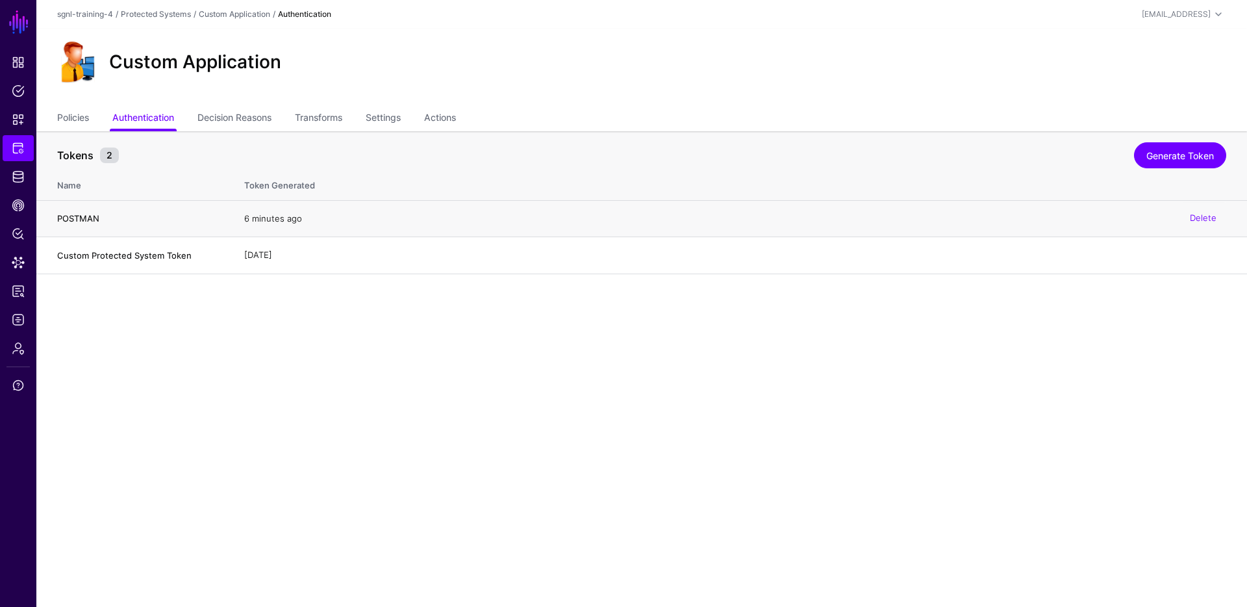
click at [86, 216] on h4 "POSTMAN" at bounding box center [137, 218] width 161 height 12
click at [90, 253] on h4 "Custom Protected System Token" at bounding box center [137, 255] width 161 height 12
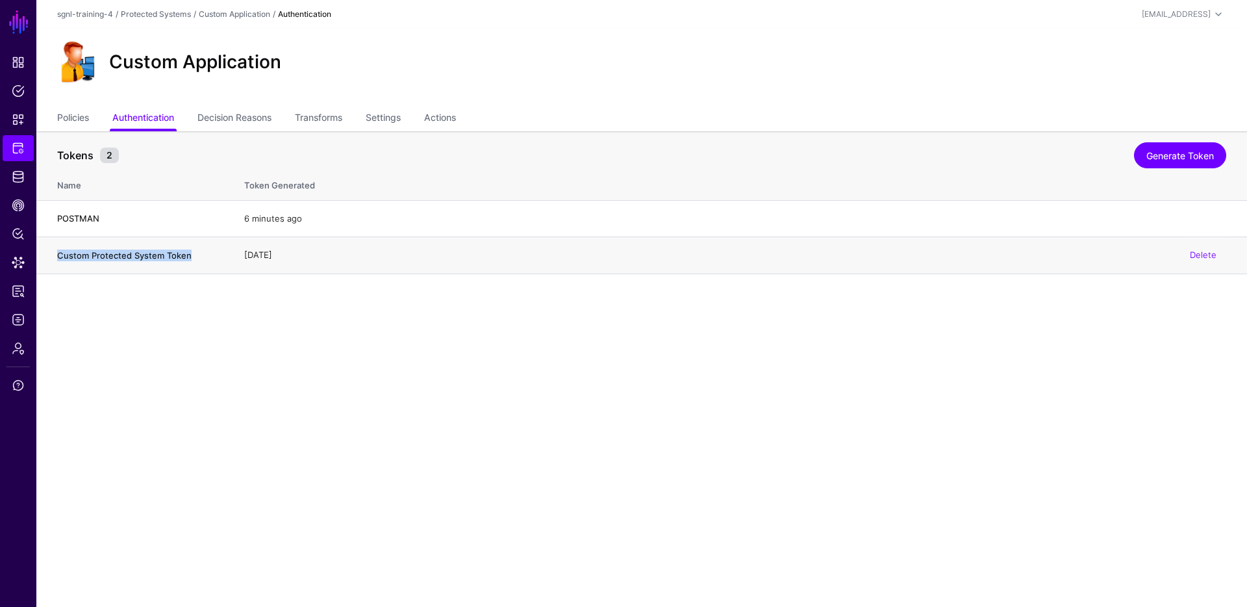
click at [90, 253] on h4 "Custom Protected System Token" at bounding box center [137, 255] width 161 height 12
click at [16, 261] on span "Data Lens" at bounding box center [18, 262] width 13 height 13
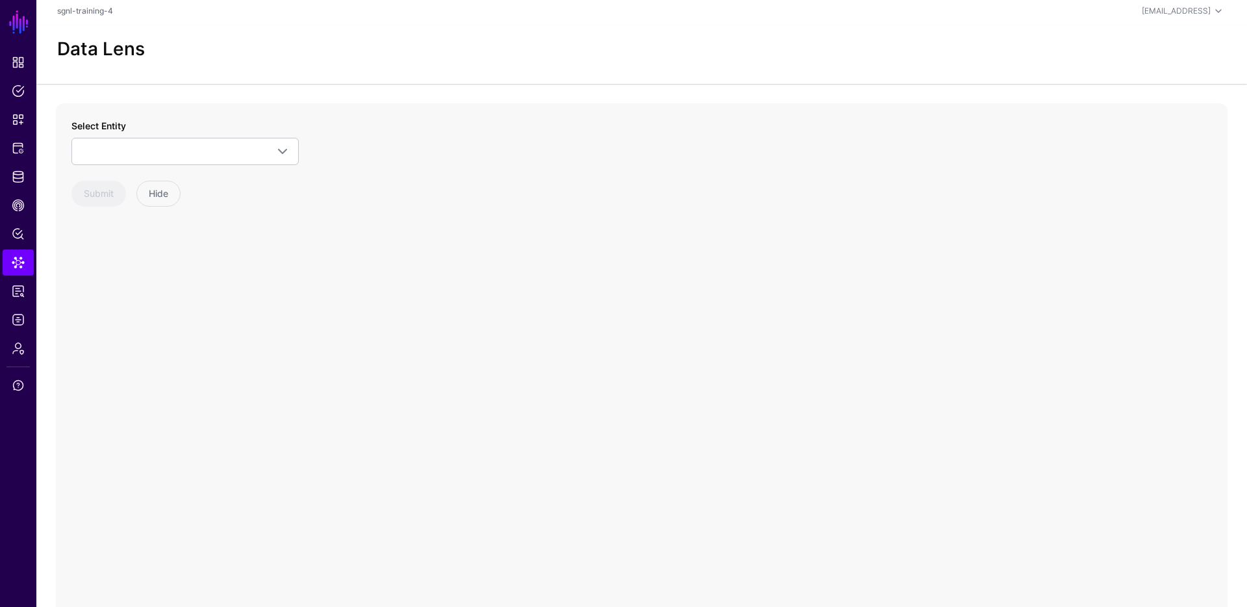
click at [168, 170] on div "Select Entity CrowdStrike Detection Device Endpoint Endpoint Incident EndpointA…" at bounding box center [184, 163] width 227 height 88
click at [166, 165] on div "Select Entity CrowdStrike Detection Device Endpoint Endpoint Incident EndpointA…" at bounding box center [184, 162] width 227 height 88
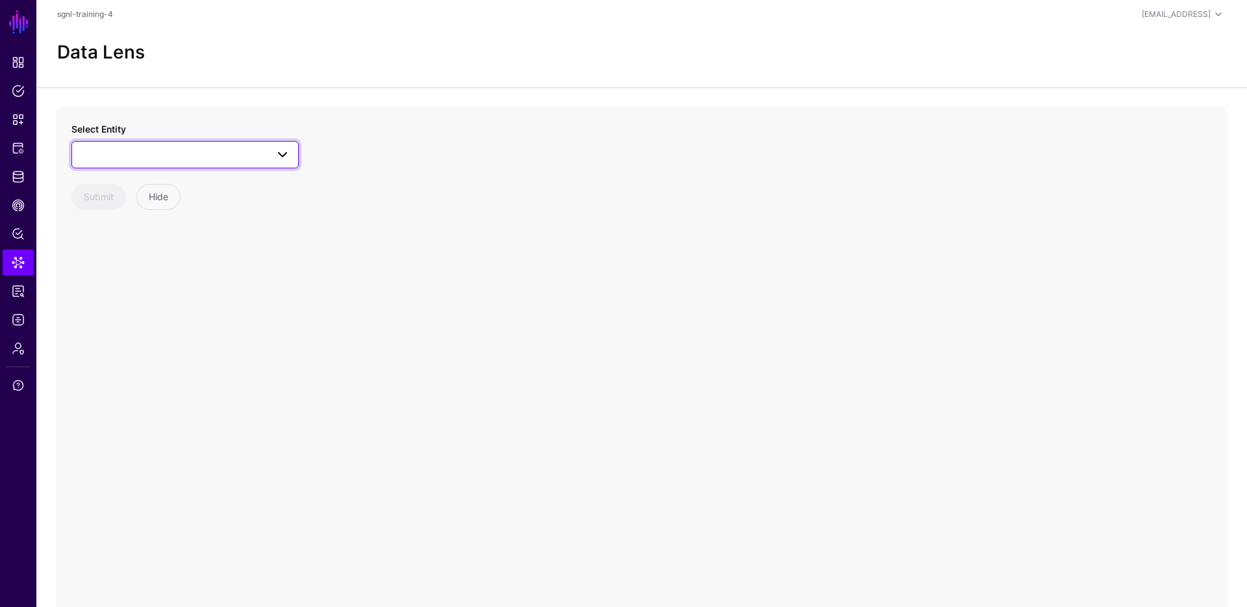
scroll to position [4, 0]
click at [161, 155] on span at bounding box center [185, 151] width 210 height 16
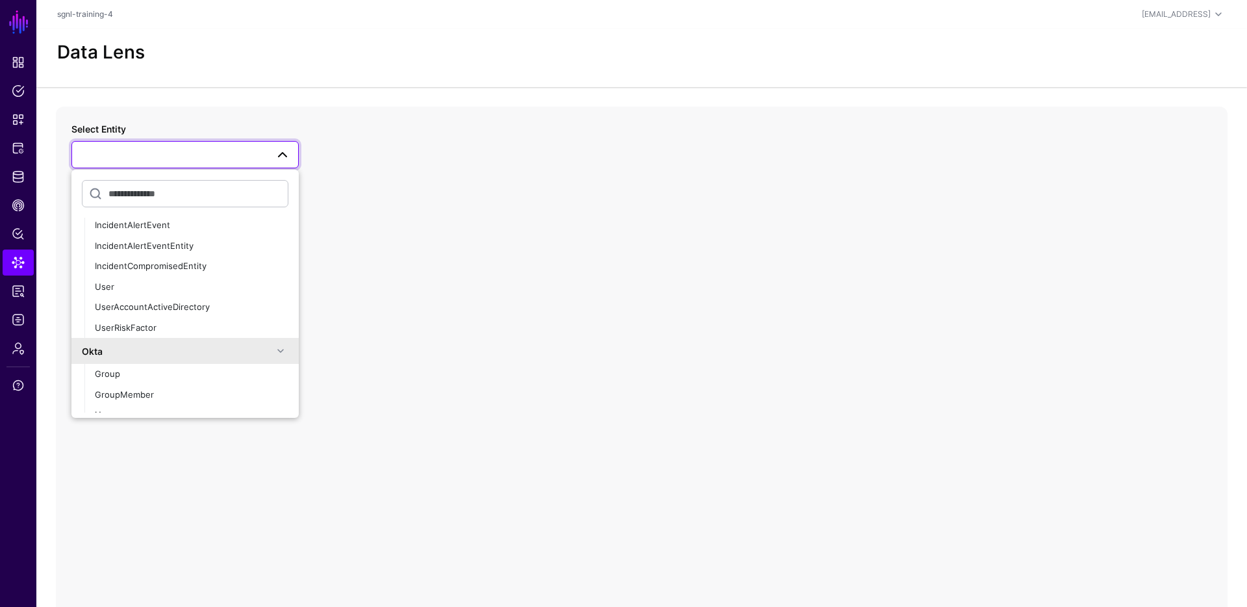
scroll to position [176, 0]
click at [98, 285] on div "User" at bounding box center [192, 282] width 194 height 13
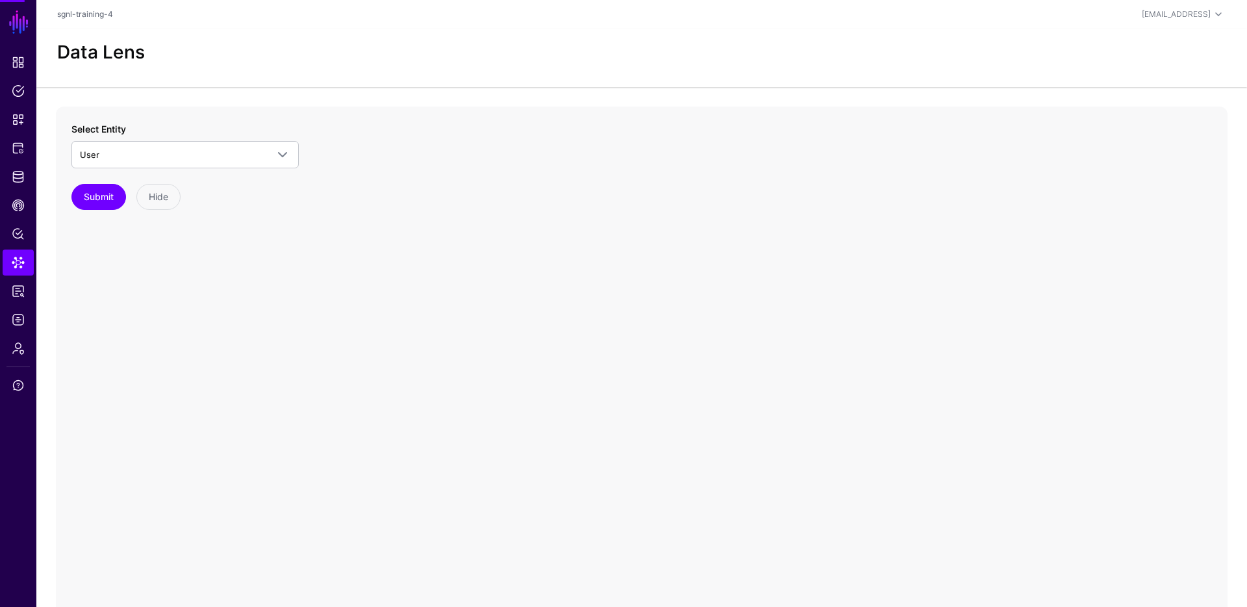
scroll to position [1, 0]
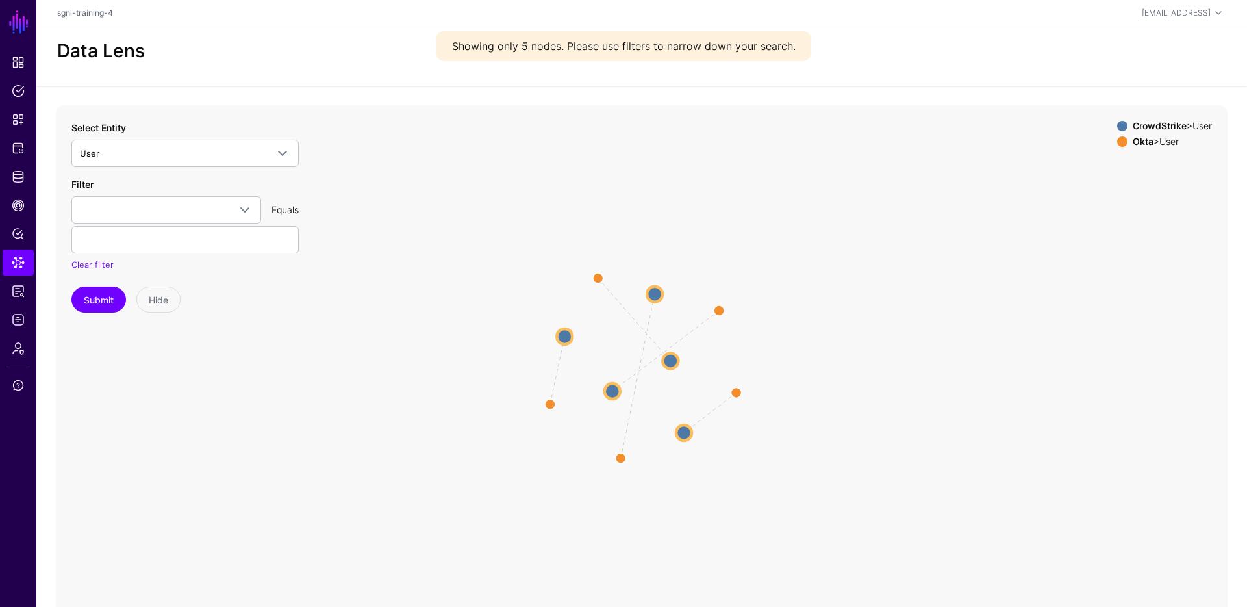
click at [290, 209] on div "Equals" at bounding box center [285, 210] width 38 height 14
